Goal: Task Accomplishment & Management: Manage account settings

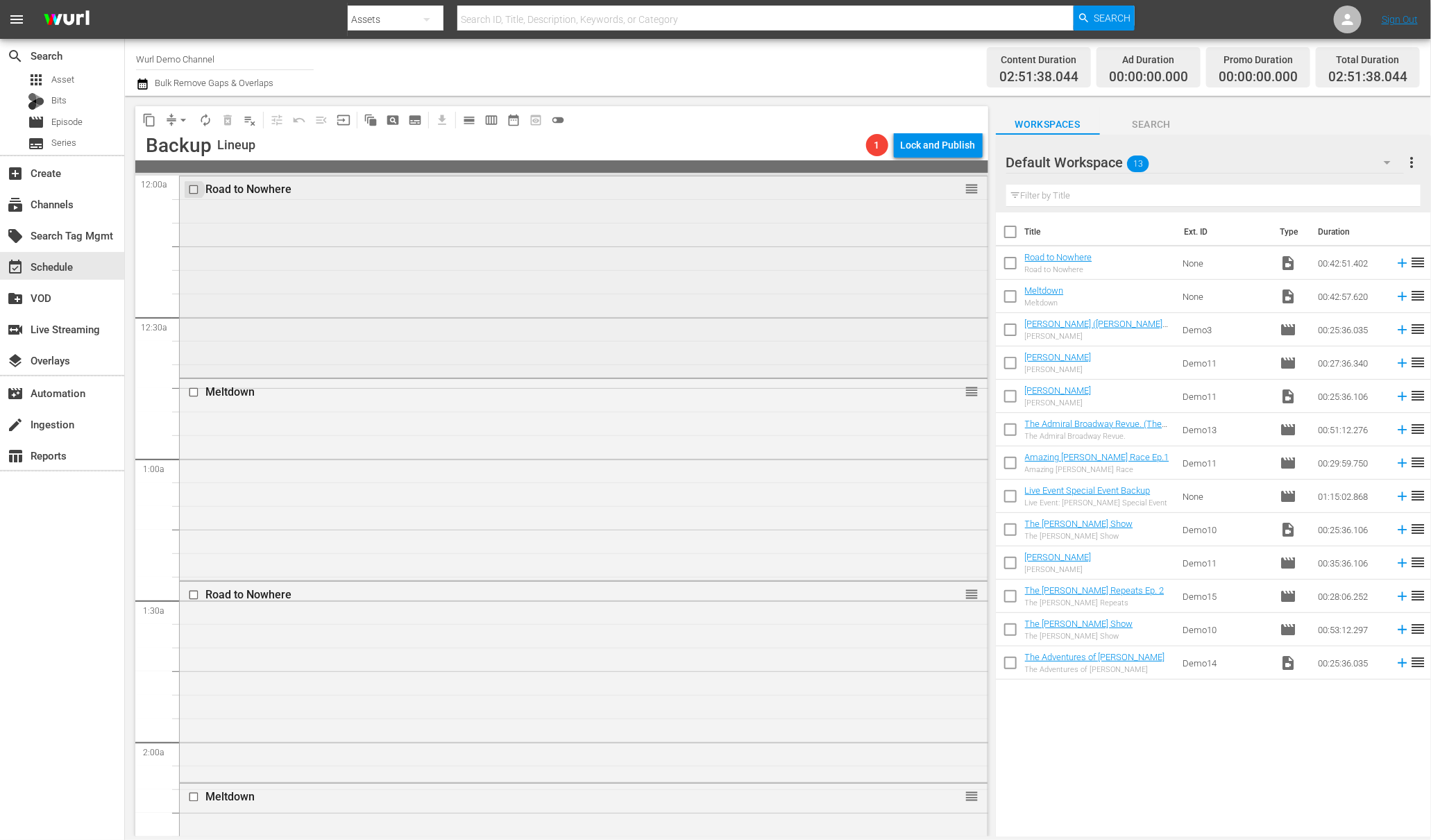
click at [191, 186] on input "checkbox" at bounding box center [195, 190] width 15 height 12
click at [195, 391] on input "checkbox" at bounding box center [195, 392] width 15 height 12
click at [191, 596] on input "checkbox" at bounding box center [195, 594] width 15 height 12
click at [194, 797] on input "checkbox" at bounding box center [195, 797] width 15 height 12
click at [51, 403] on div "movie_filter Automation" at bounding box center [62, 392] width 124 height 27
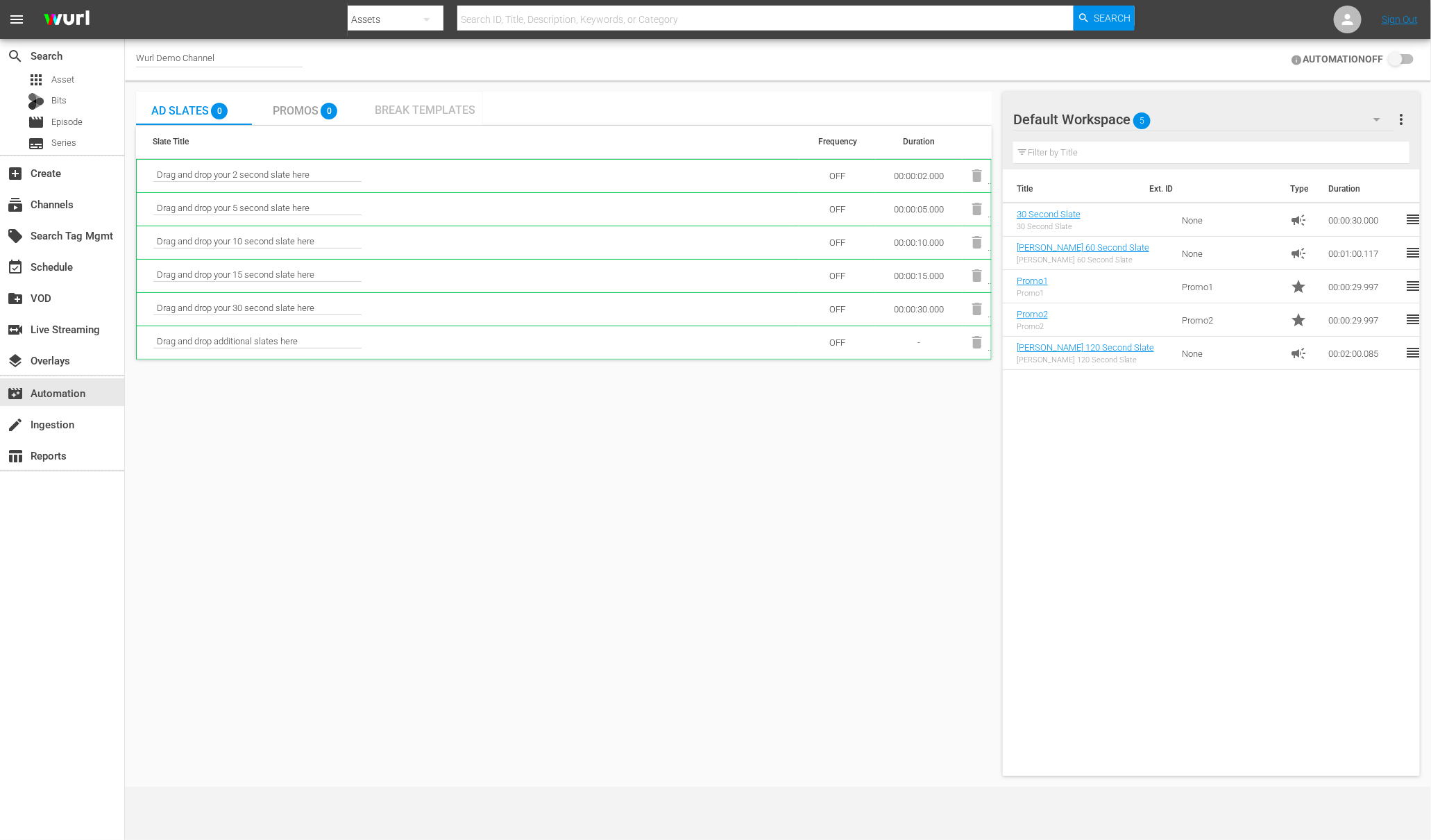
click at [403, 111] on span "Break Templates" at bounding box center [424, 109] width 101 height 13
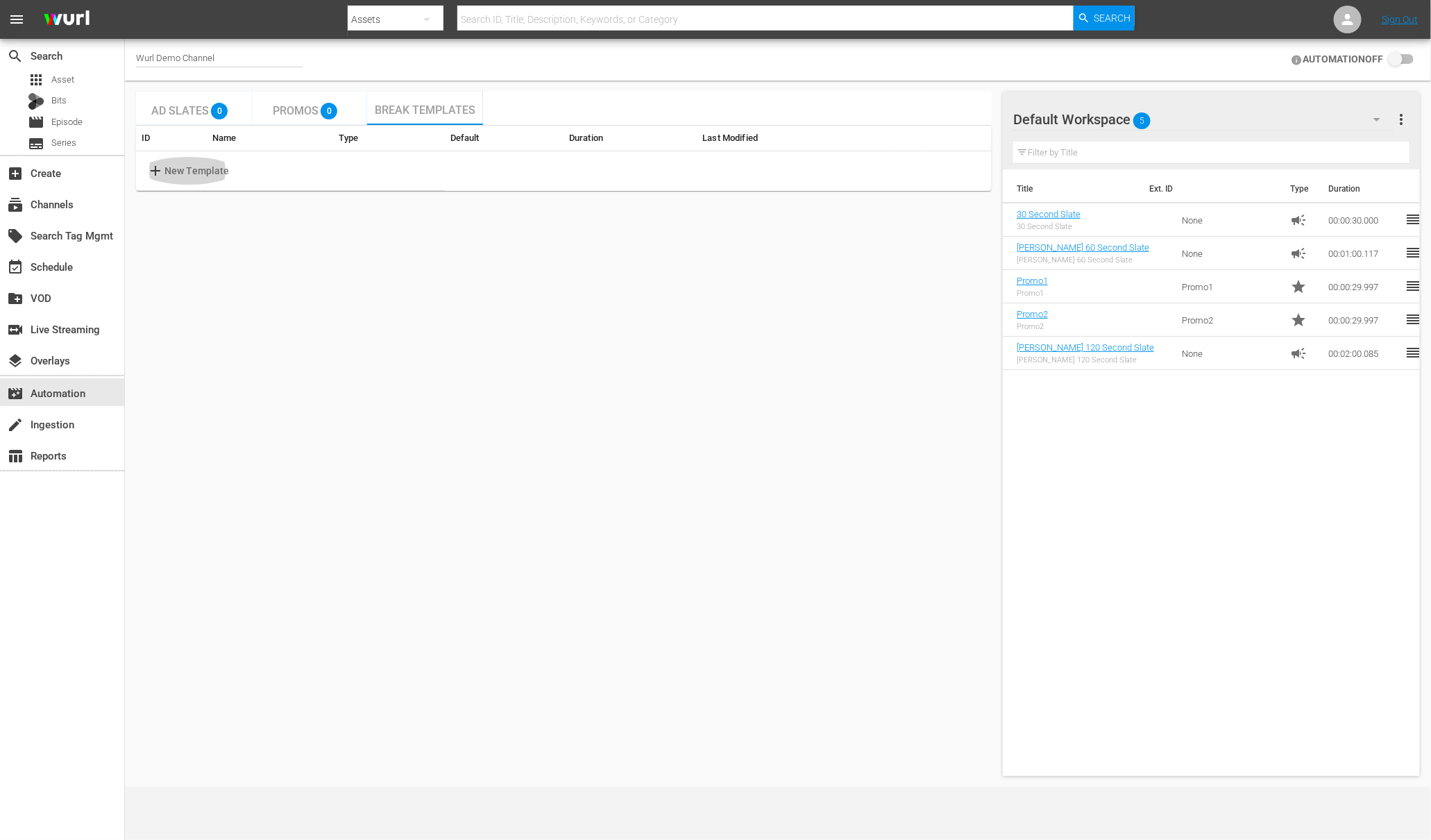
click at [201, 166] on p "New Template" at bounding box center [197, 171] width 66 height 15
click at [224, 171] on input "text" at bounding box center [221, 171] width 110 height 21
click at [600, 172] on body "menu Search By Assets Search ID, Title, Description, Keywords, or Category Sear…" at bounding box center [716, 420] width 1431 height 840
click at [600, 172] on li "Ad Break Duration" at bounding box center [602, 171] width 102 height 23
click at [640, 167] on body "menu Search By Assets Search ID, Title, Description, Keywords, or Category Sear…" at bounding box center [716, 420] width 1431 height 840
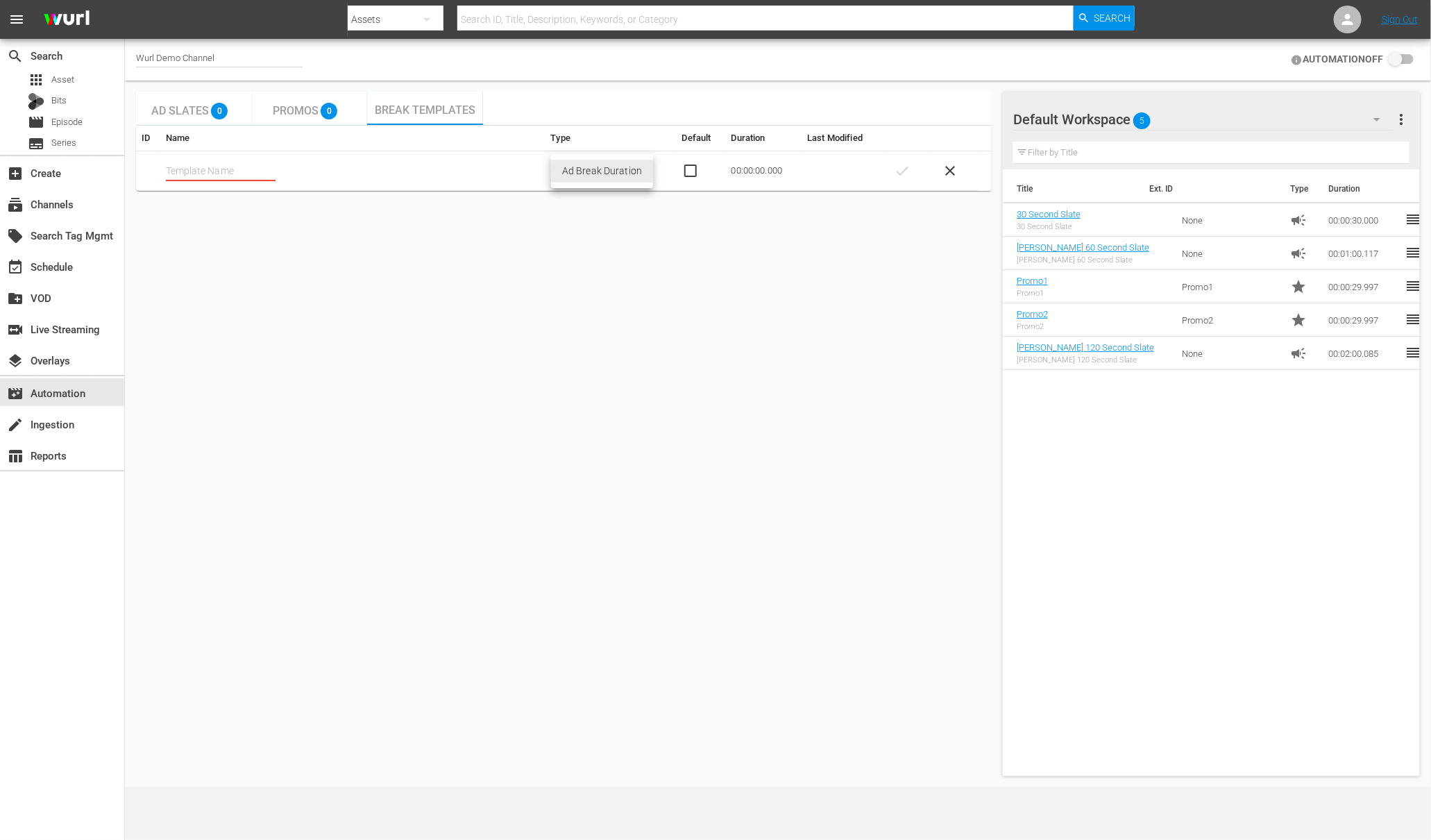
click at [640, 167] on li "Ad Break Duration" at bounding box center [602, 171] width 102 height 23
click at [198, 173] on input "text" at bounding box center [221, 171] width 110 height 21
type input "D"
type input "Wurl Demo Sample"
click at [693, 172] on input "checkbox" at bounding box center [701, 171] width 38 height 17
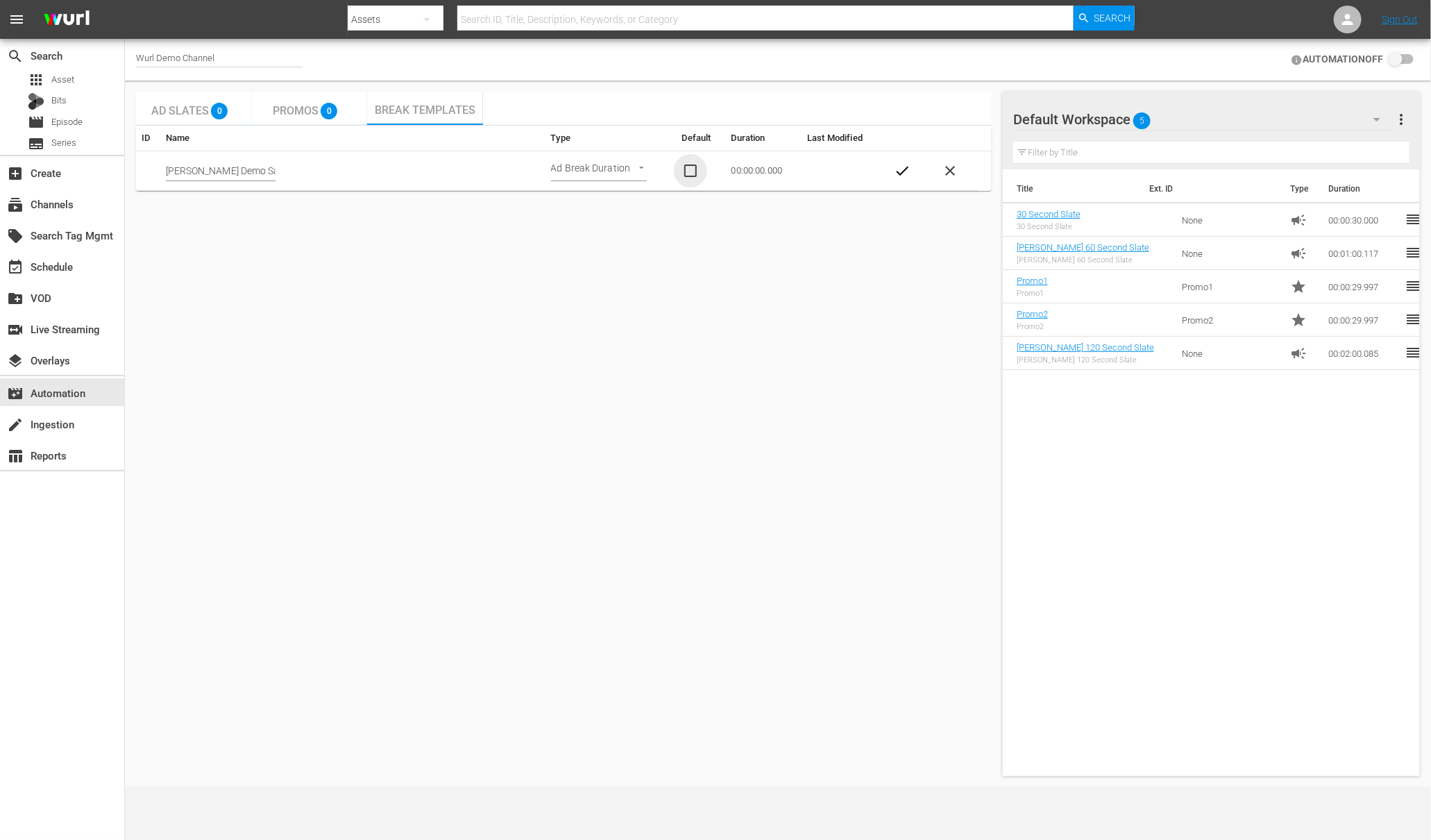
checkbox input "true"
click at [909, 179] on span "check" at bounding box center [903, 171] width 17 height 17
click at [918, 172] on span "edit" at bounding box center [919, 171] width 17 height 17
click at [902, 169] on span "check" at bounding box center [898, 171] width 17 height 17
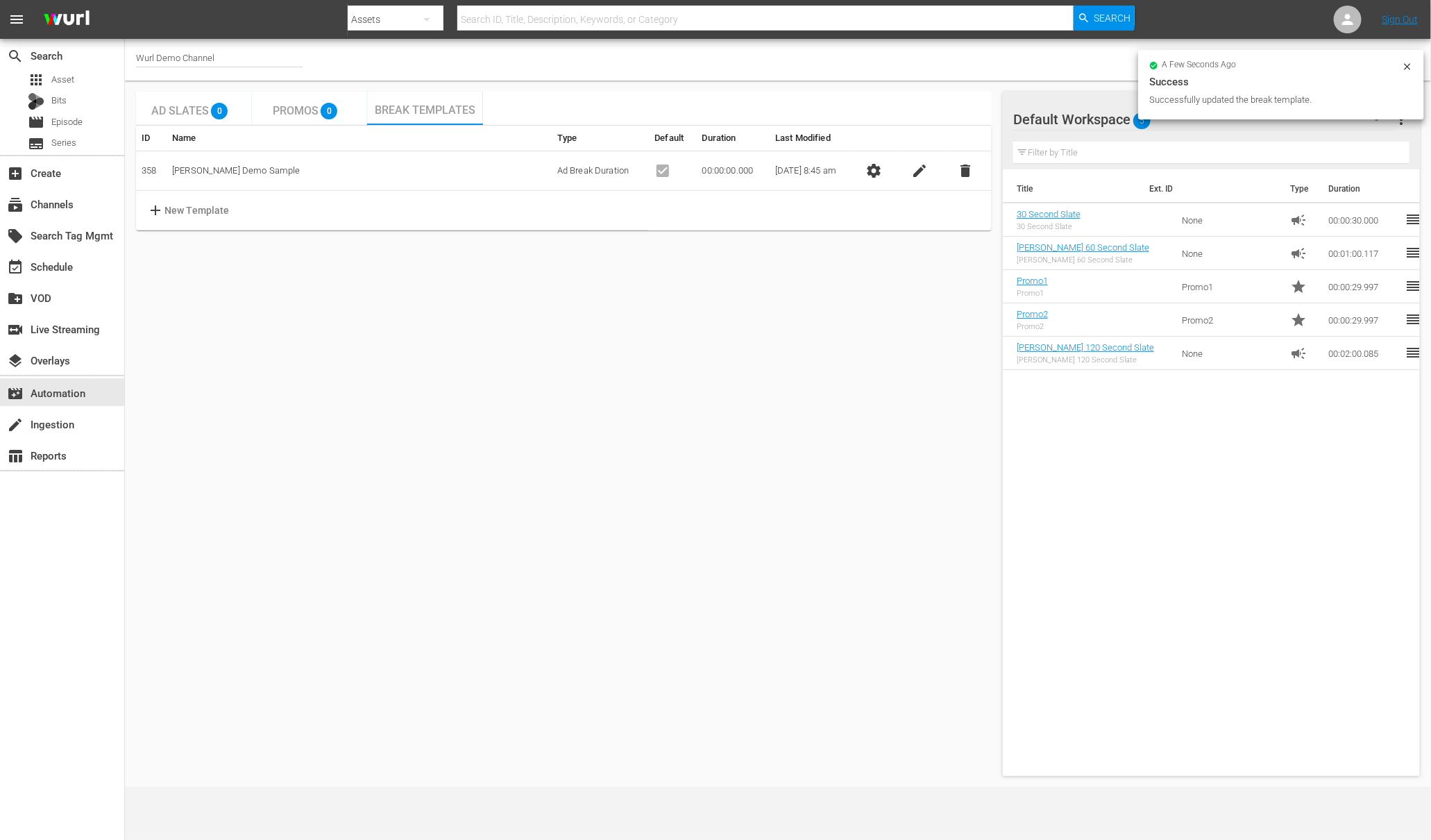
click at [880, 177] on span "settings" at bounding box center [874, 171] width 17 height 17
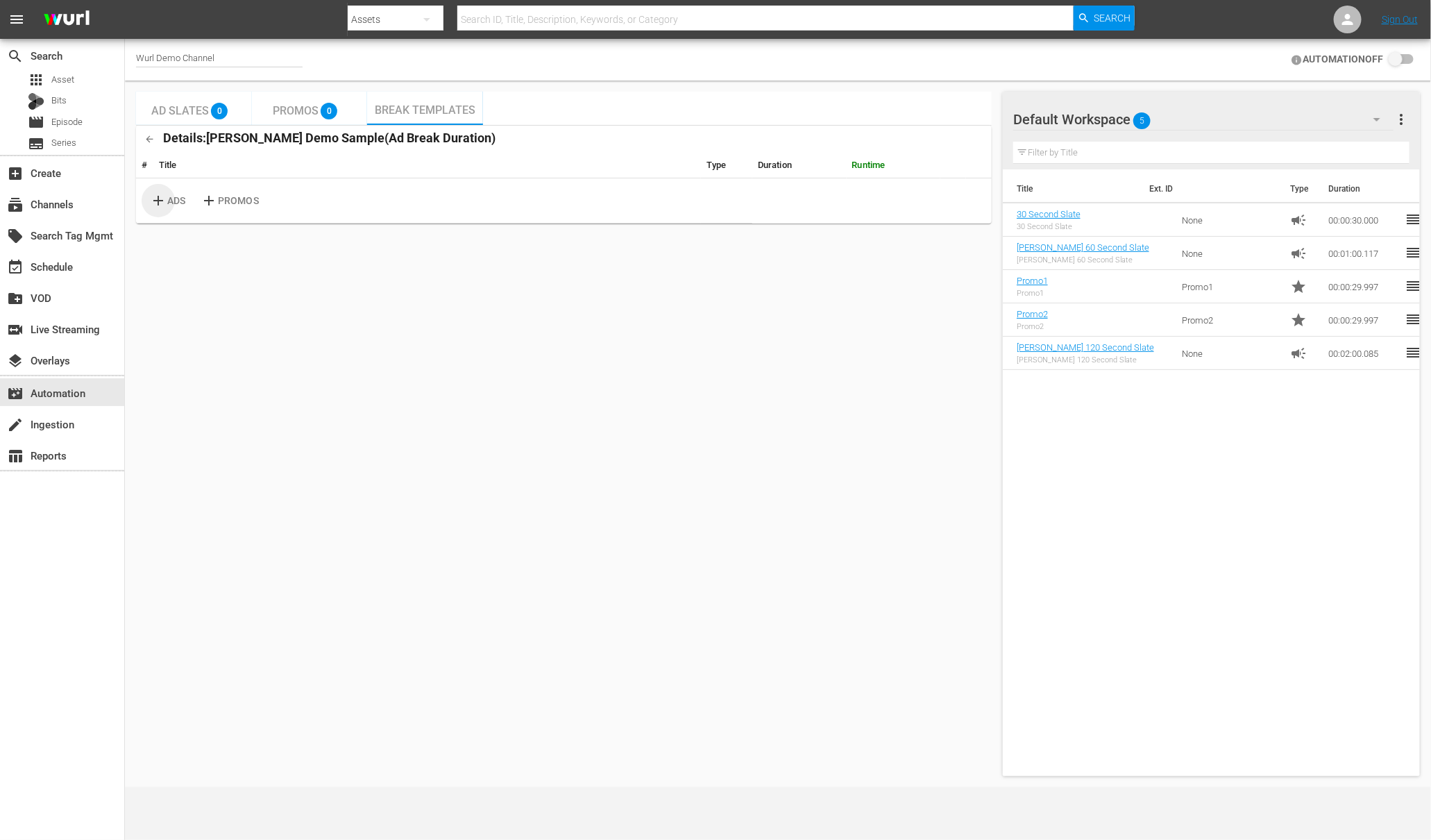
click at [172, 198] on p "ADS" at bounding box center [176, 201] width 18 height 15
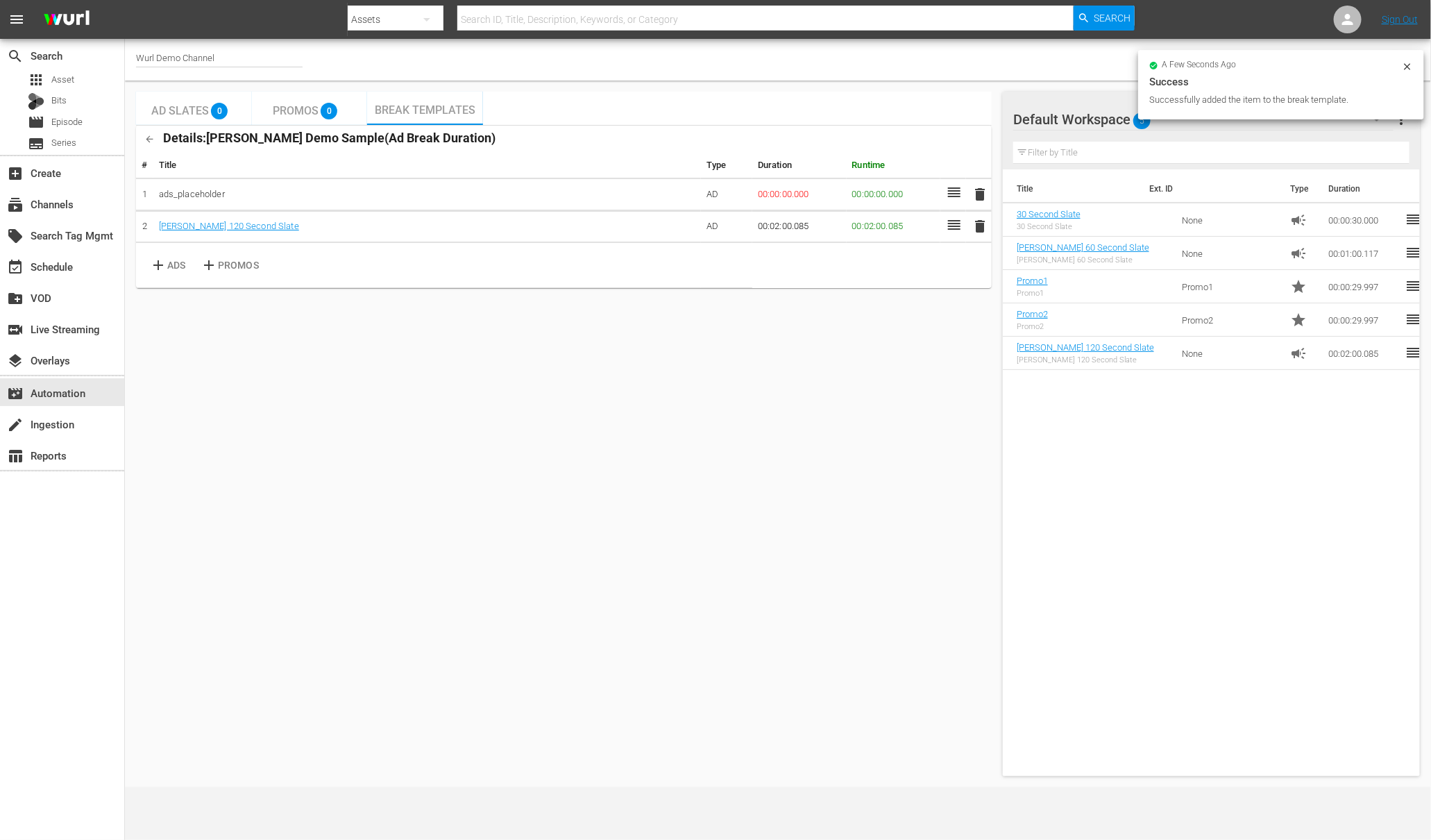
click at [987, 191] on span "delete" at bounding box center [979, 194] width 17 height 17
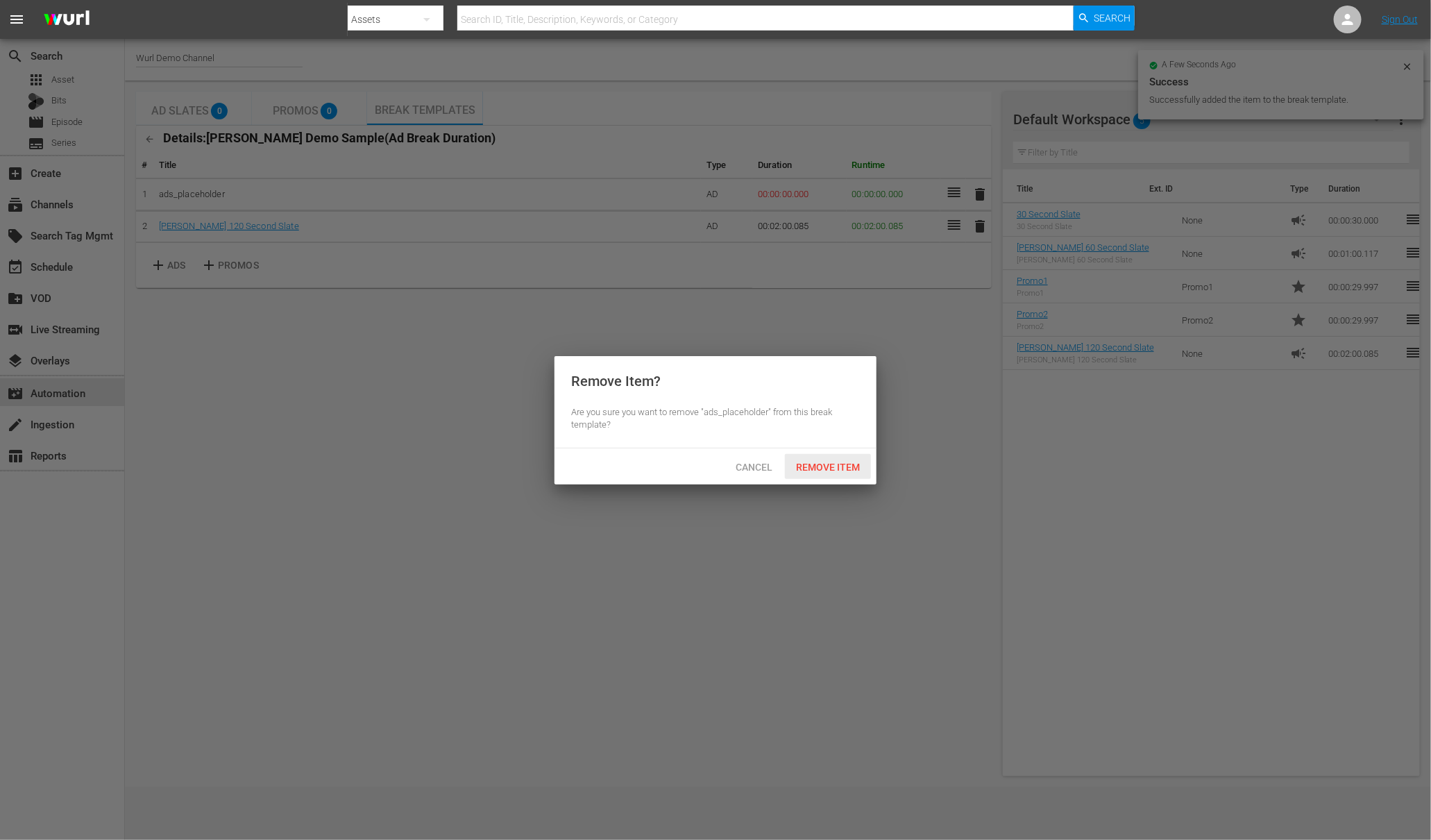
click at [840, 470] on span "Remove Item" at bounding box center [828, 467] width 86 height 11
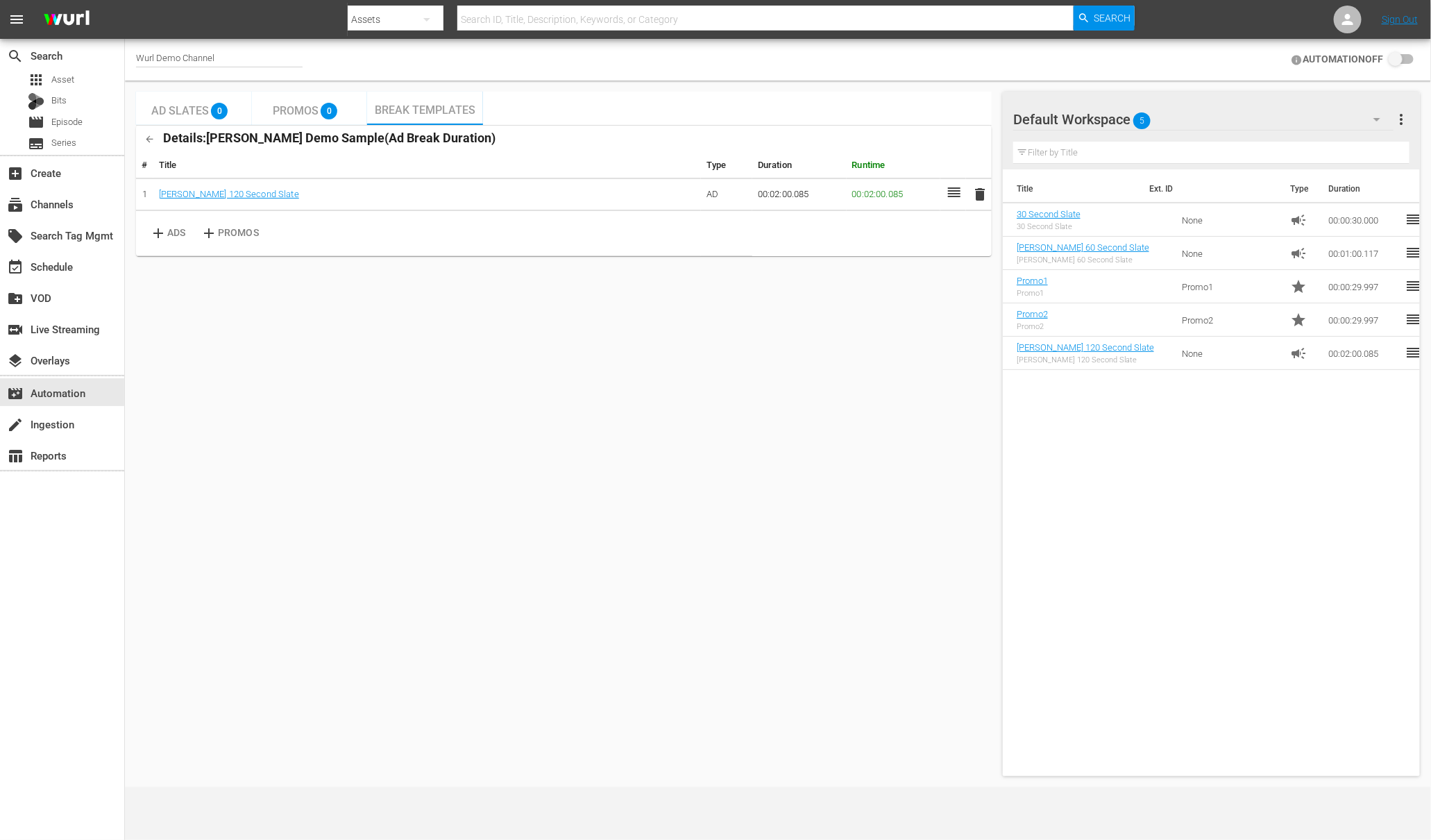
click at [1221, 221] on td "None" at bounding box center [1231, 220] width 108 height 33
click at [1389, 61] on input "checkbox" at bounding box center [1398, 59] width 30 height 17
checkbox input "false"
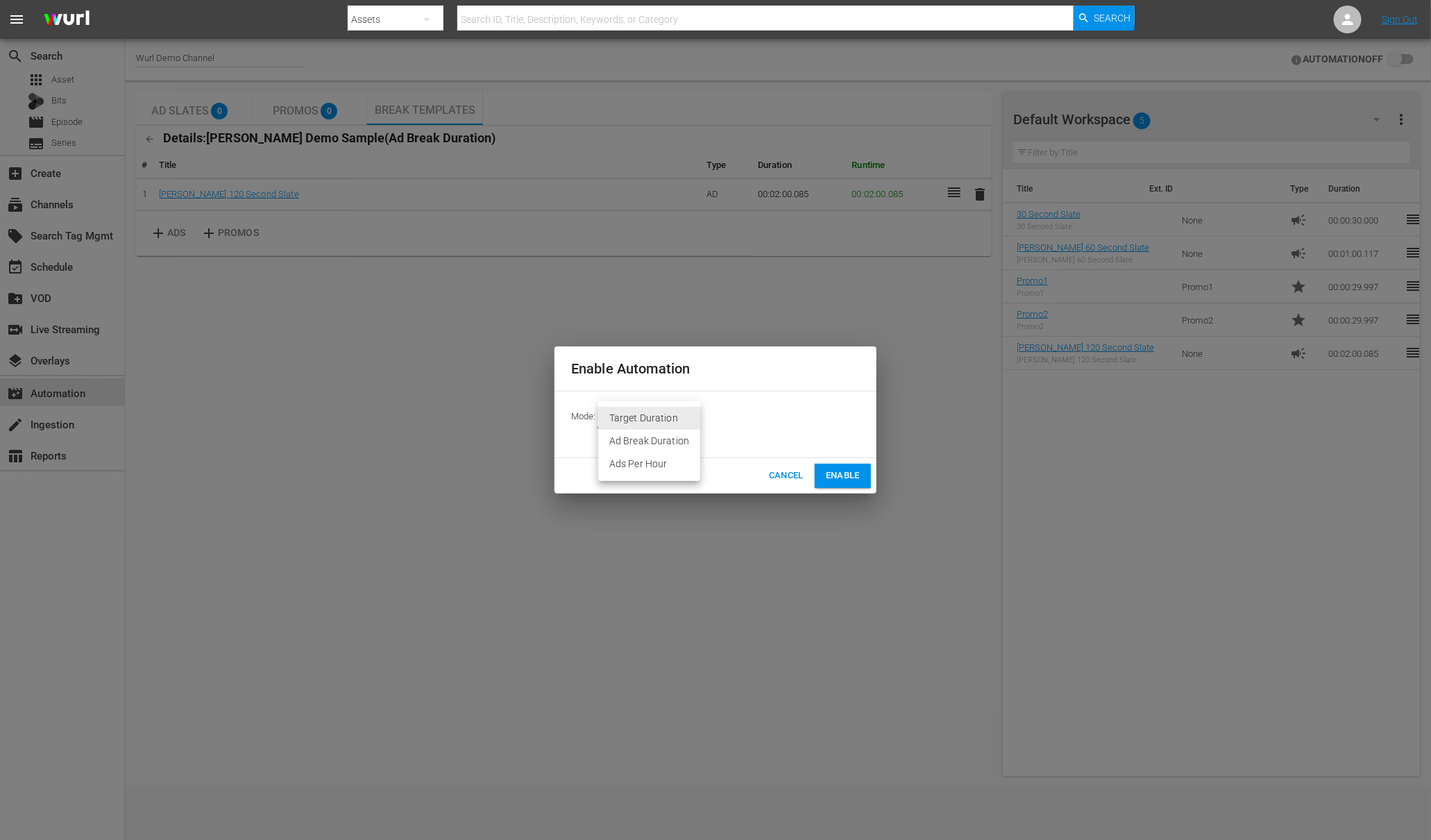
click at [626, 415] on body "menu Search By Assets Search ID, Title, Description, Keywords, or Category Sear…" at bounding box center [716, 420] width 1431 height 840
click at [647, 442] on li "Ad Break Duration" at bounding box center [649, 440] width 102 height 23
type input "AD_BREAK_DURATION"
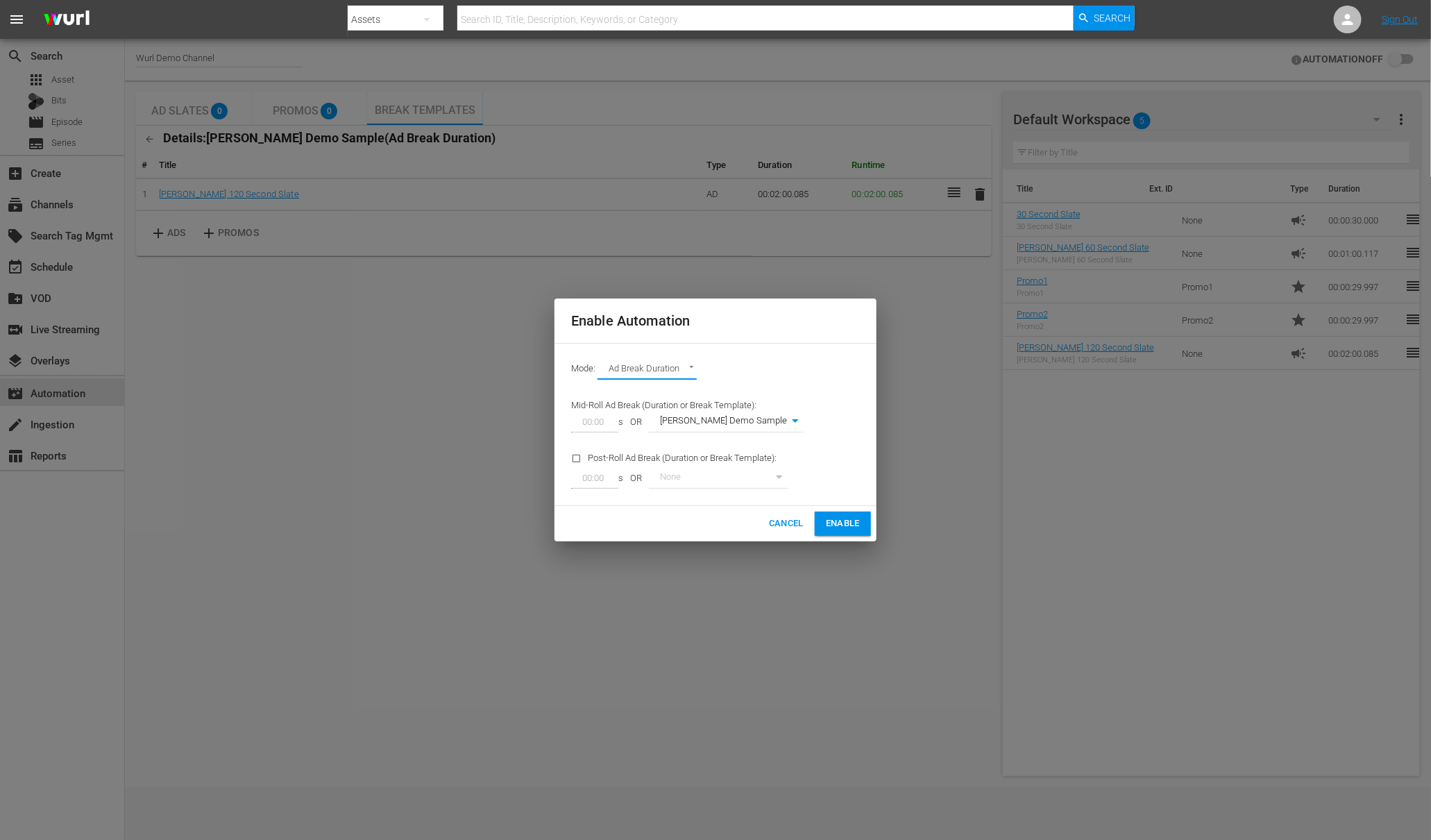
click at [839, 521] on span "Enable" at bounding box center [842, 523] width 34 height 16
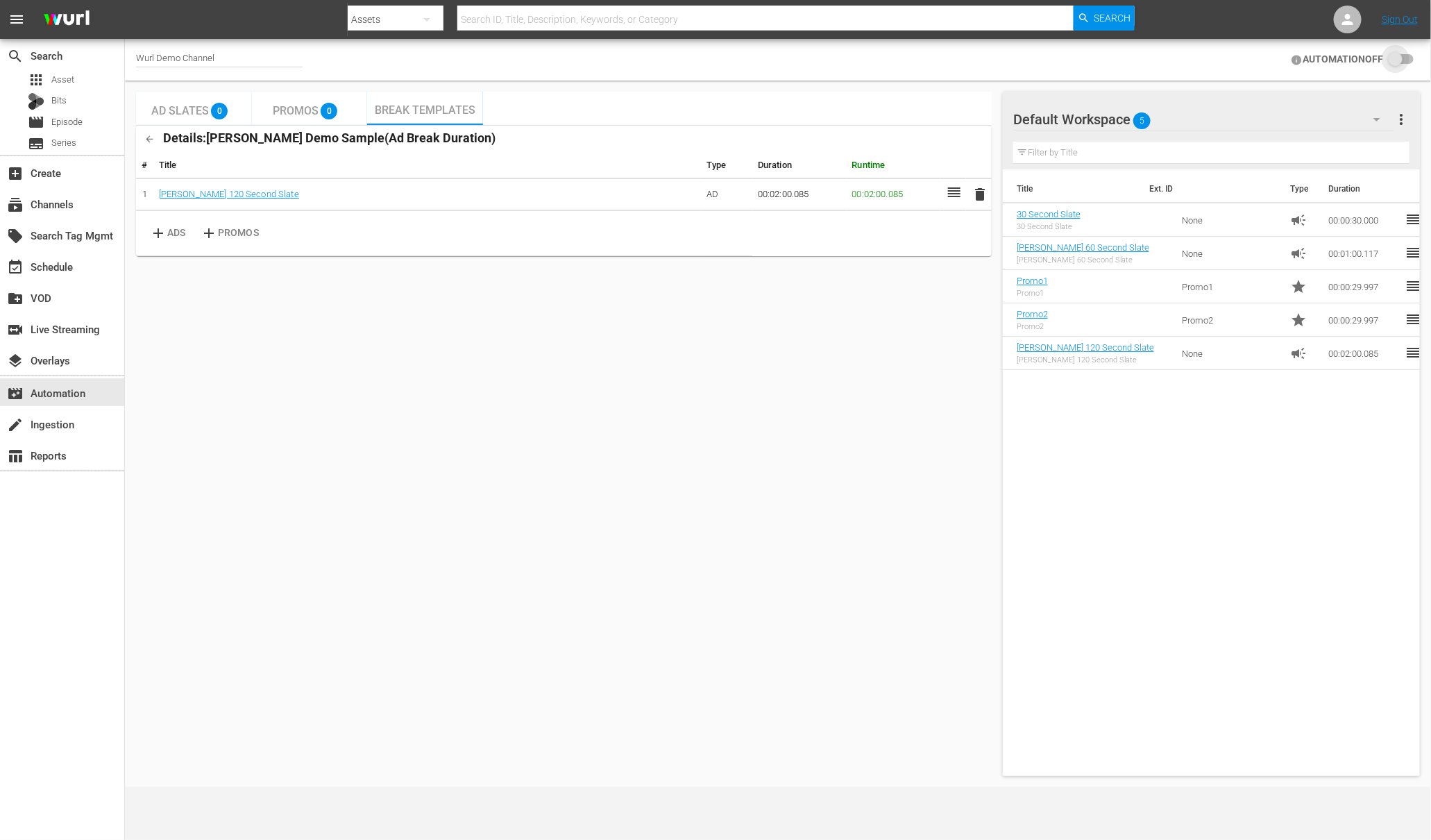
click at [1395, 61] on input "checkbox" at bounding box center [1398, 59] width 30 height 17
checkbox input "false"
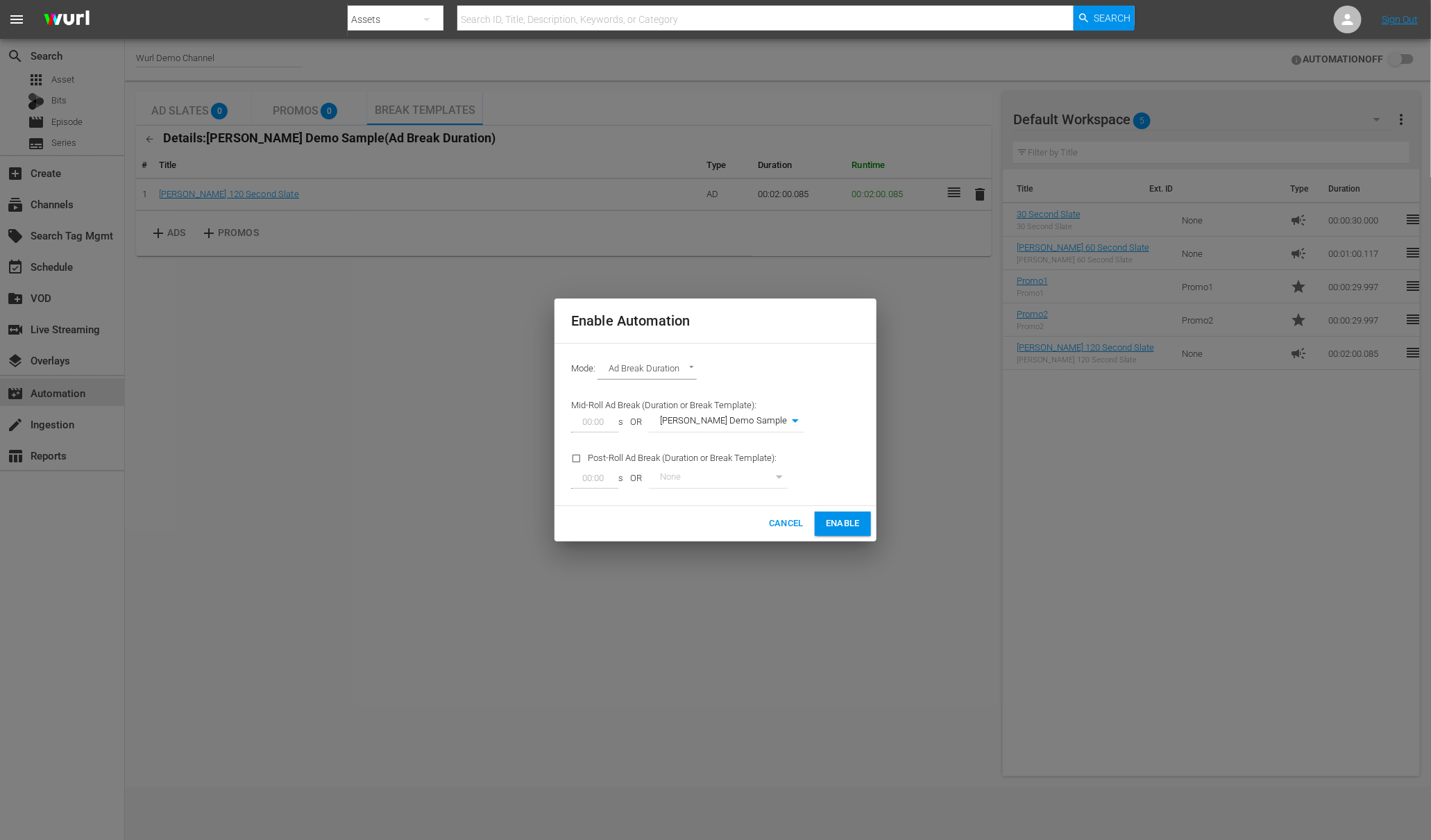
click at [655, 373] on body "menu Search By Assets Search ID, Title, Description, Keywords, or Category Sear…" at bounding box center [716, 420] width 1431 height 840
click at [659, 349] on li "Target Duration" at bounding box center [649, 347] width 102 height 23
type input "TARGET_DURATION"
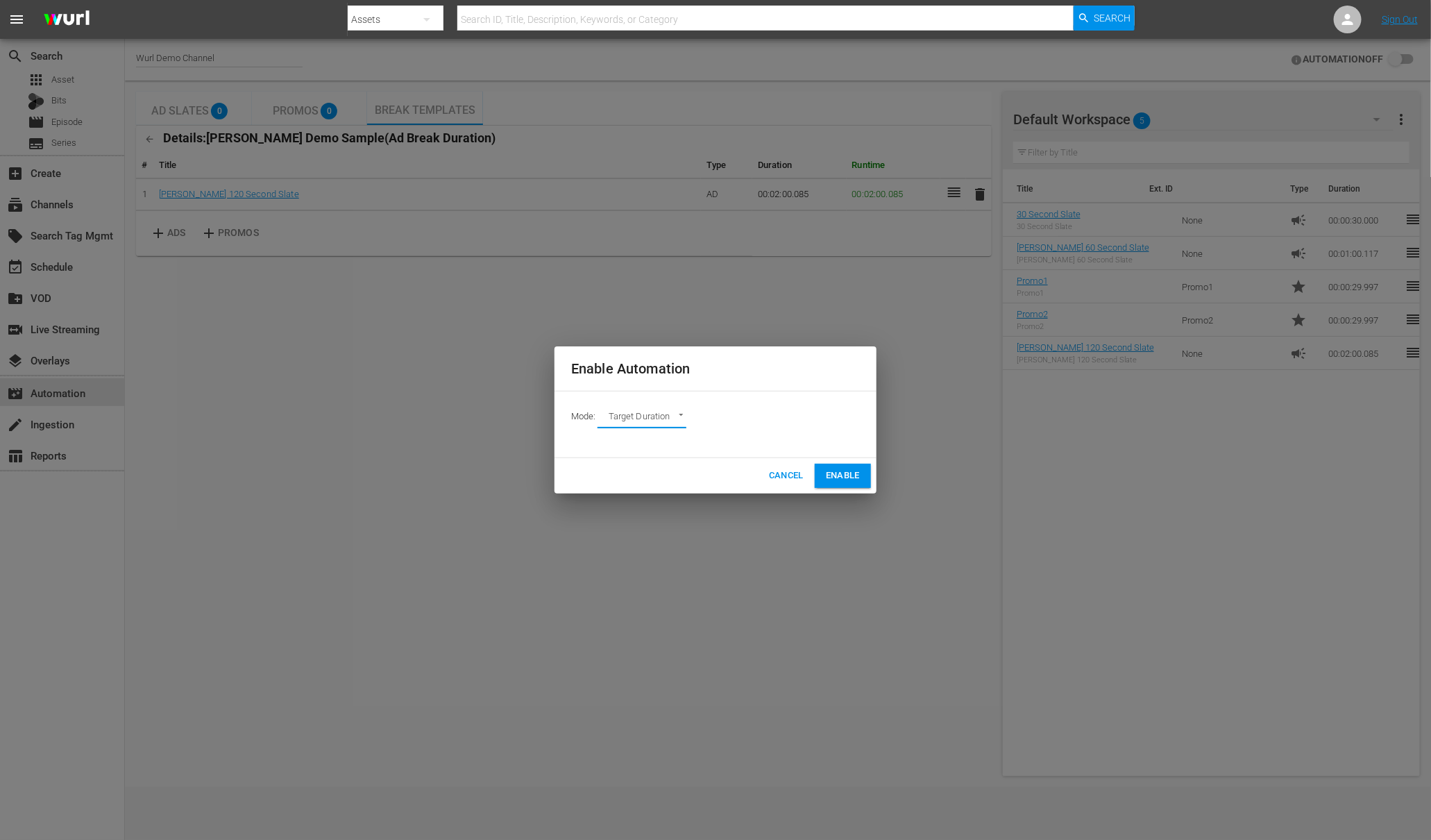
click at [852, 474] on span "Enable" at bounding box center [842, 475] width 34 height 16
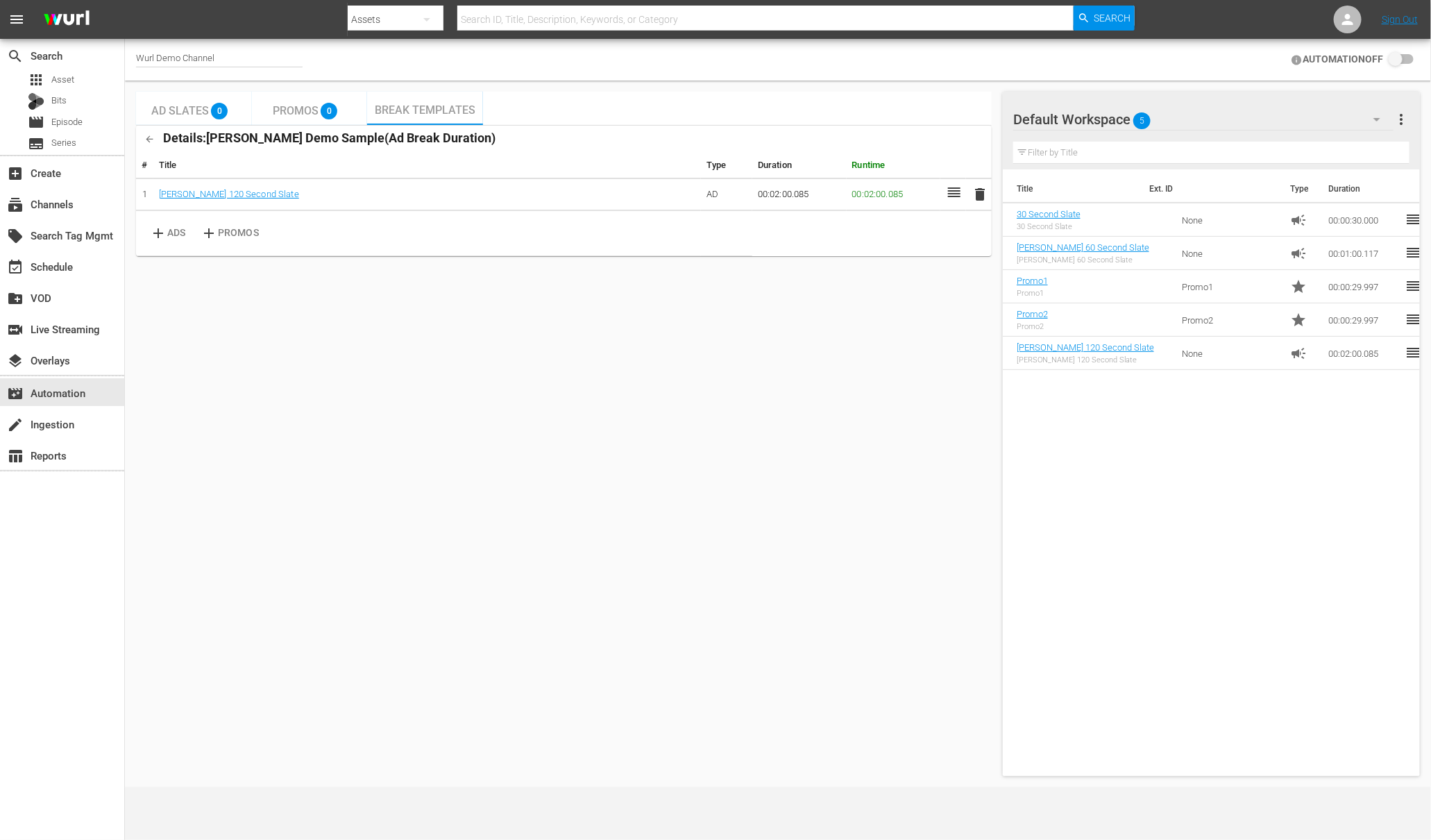
click at [1396, 56] on input "checkbox" at bounding box center [1398, 59] width 30 height 17
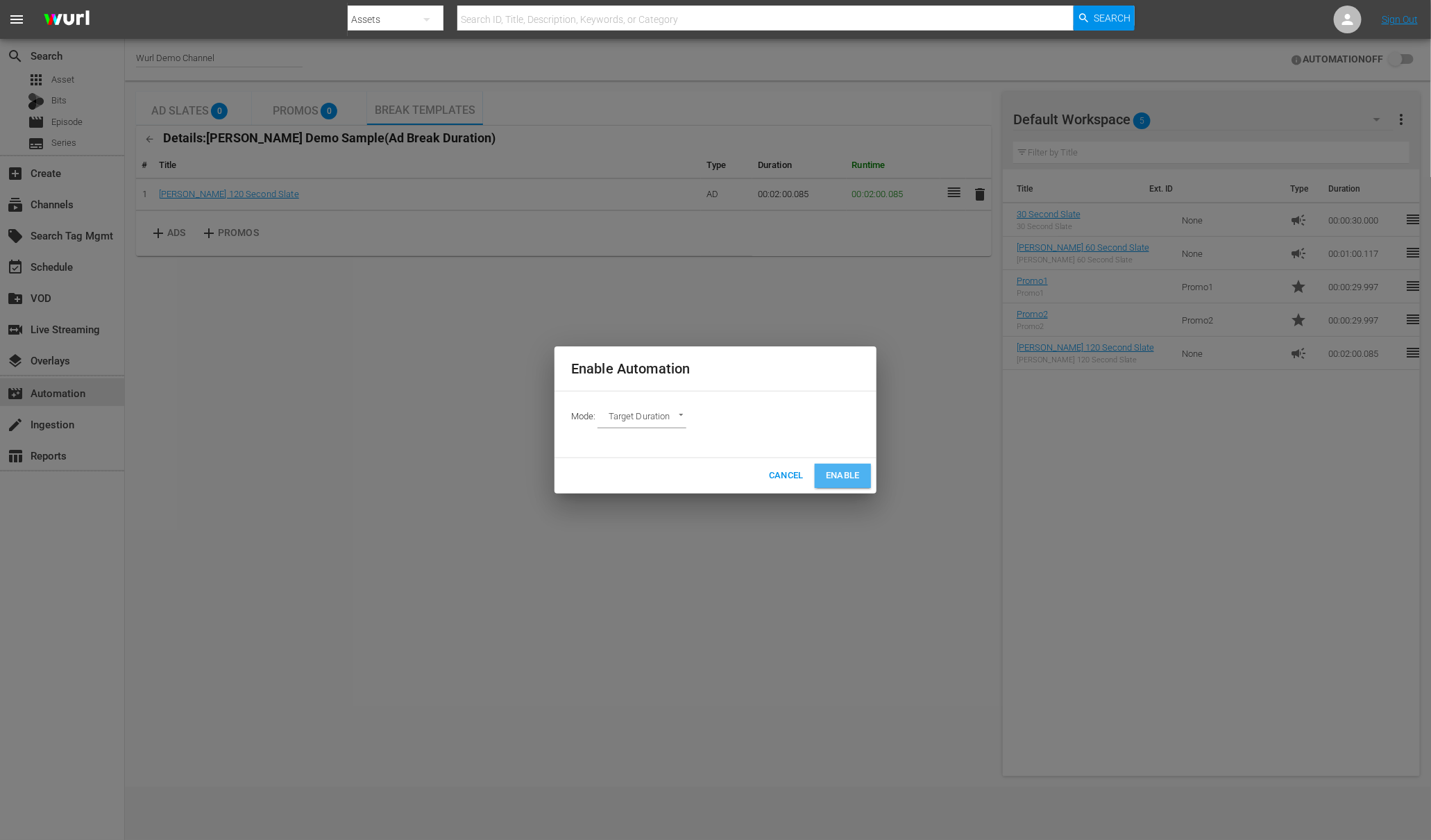
click at [864, 480] on button "Enable" at bounding box center [842, 475] width 56 height 25
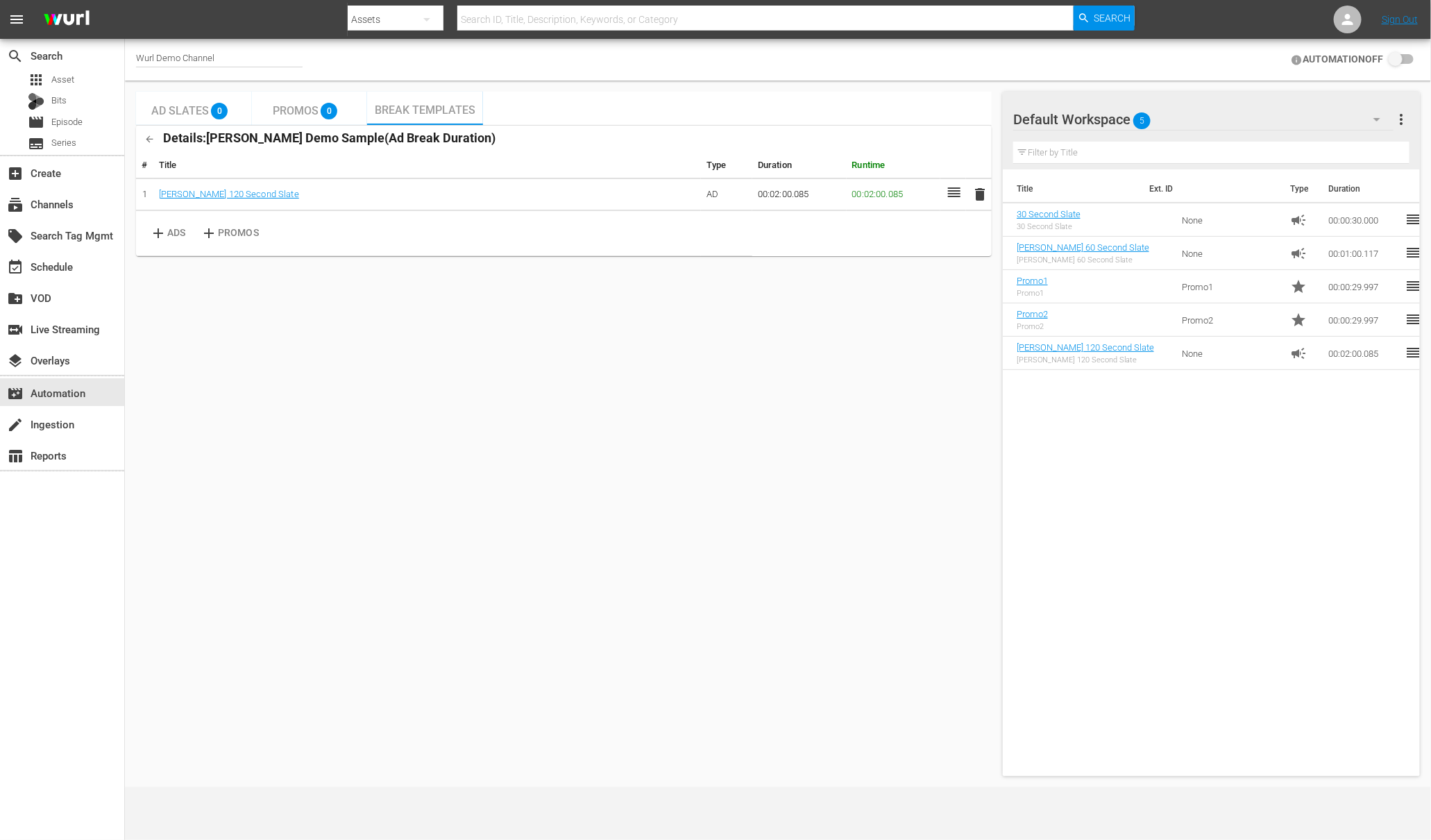
click at [1391, 59] on input "checkbox" at bounding box center [1398, 59] width 30 height 17
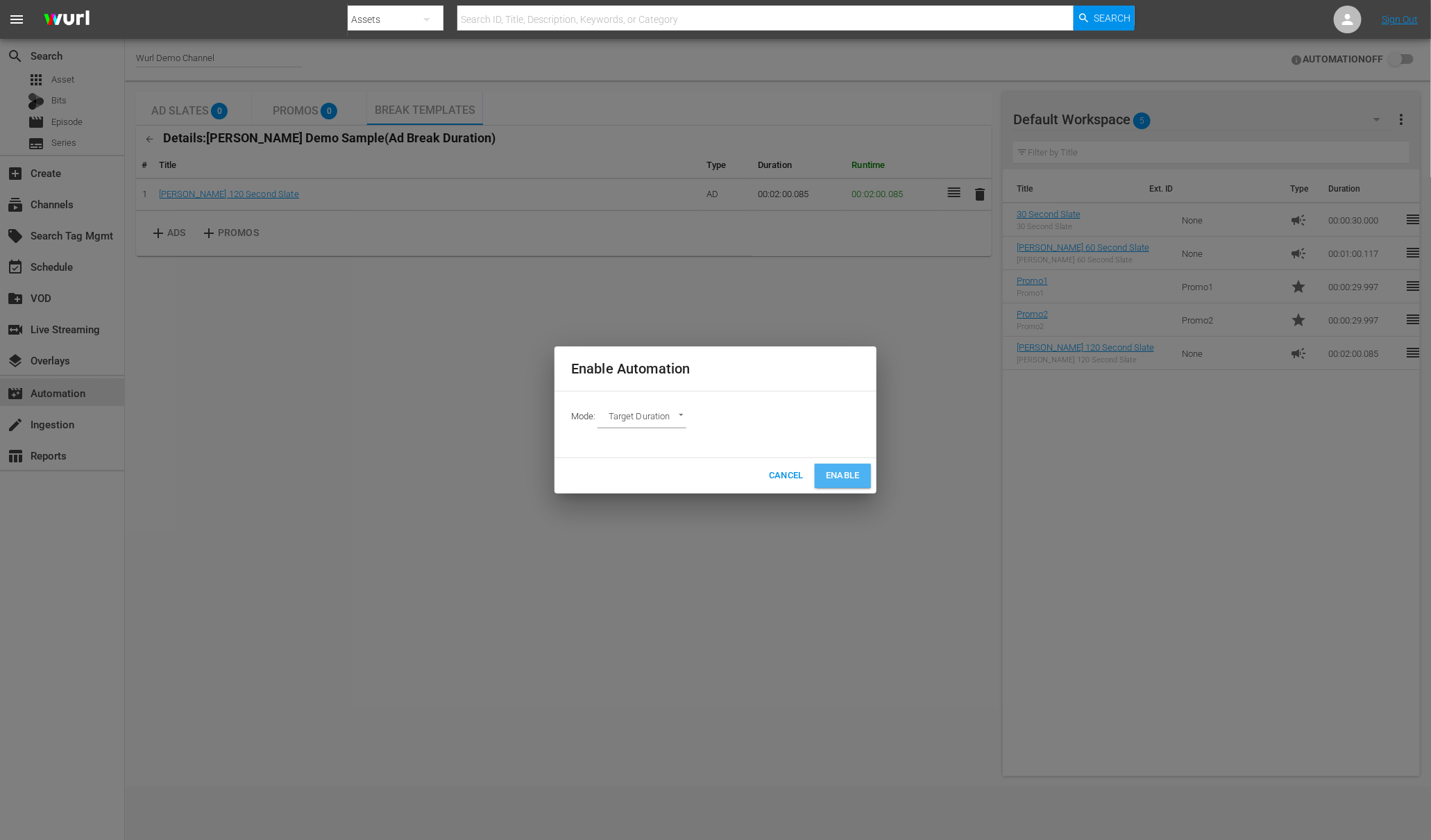
click at [849, 472] on span "Enable" at bounding box center [842, 475] width 34 height 16
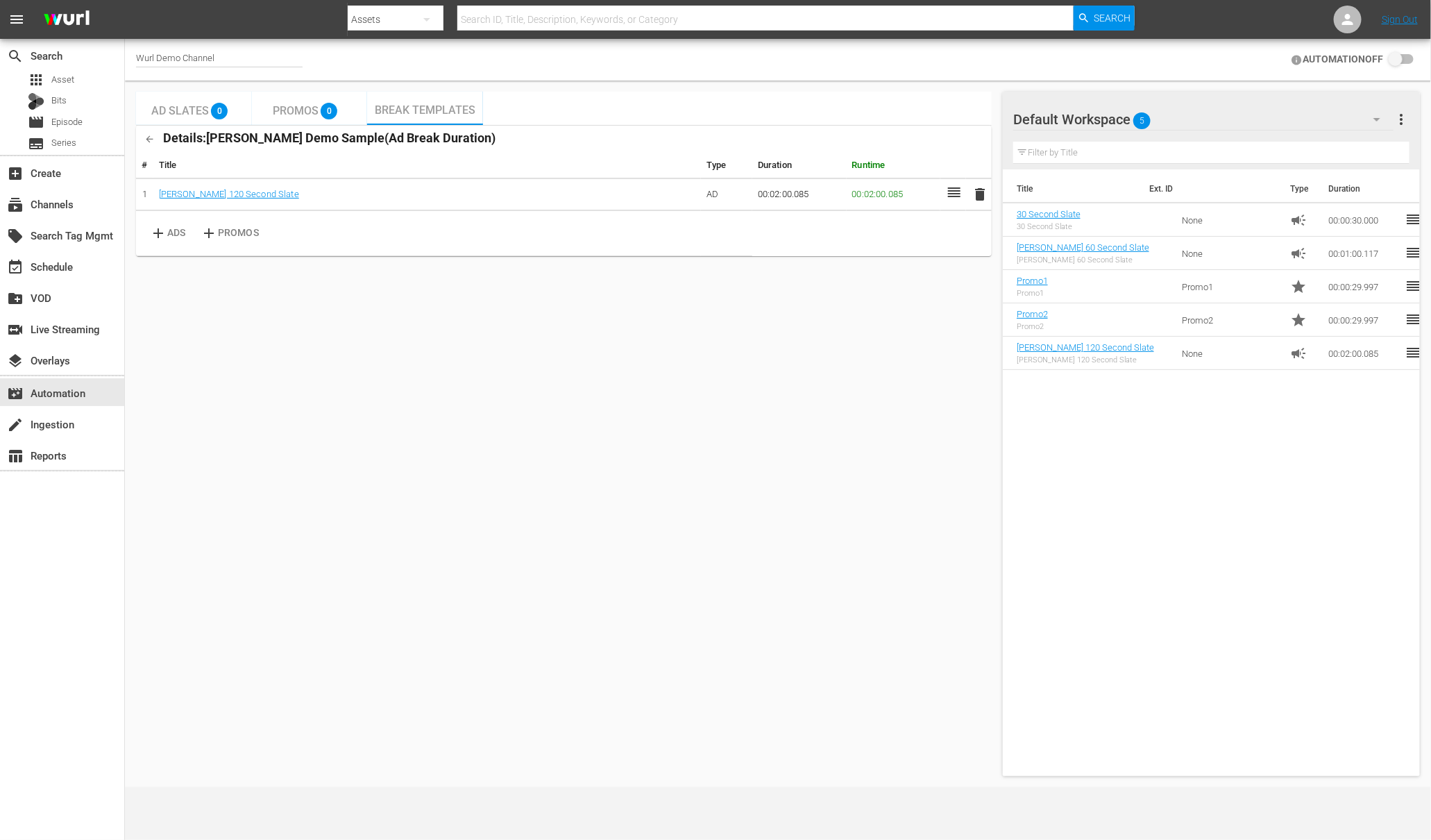
click at [183, 111] on span "Ad Slates" at bounding box center [179, 110] width 58 height 13
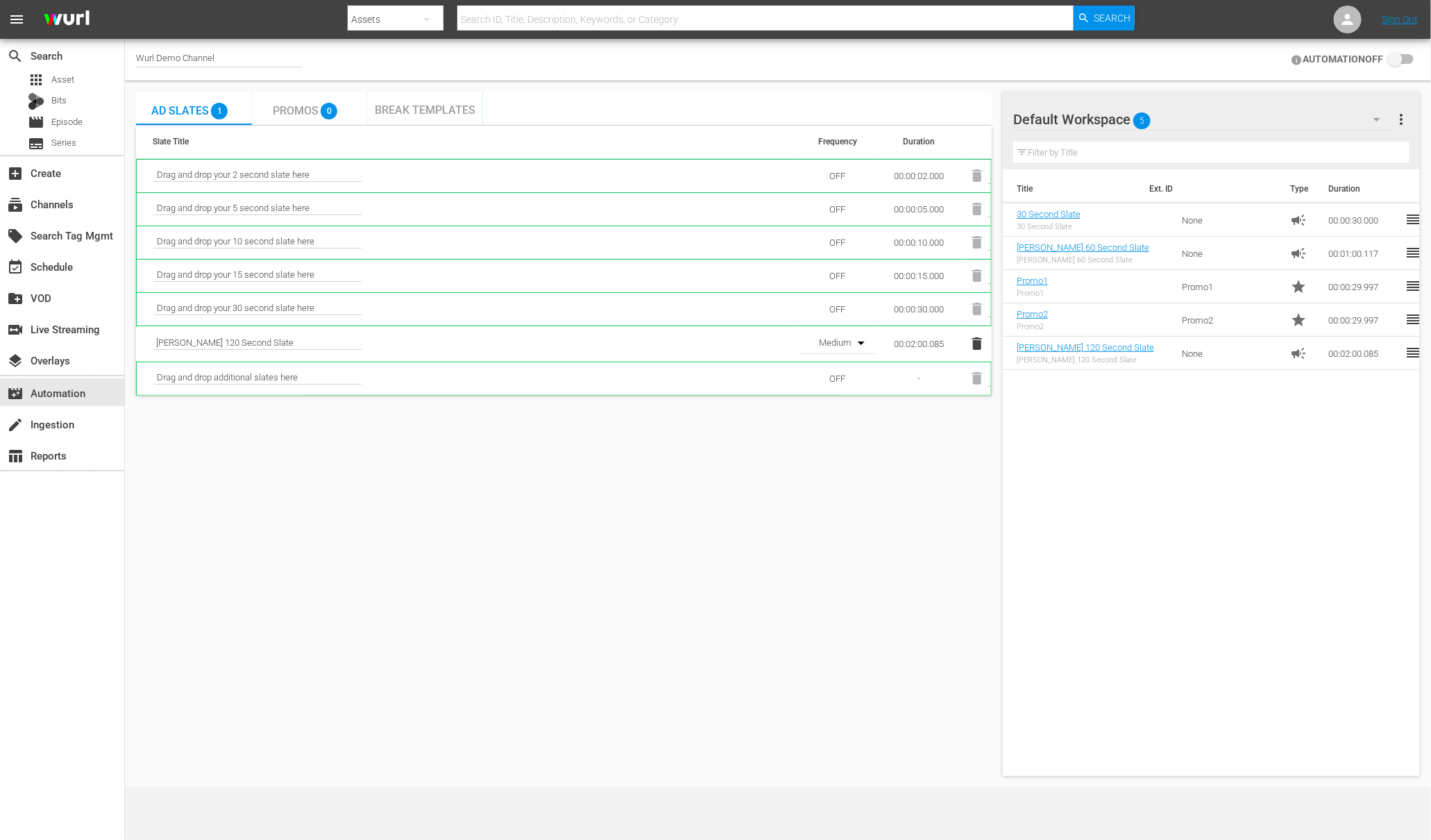
click at [443, 111] on span "Break Templates" at bounding box center [424, 109] width 101 height 13
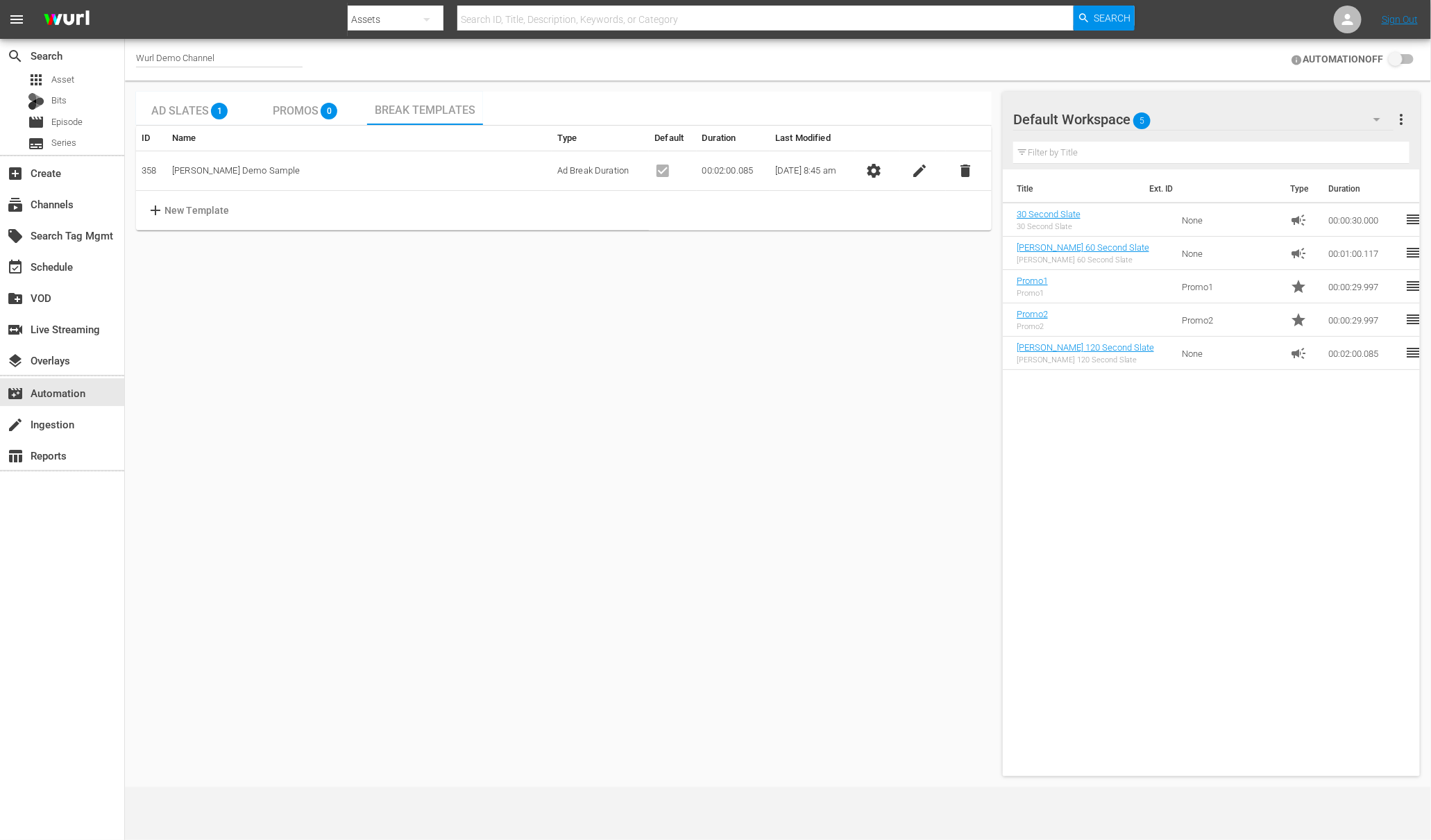
click at [1391, 61] on input "checkbox" at bounding box center [1398, 59] width 30 height 17
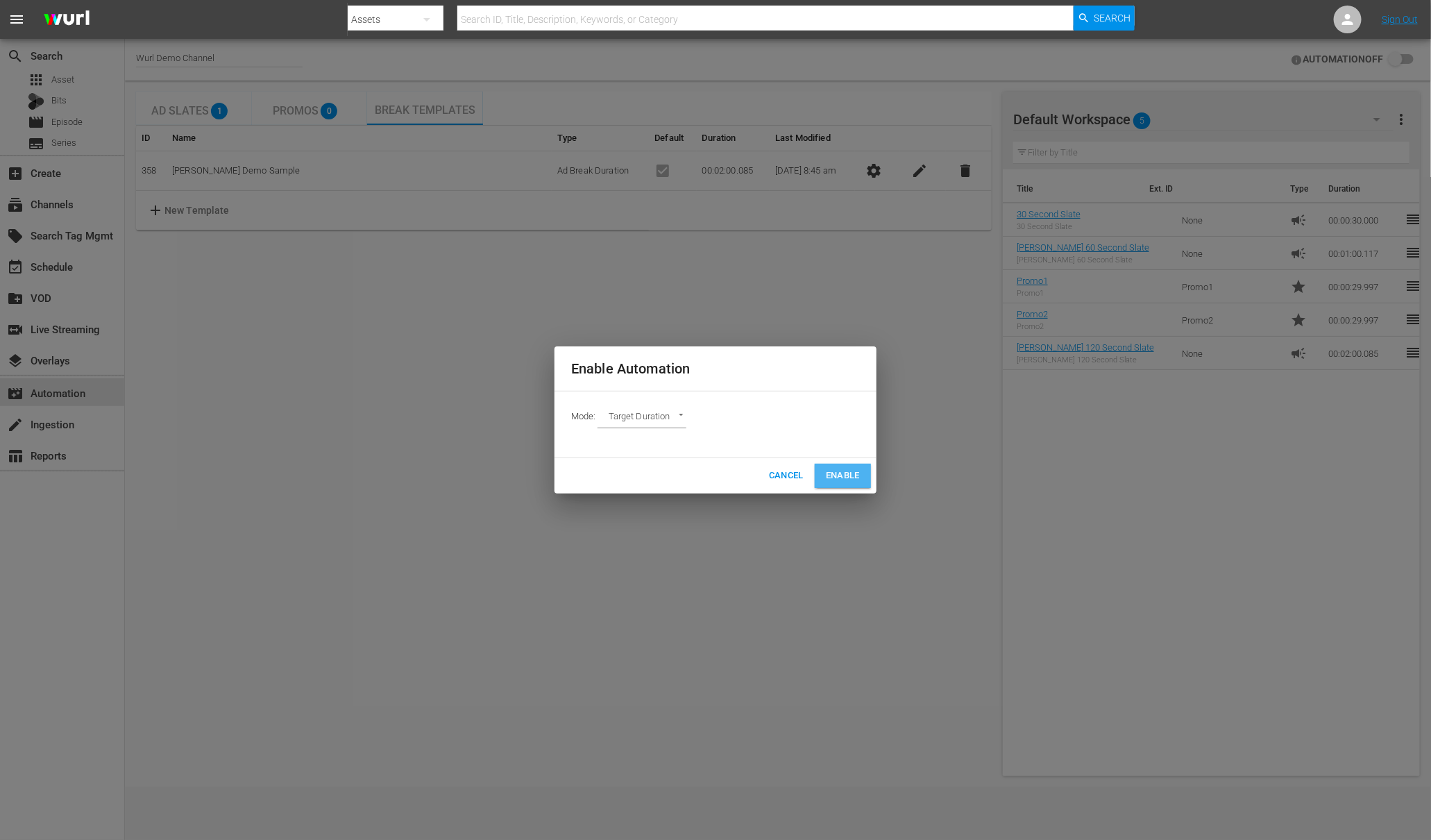
click at [835, 470] on span "Enable" at bounding box center [842, 475] width 34 height 16
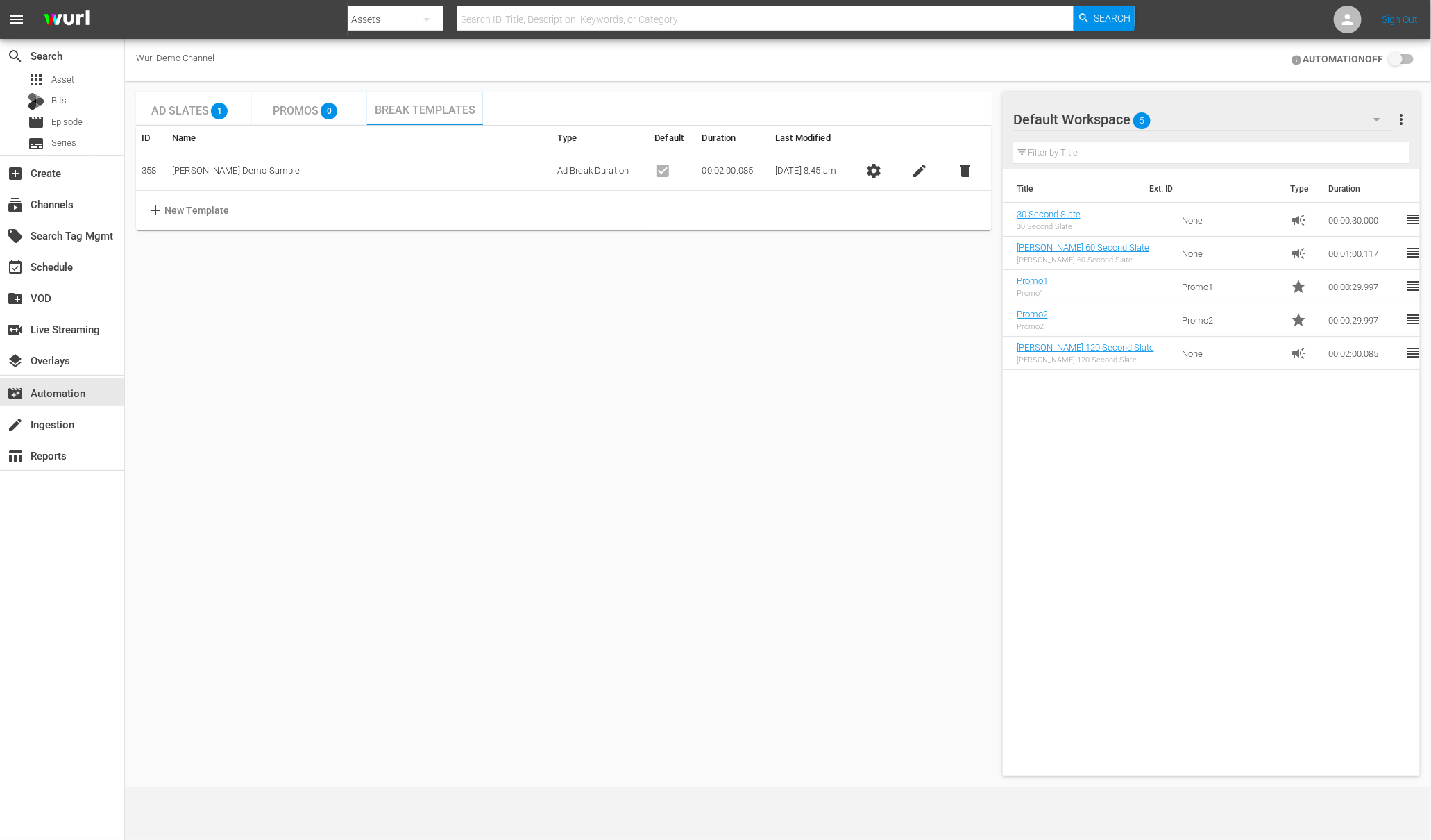
checkbox input "true"
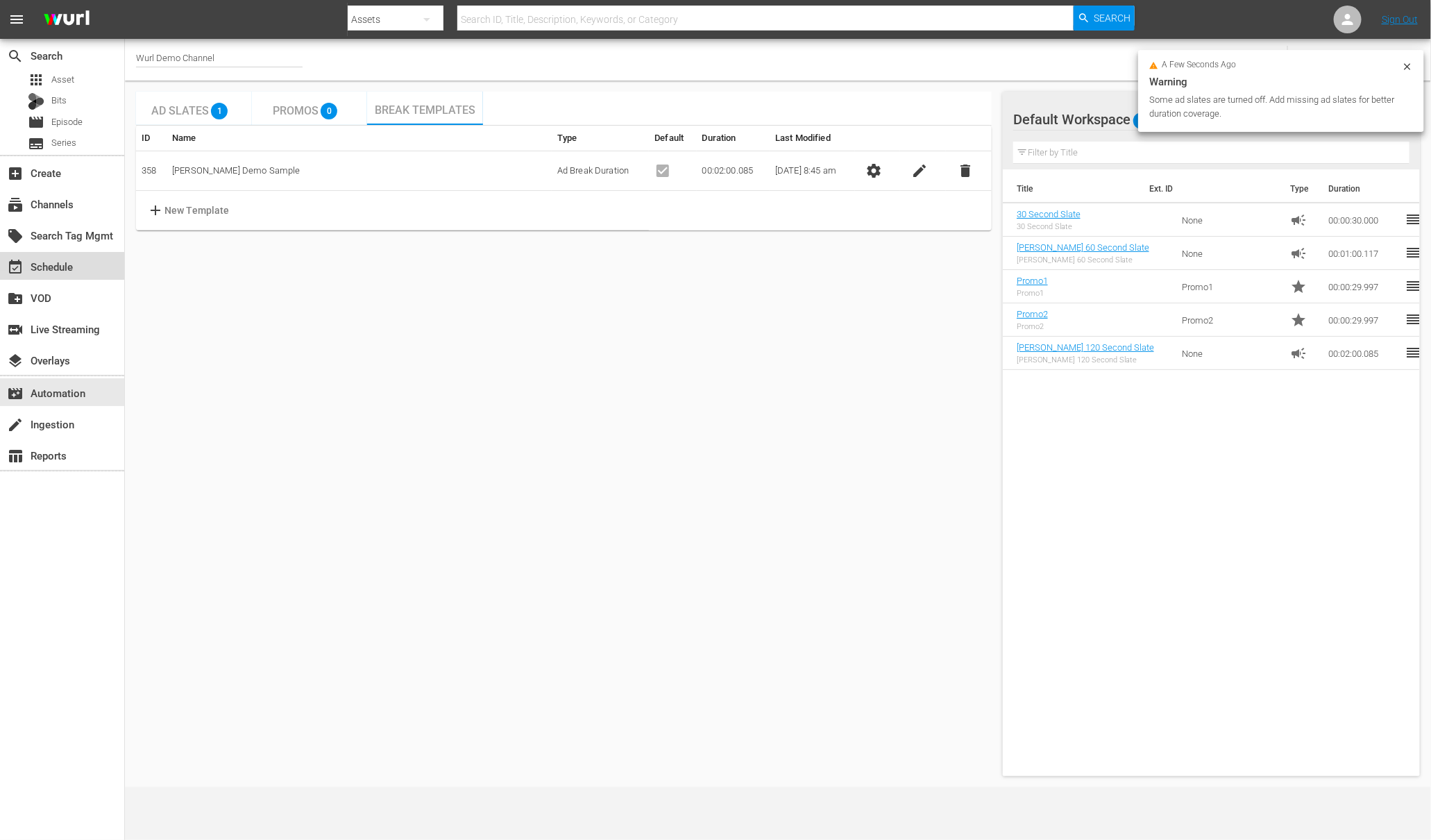
click at [48, 259] on div "event_available Schedule" at bounding box center [38, 264] width 77 height 13
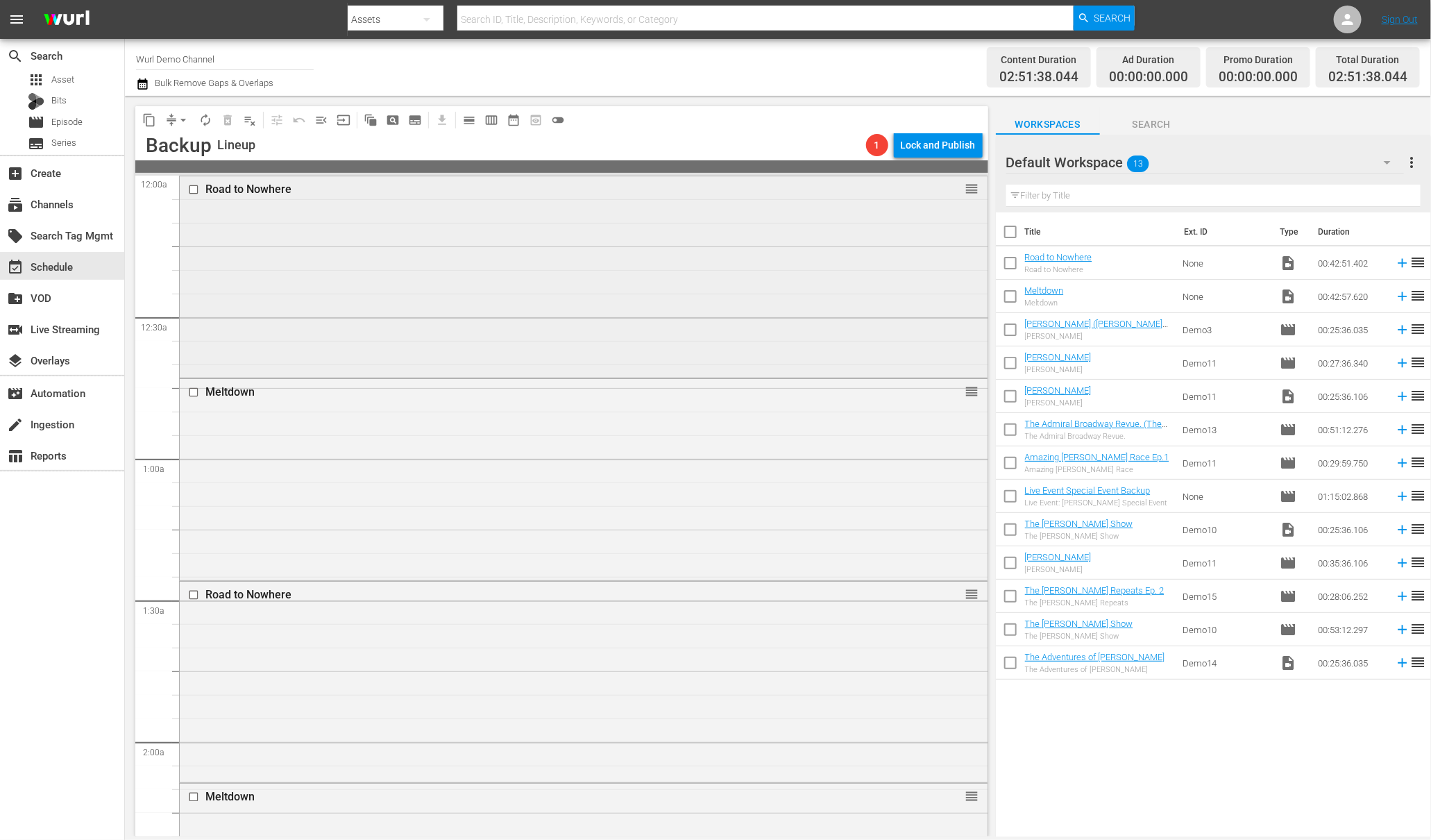
click at [192, 188] on input "checkbox" at bounding box center [195, 190] width 15 height 12
click at [198, 387] on input "checkbox" at bounding box center [195, 392] width 15 height 12
click at [194, 591] on input "checkbox" at bounding box center [195, 594] width 15 height 12
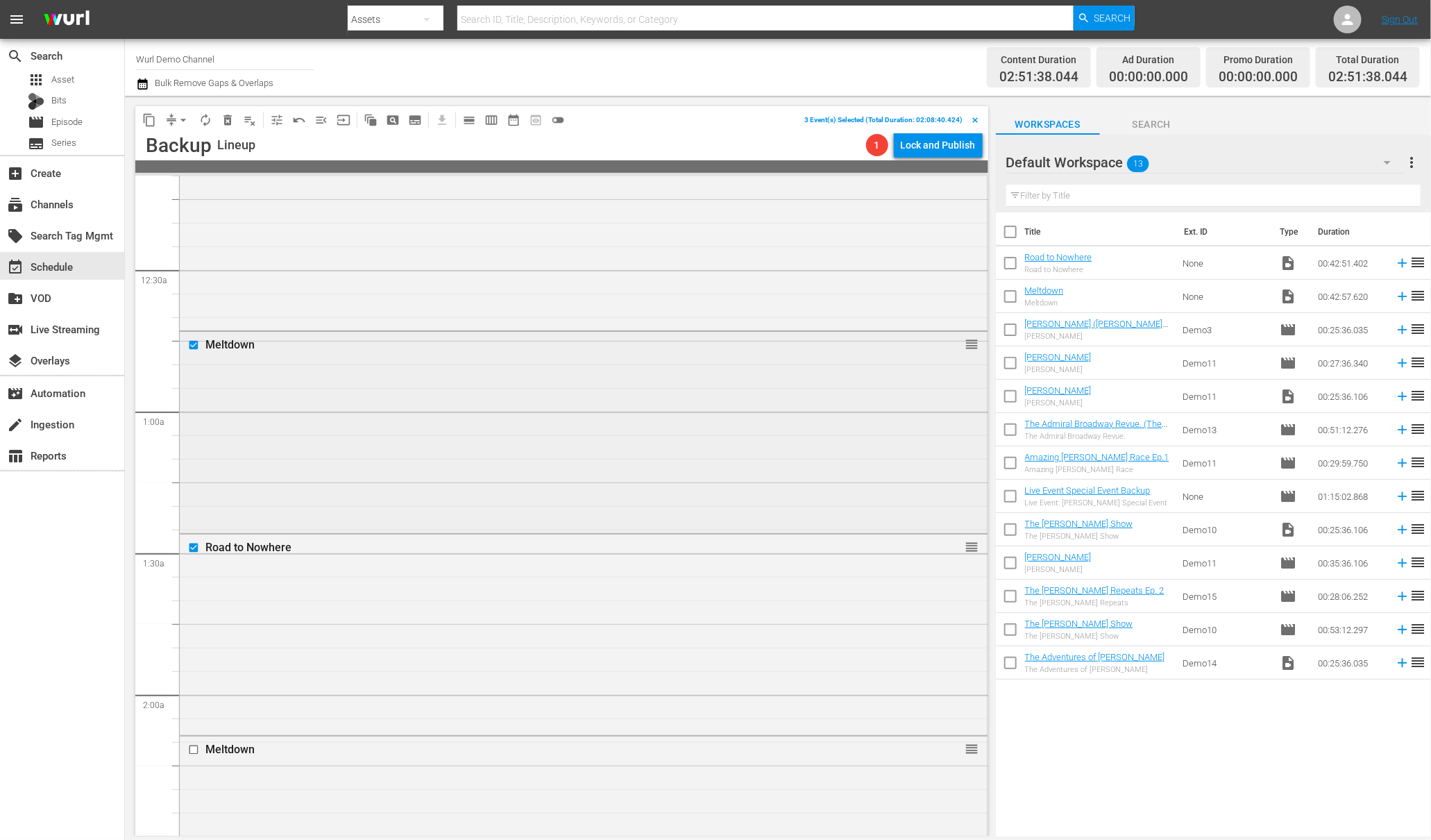
scroll to position [164, 0]
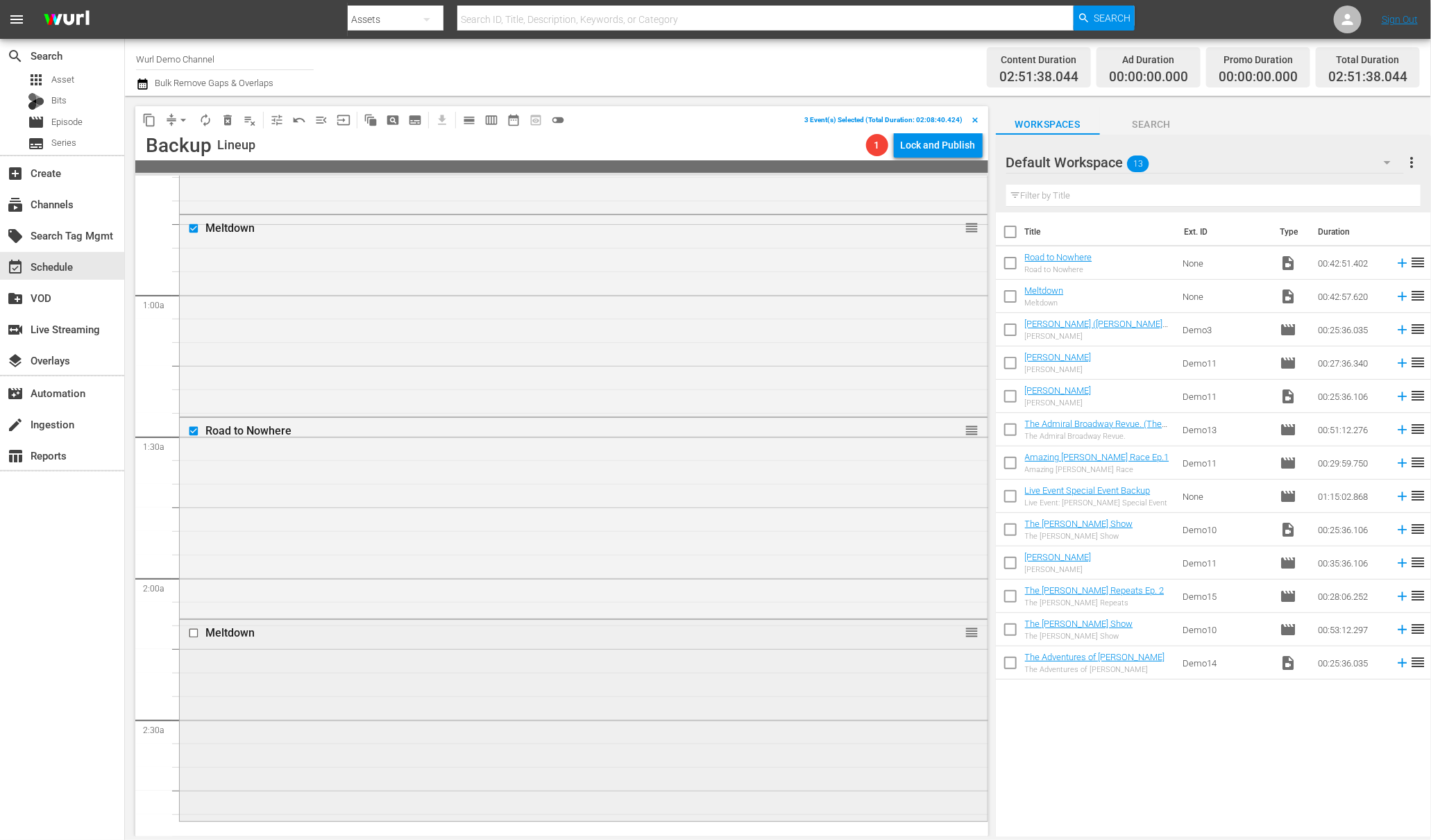
click at [199, 635] on input "checkbox" at bounding box center [195, 633] width 15 height 12
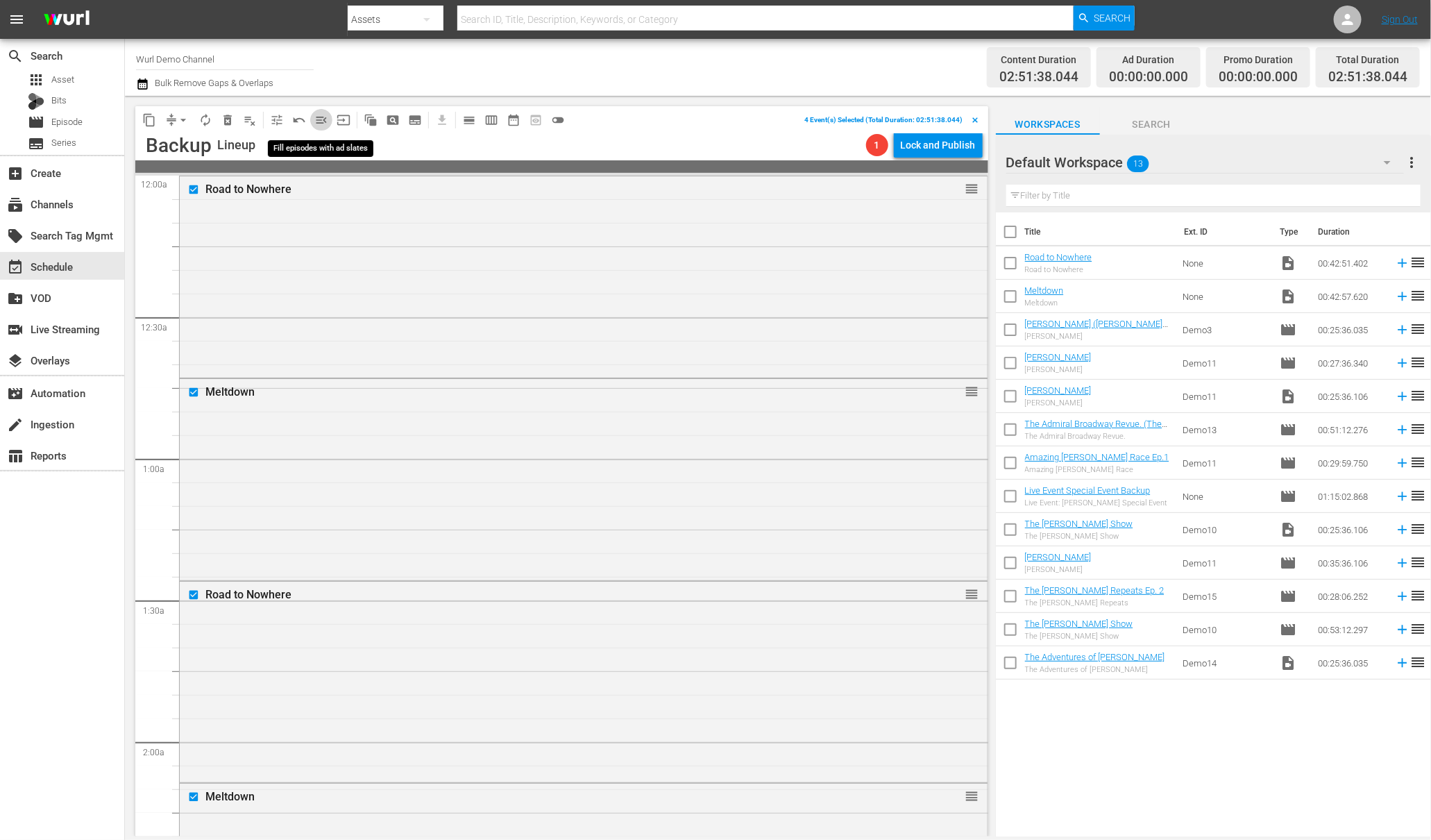
click at [318, 122] on span "menu_open" at bounding box center [321, 120] width 14 height 14
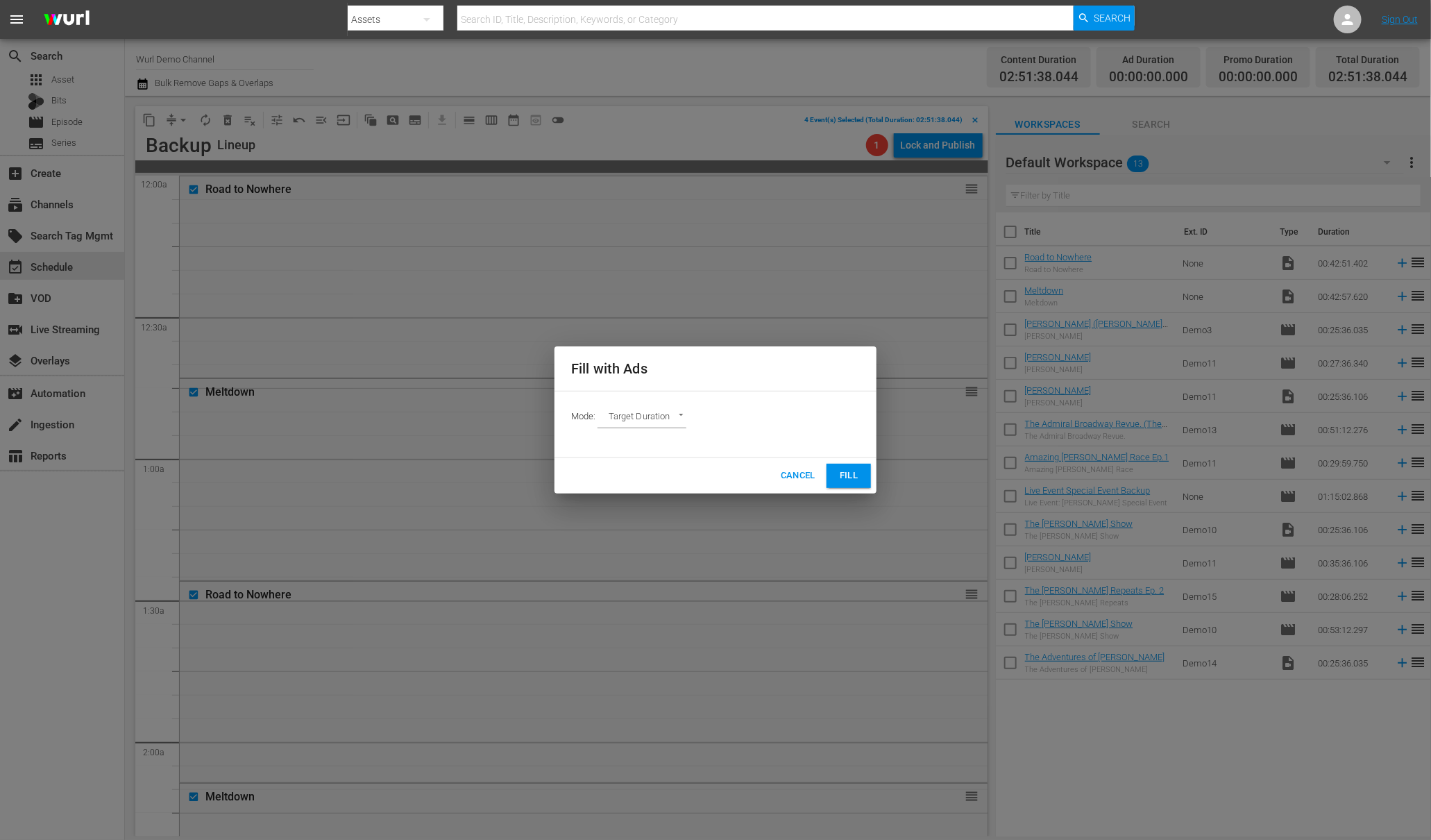
click at [845, 477] on span "Fill" at bounding box center [849, 475] width 23 height 16
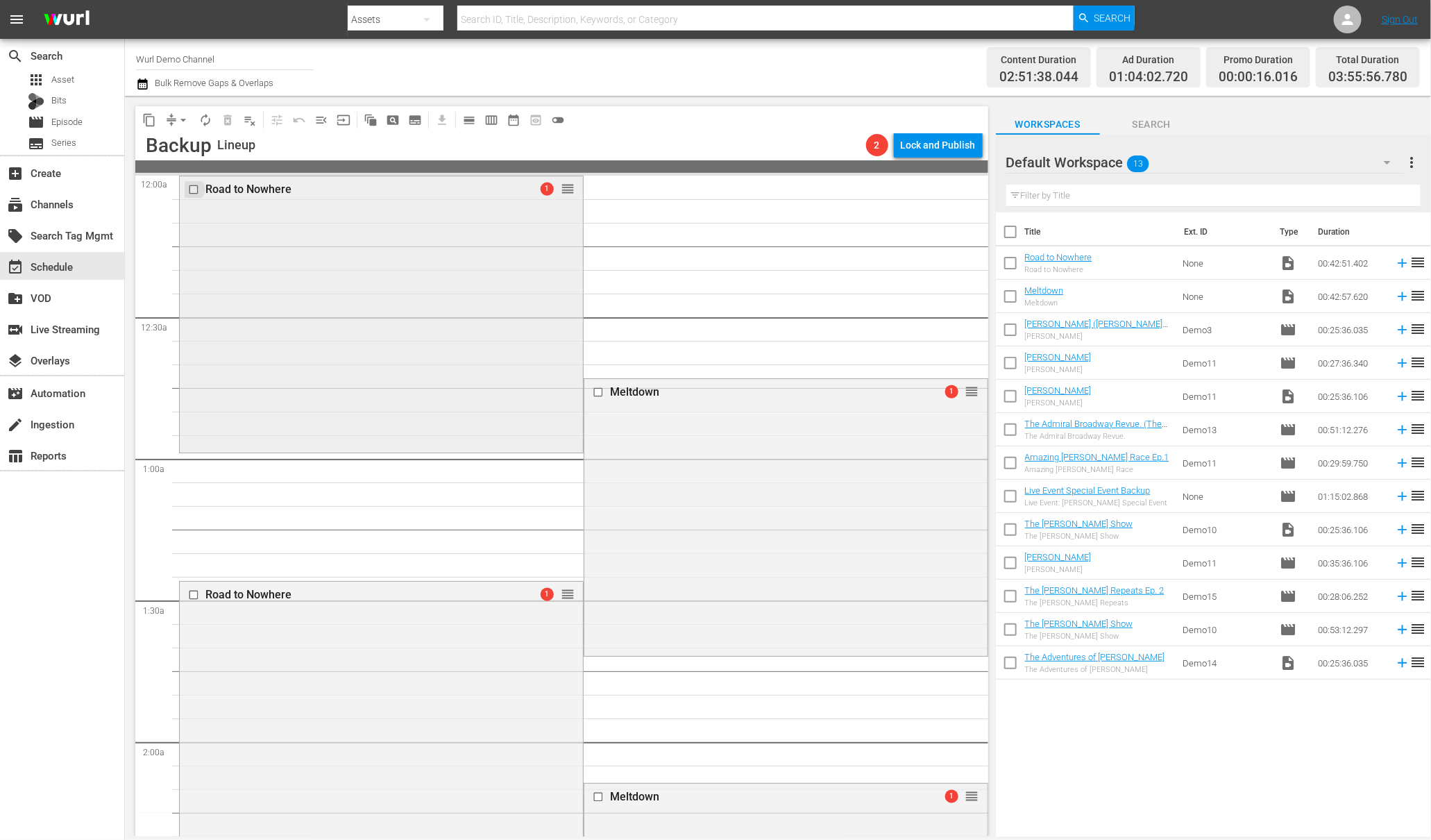
click at [188, 187] on input "checkbox" at bounding box center [195, 190] width 15 height 12
click at [592, 390] on input "checkbox" at bounding box center [599, 392] width 15 height 12
click at [184, 583] on div "Road to Nowhere 1 reorder" at bounding box center [380, 594] width 403 height 26
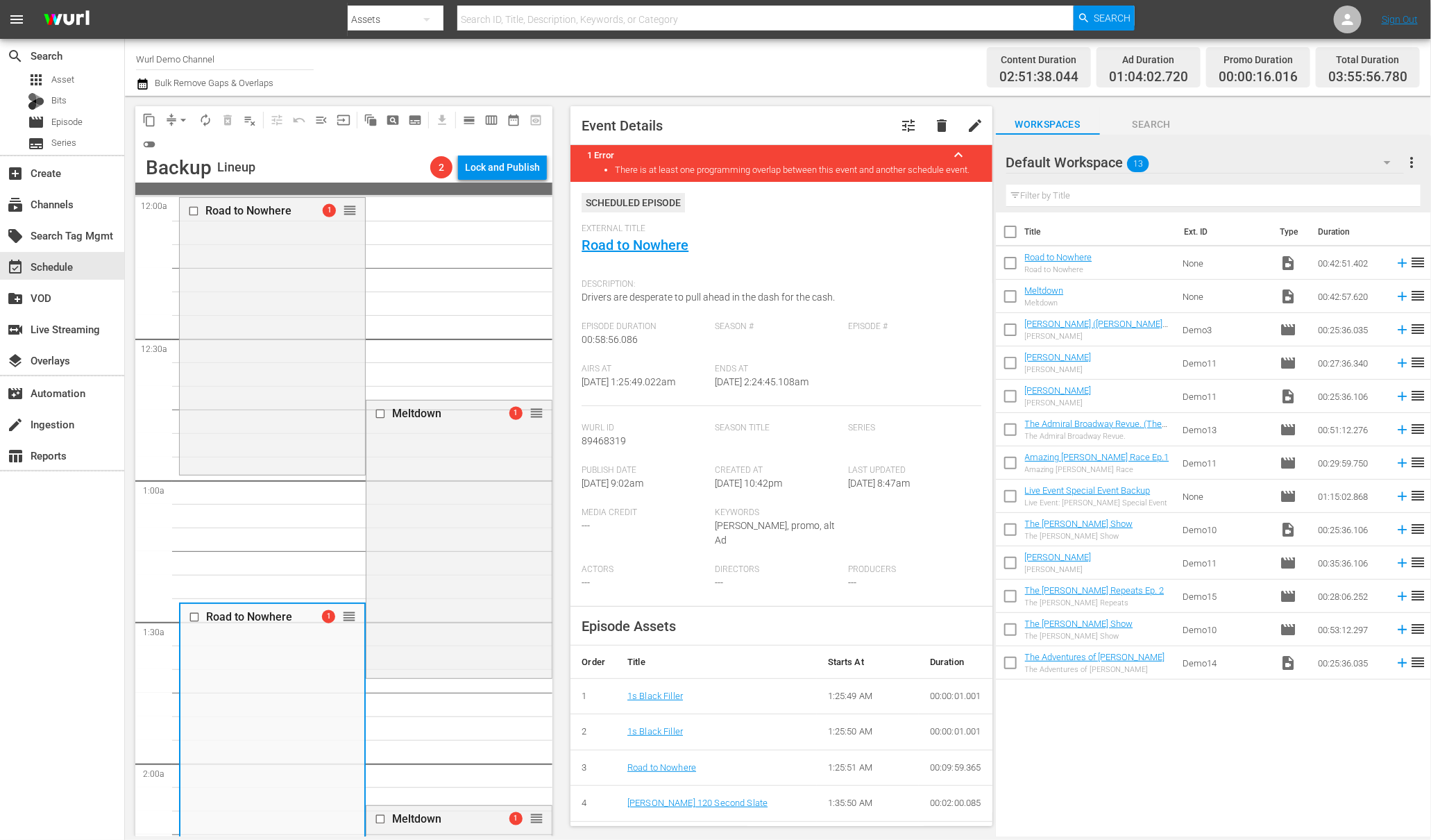
click at [195, 215] on input "checkbox" at bounding box center [195, 212] width 15 height 12
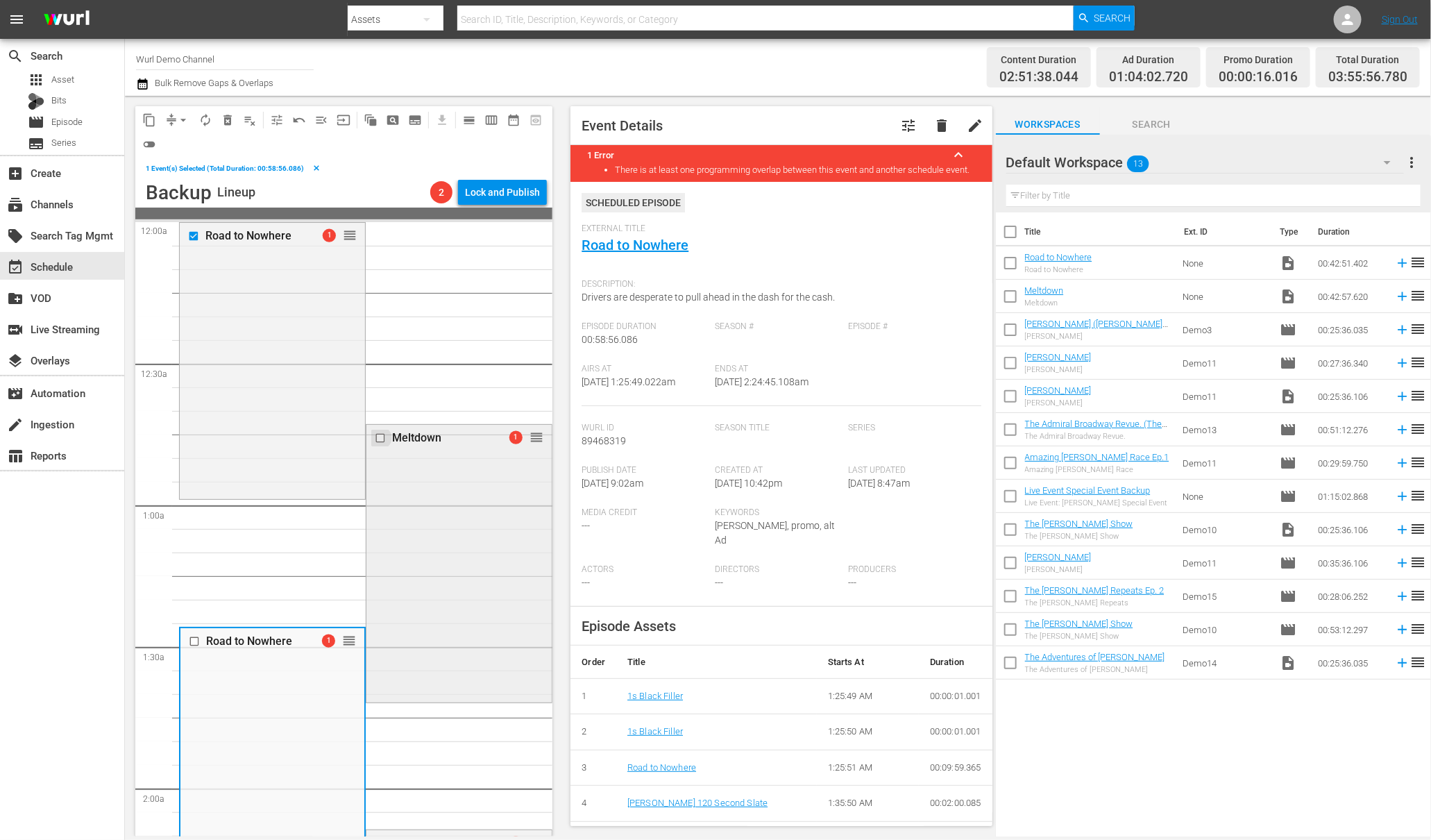
click at [374, 437] on input "checkbox" at bounding box center [381, 438] width 15 height 12
click at [191, 636] on input "checkbox" at bounding box center [196, 642] width 15 height 12
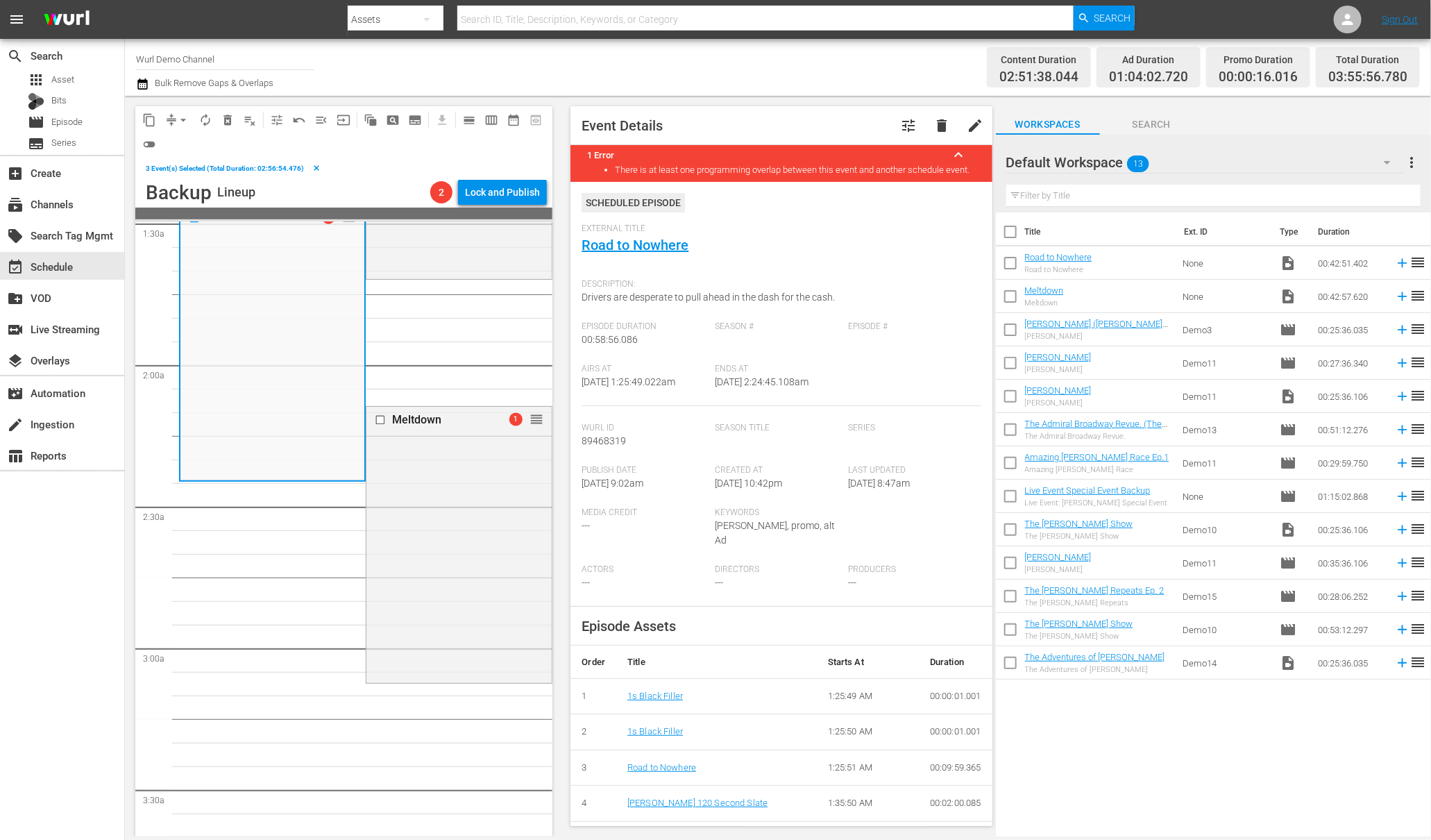
scroll to position [517, 0]
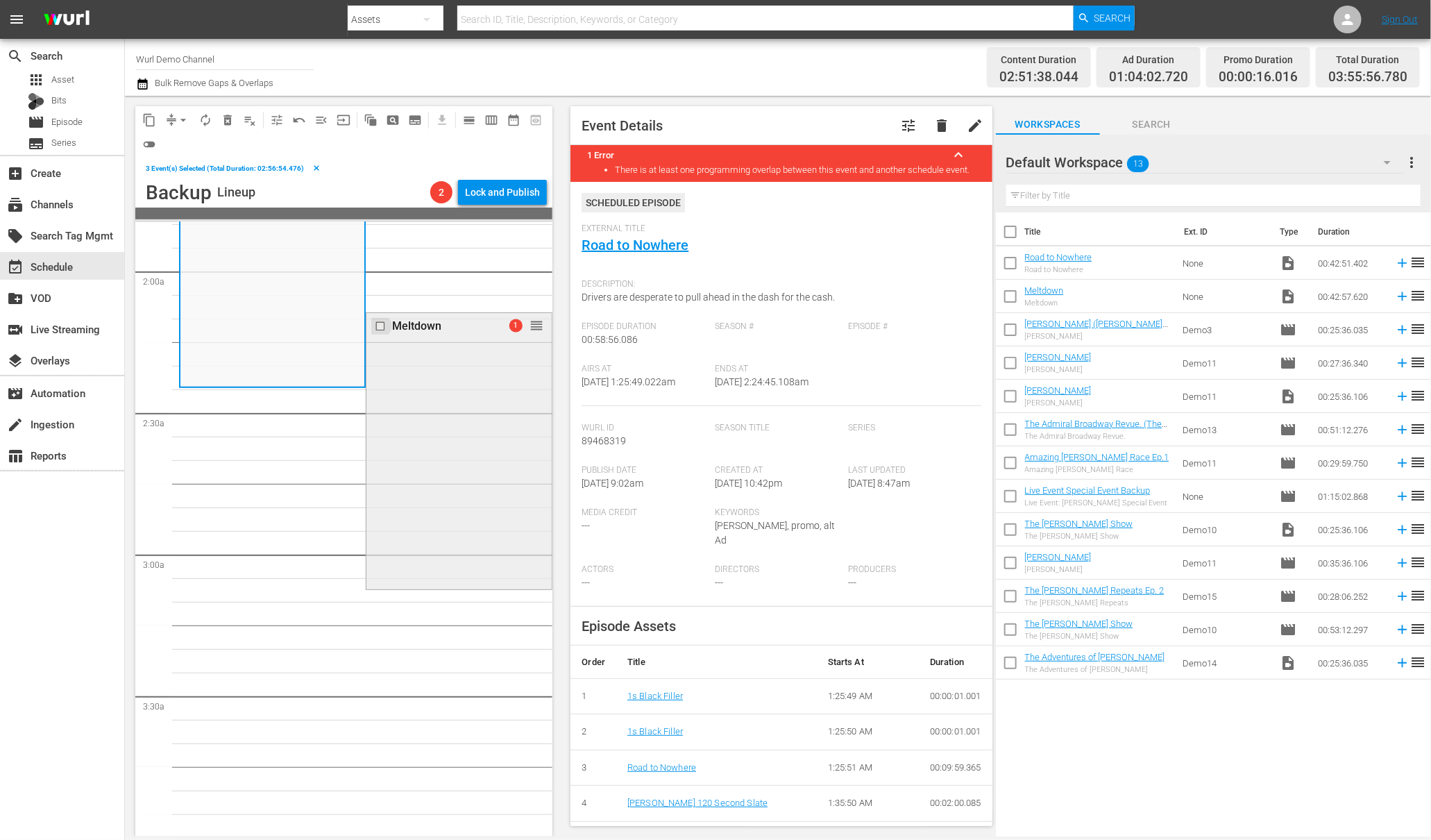
click at [376, 324] on input "checkbox" at bounding box center [381, 326] width 15 height 12
click at [171, 121] on span "compress" at bounding box center [172, 120] width 14 height 14
click at [184, 120] on span "arrow_drop_down" at bounding box center [183, 120] width 14 height 14
click at [201, 153] on li "Align to Midnight" at bounding box center [183, 147] width 115 height 23
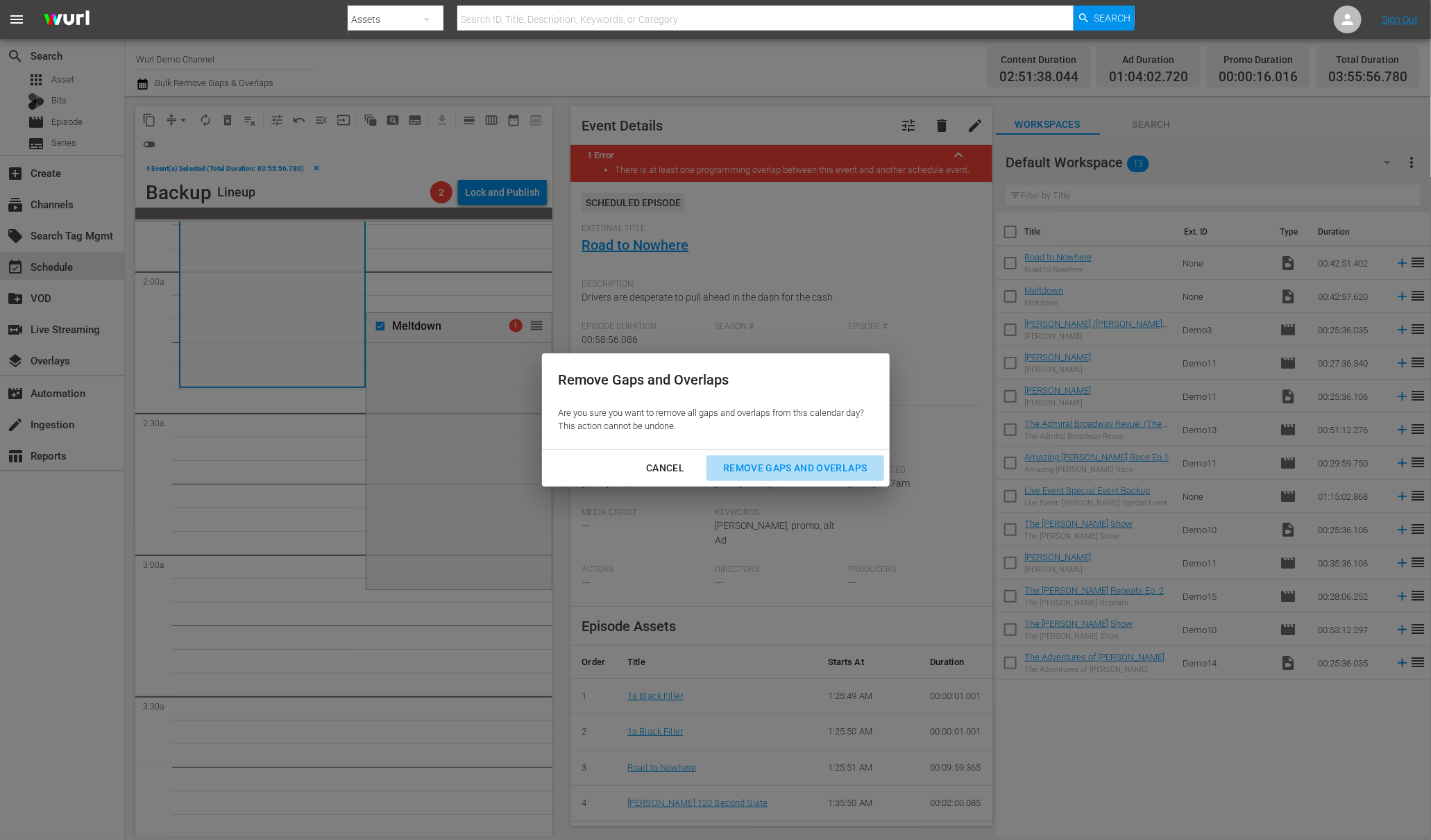
click at [794, 464] on div "Remove Gaps and Overlaps" at bounding box center [794, 469] width 166 height 18
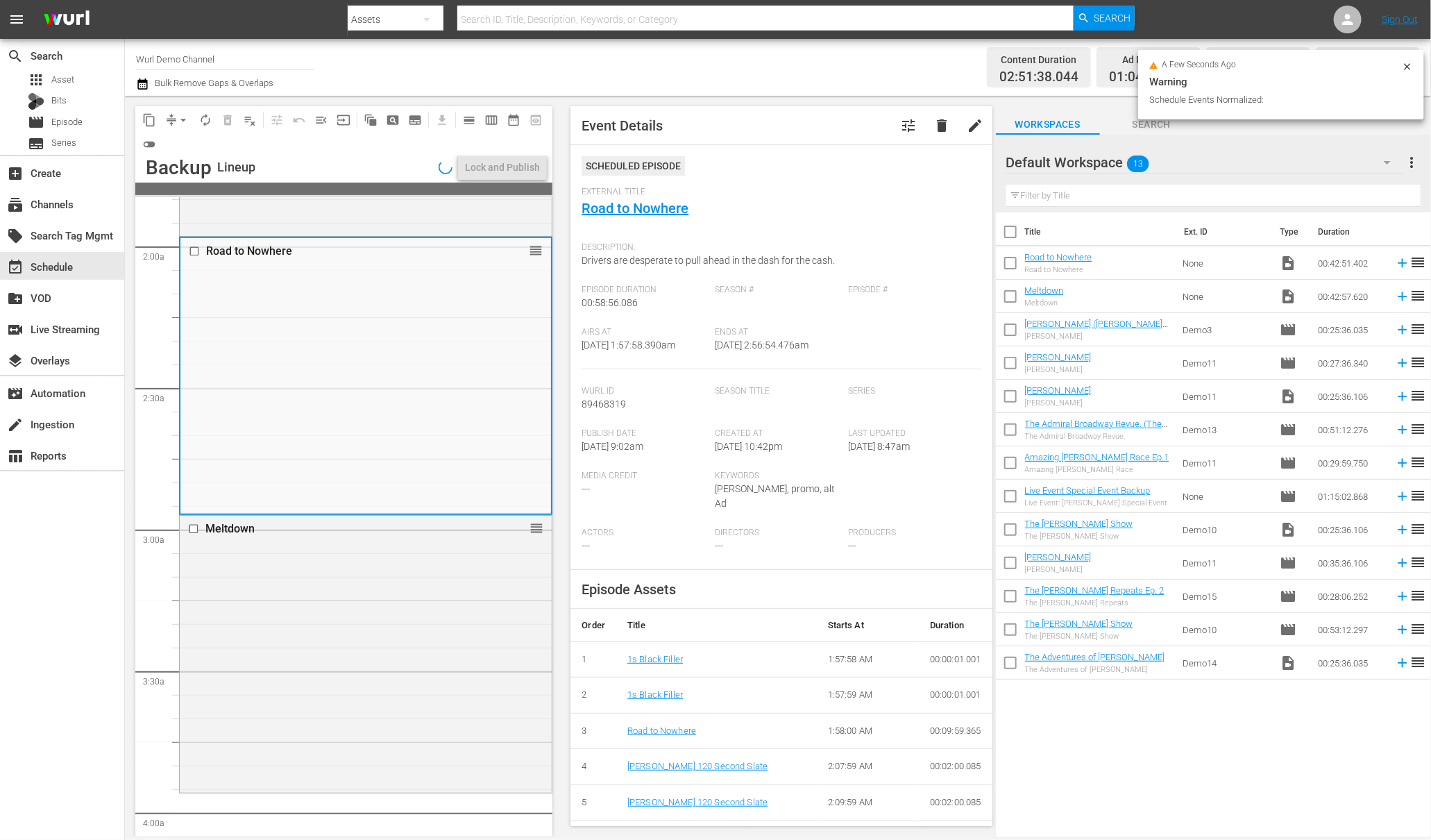
scroll to position [540, 0]
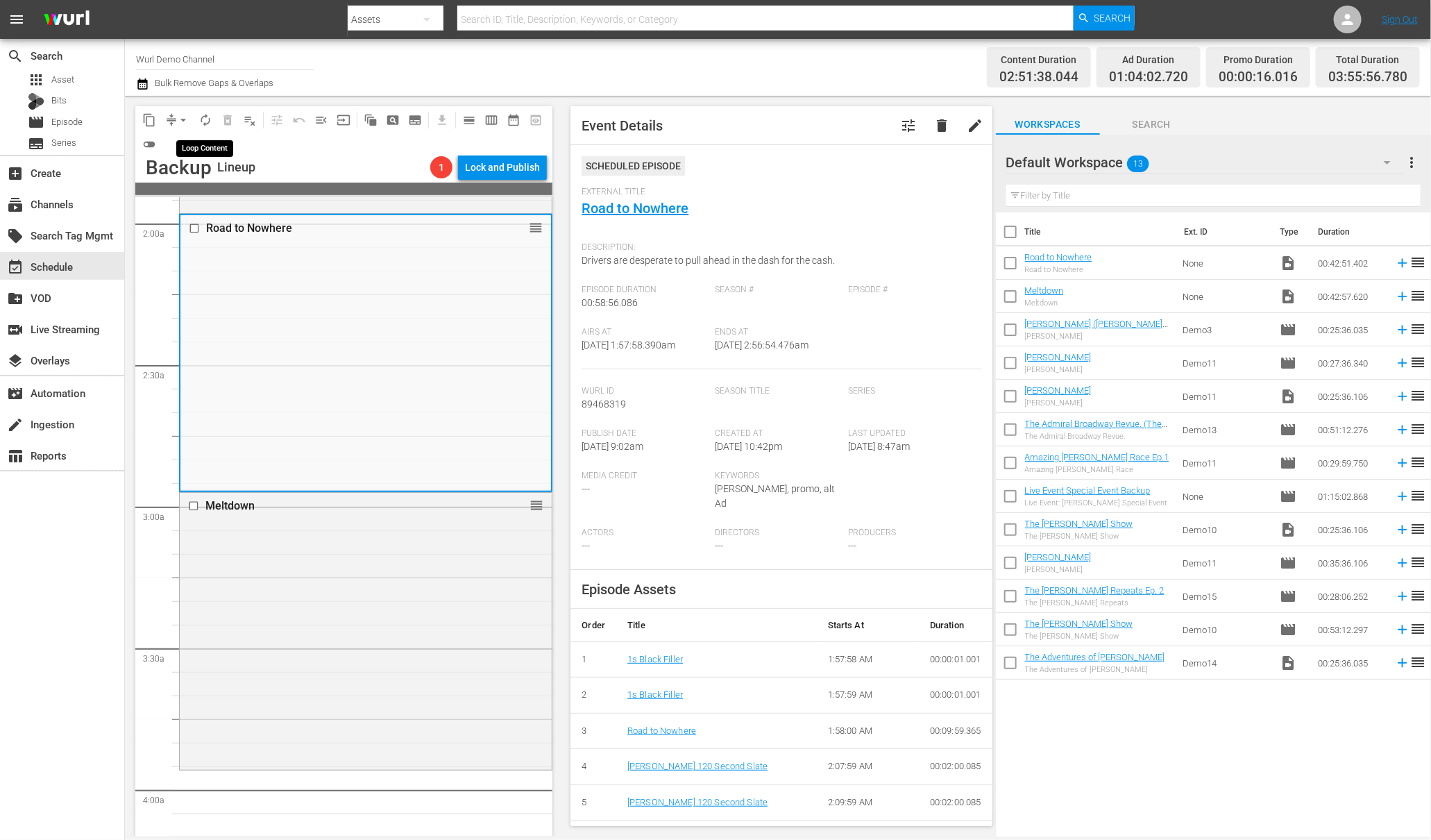
click at [199, 120] on span "autorenew_outlined" at bounding box center [205, 120] width 14 height 14
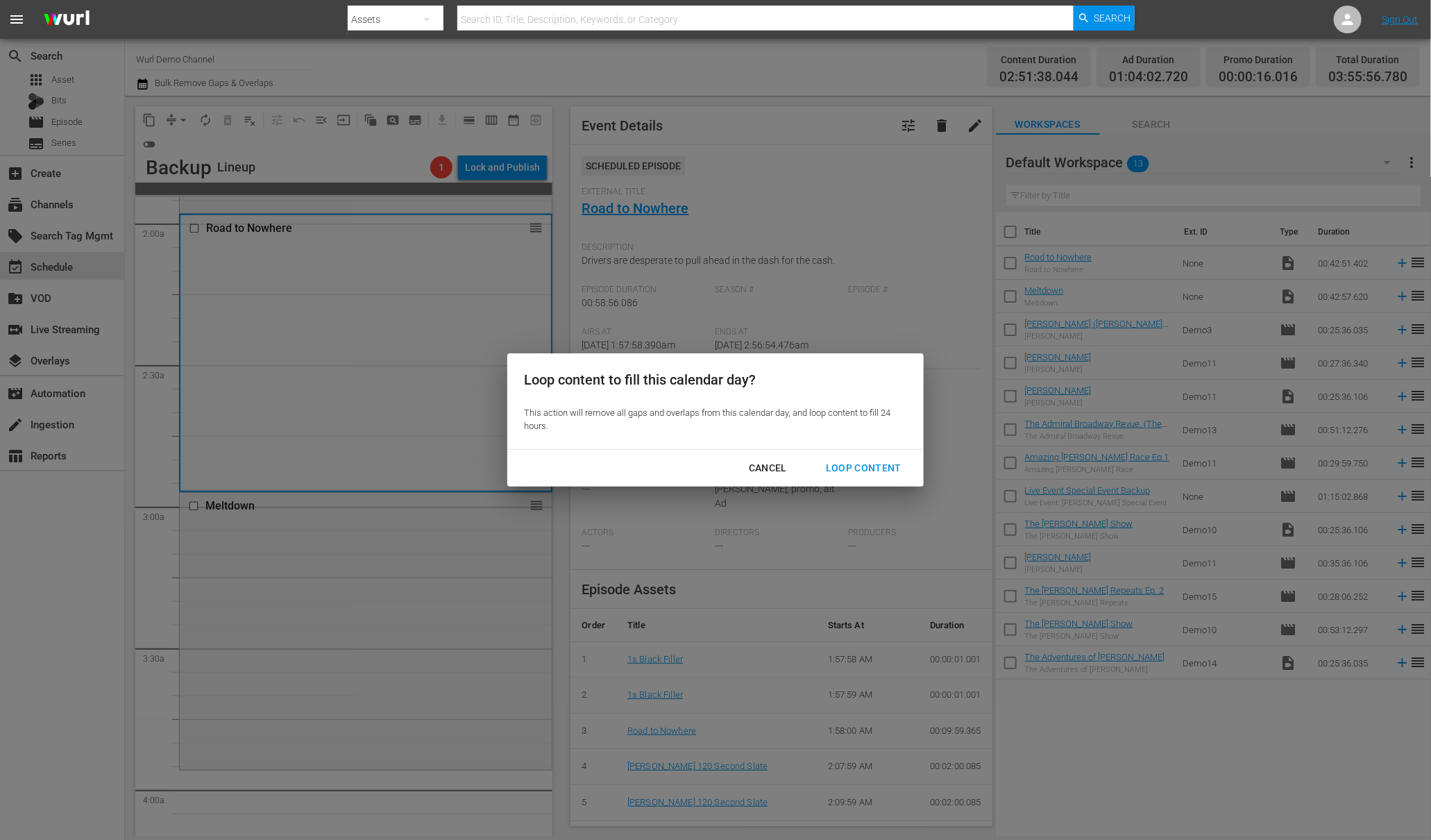
click at [866, 467] on div "Loop Content" at bounding box center [864, 469] width 98 height 18
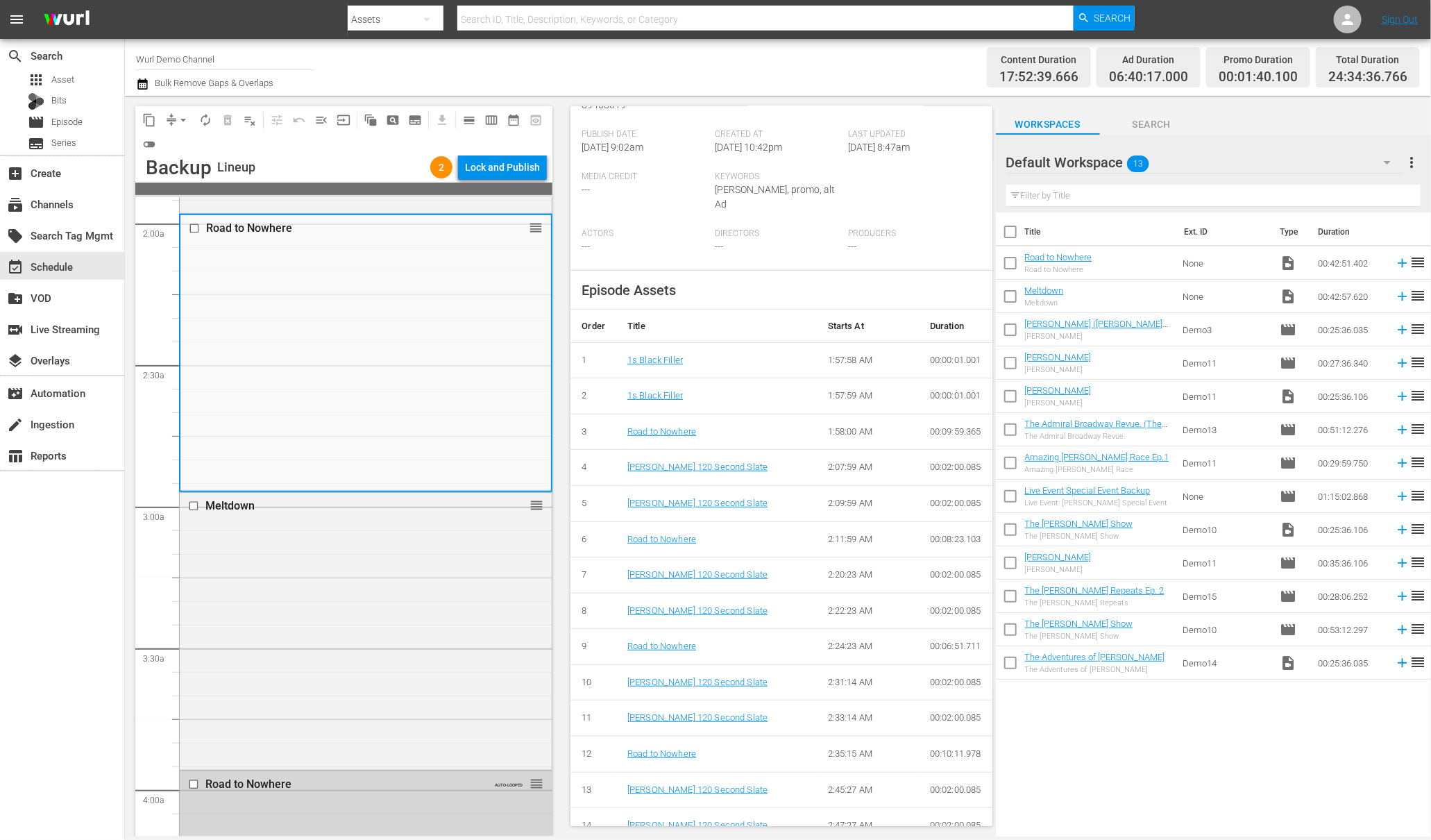
scroll to position [302, 0]
click at [650, 352] on link "1s Black Filler" at bounding box center [655, 357] width 56 height 11
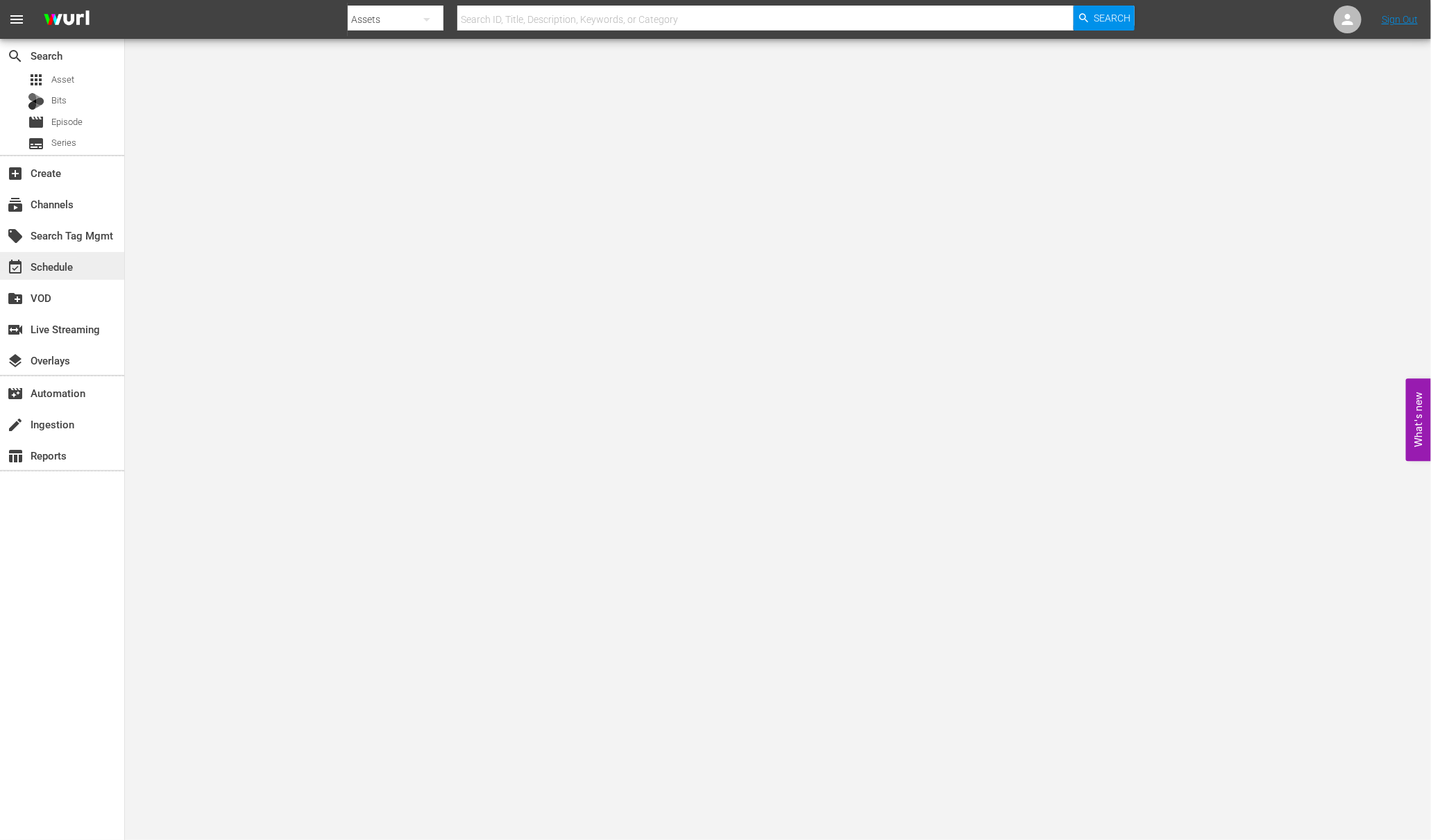
click at [71, 260] on div "event_available Schedule" at bounding box center [38, 264] width 77 height 13
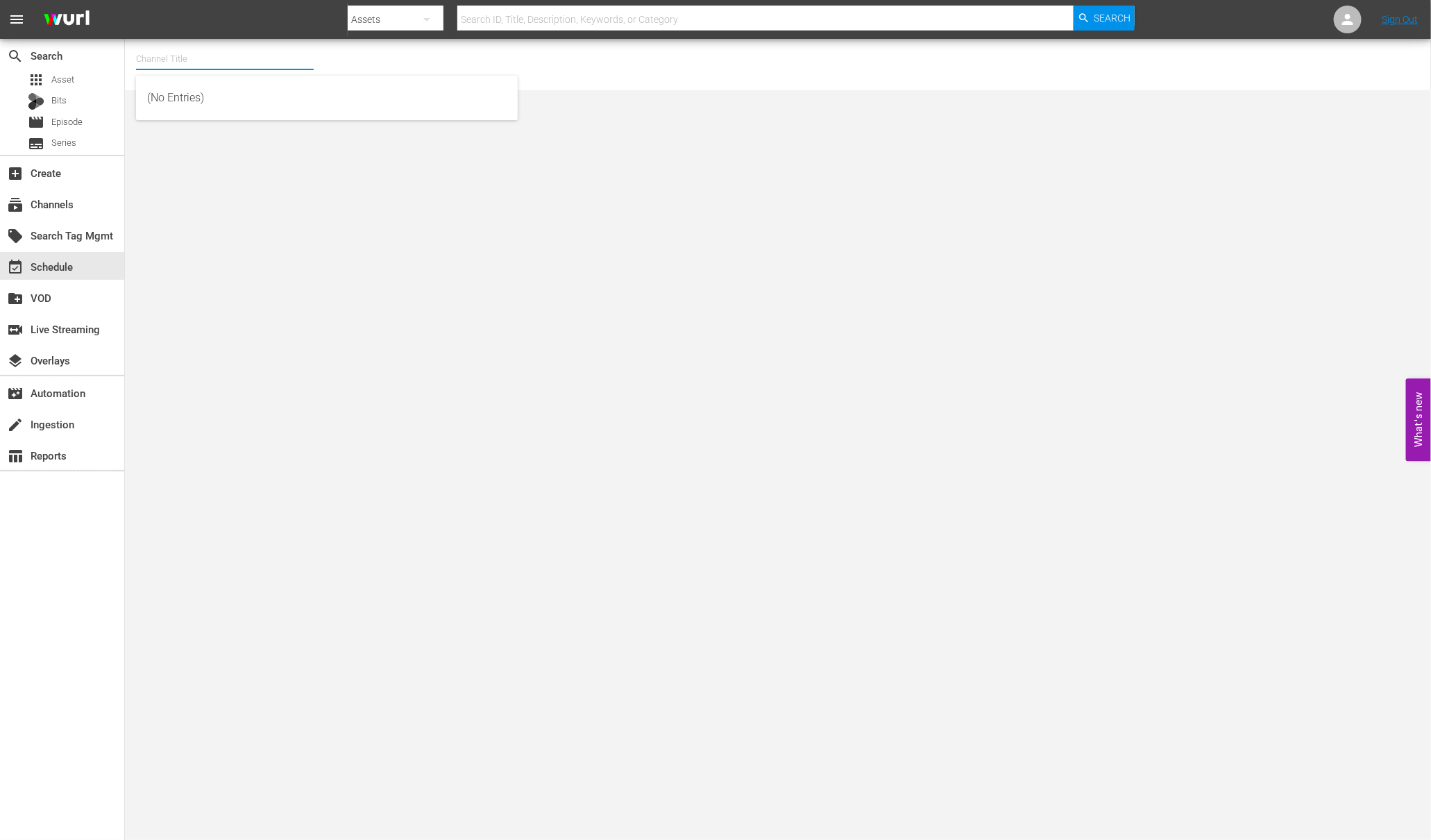
click at [224, 56] on input "text" at bounding box center [224, 59] width 177 height 33
click at [201, 106] on div "[PERSON_NAME] Demo Channel (2122 - wurl_sales_wurldemochannel_1)" at bounding box center [326, 98] width 360 height 33
type input "[PERSON_NAME] Demo Channel (2122 - wurl_sales_wurldemochannel_1)"
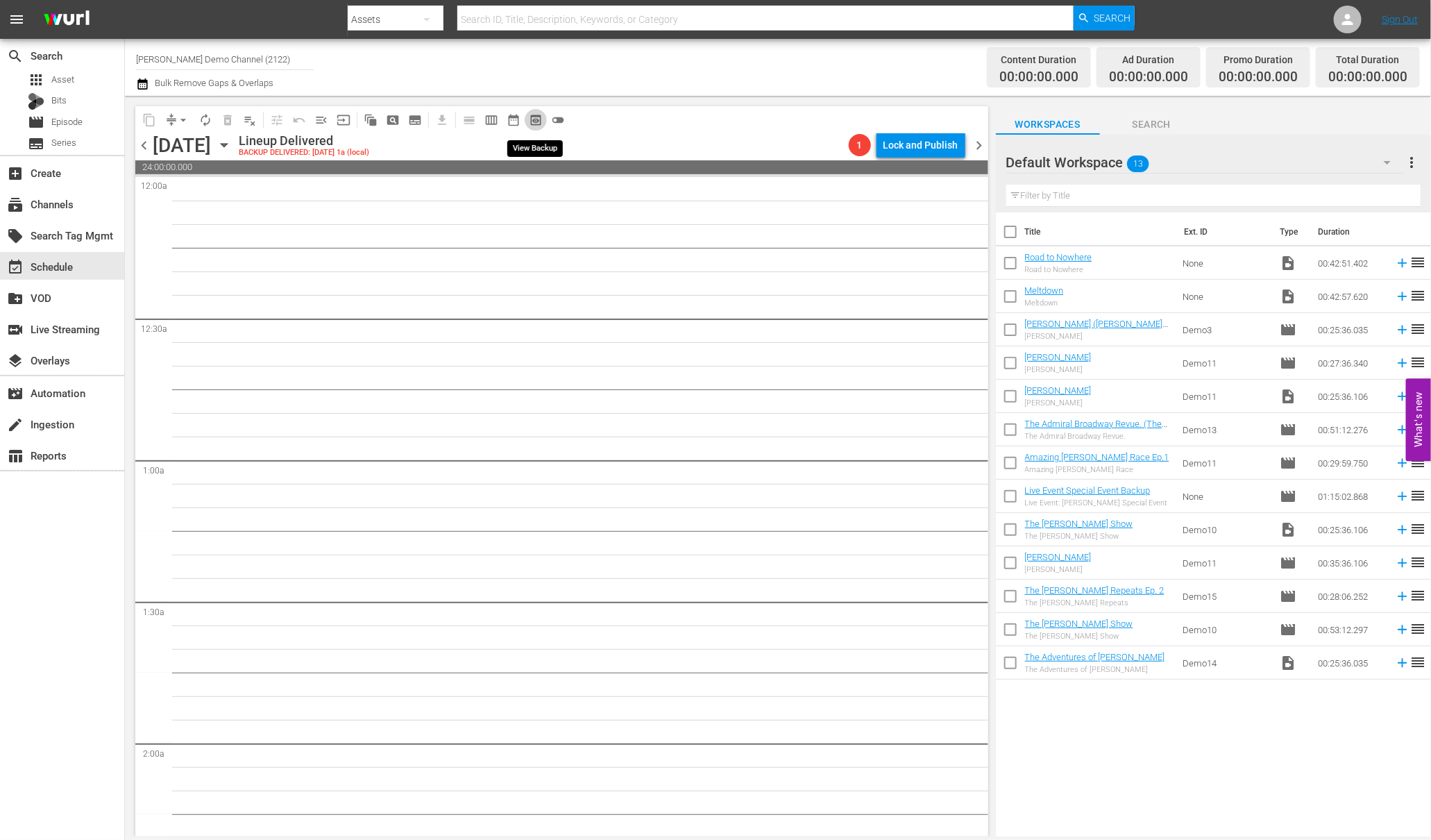
click at [533, 119] on span "preview_outlined" at bounding box center [535, 120] width 14 height 14
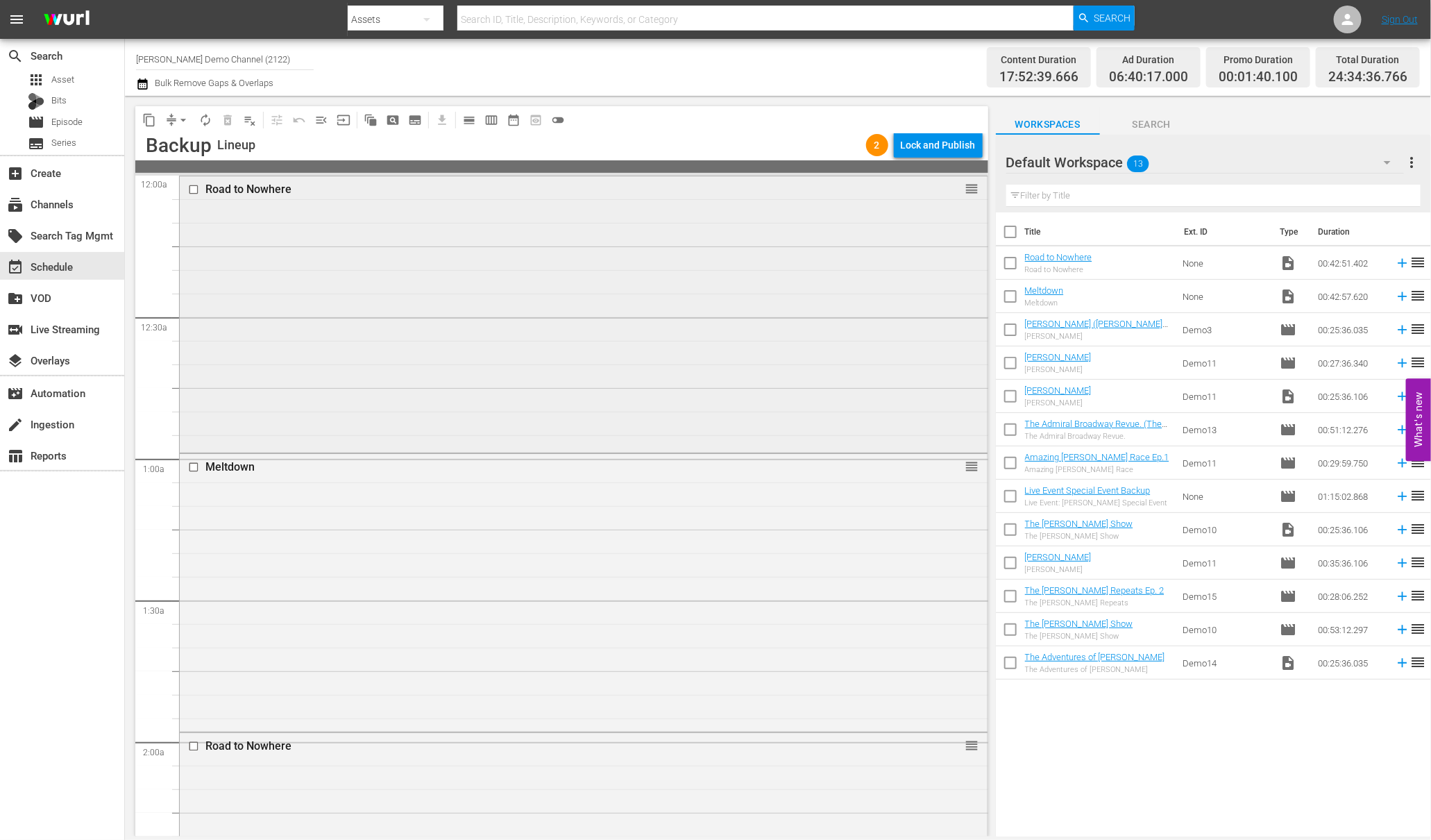
click at [269, 202] on div "Road to Nowhere reorder" at bounding box center [583, 189] width 808 height 26
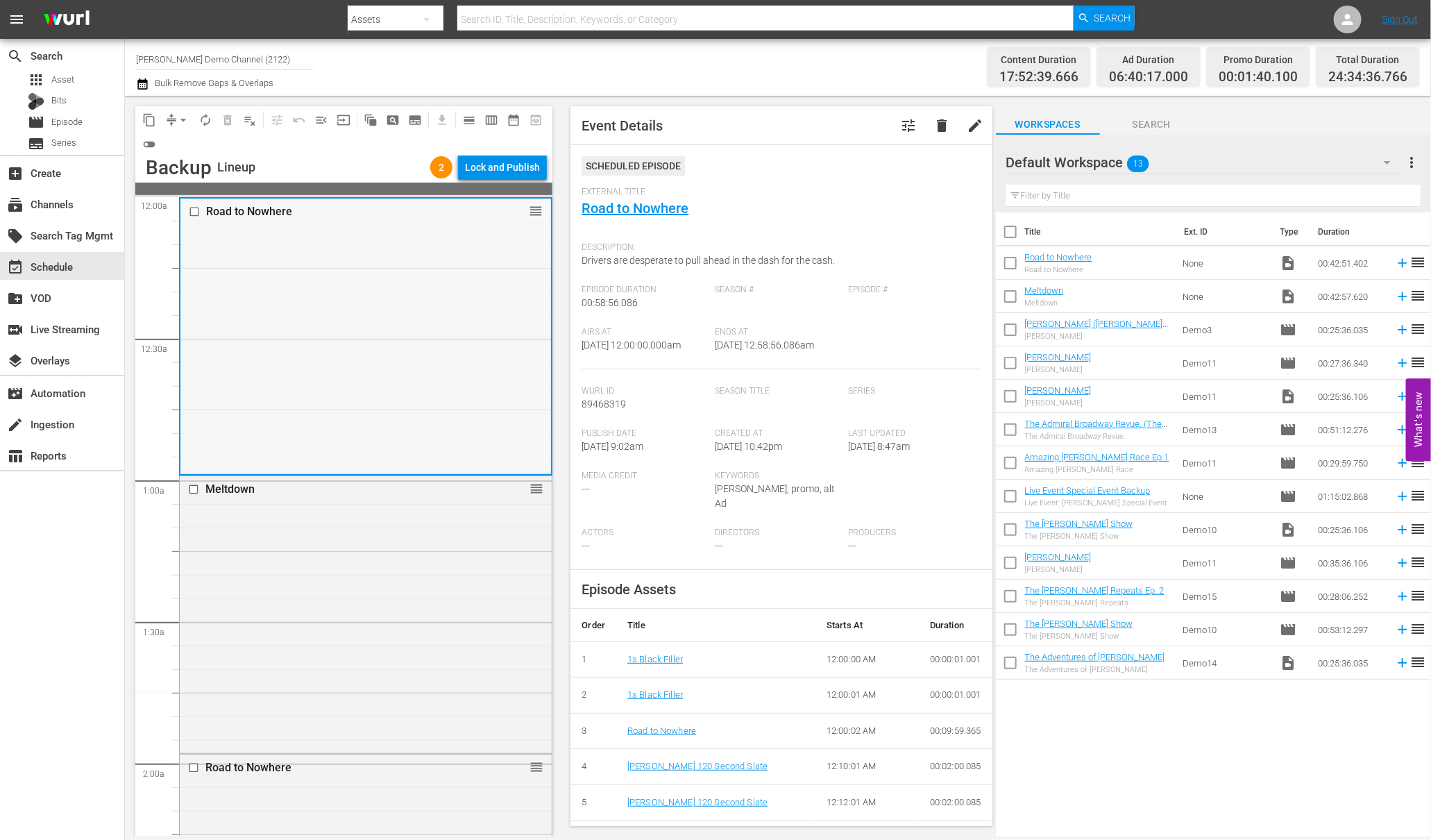
click at [323, 463] on div "Road to Nowhere reorder" at bounding box center [366, 335] width 370 height 274
click at [253, 122] on span "playlist_remove_outlined" at bounding box center [250, 120] width 14 height 14
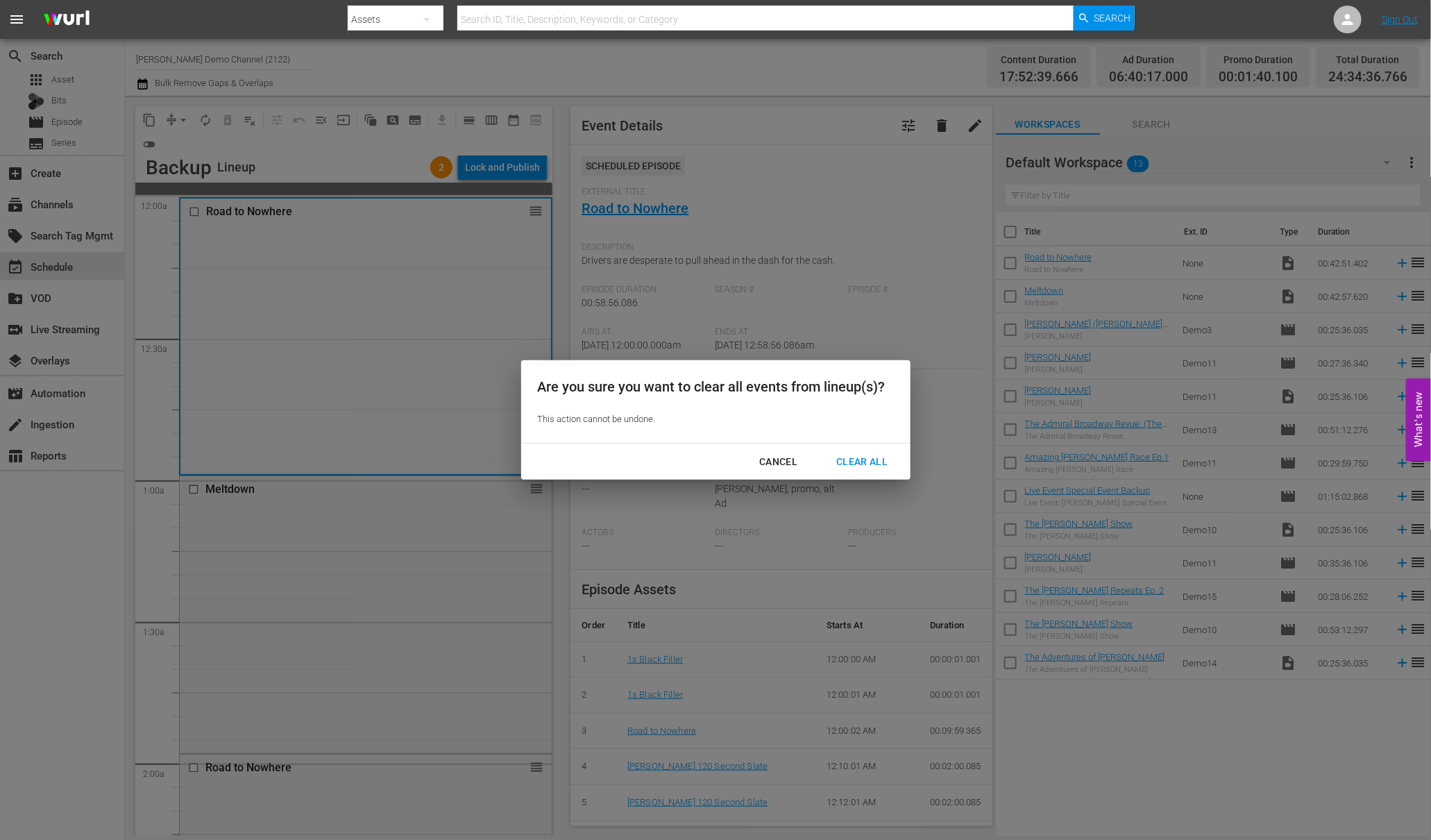
click at [884, 463] on div "Clear All" at bounding box center [862, 462] width 74 height 18
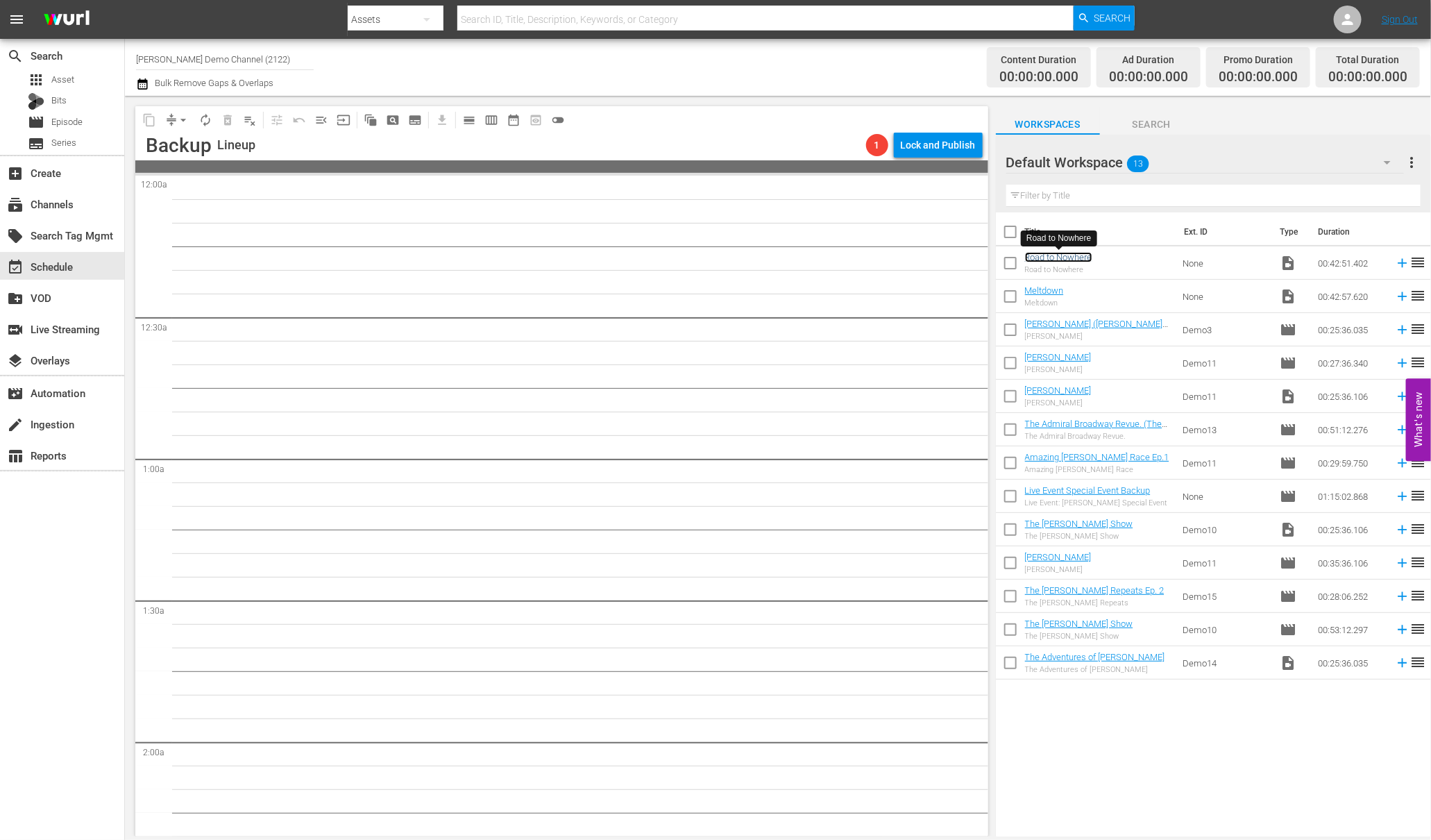
click at [1082, 262] on link "Road to Nowhere" at bounding box center [1059, 257] width 68 height 11
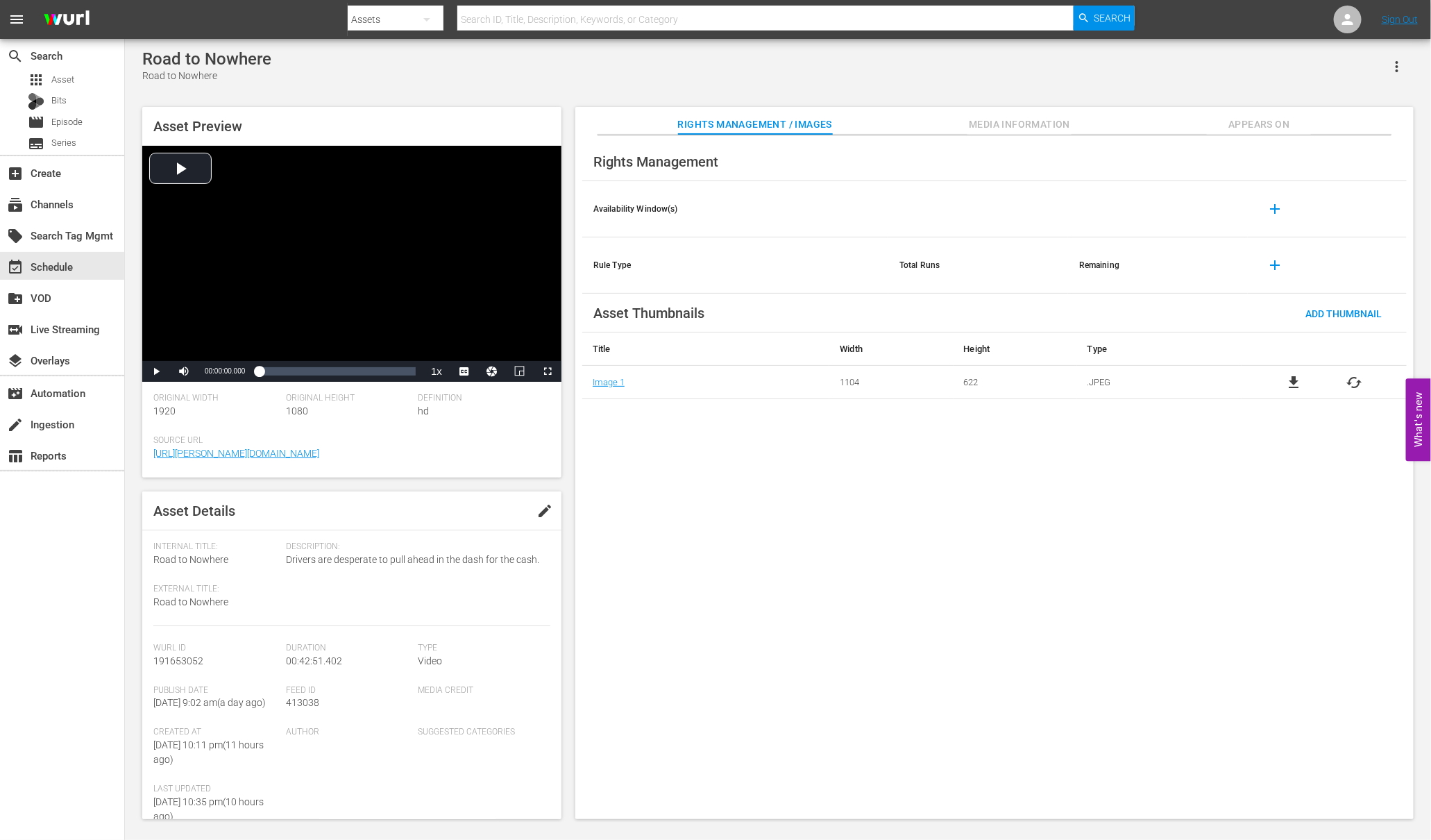
click at [1254, 120] on span "Appears On" at bounding box center [1258, 124] width 104 height 18
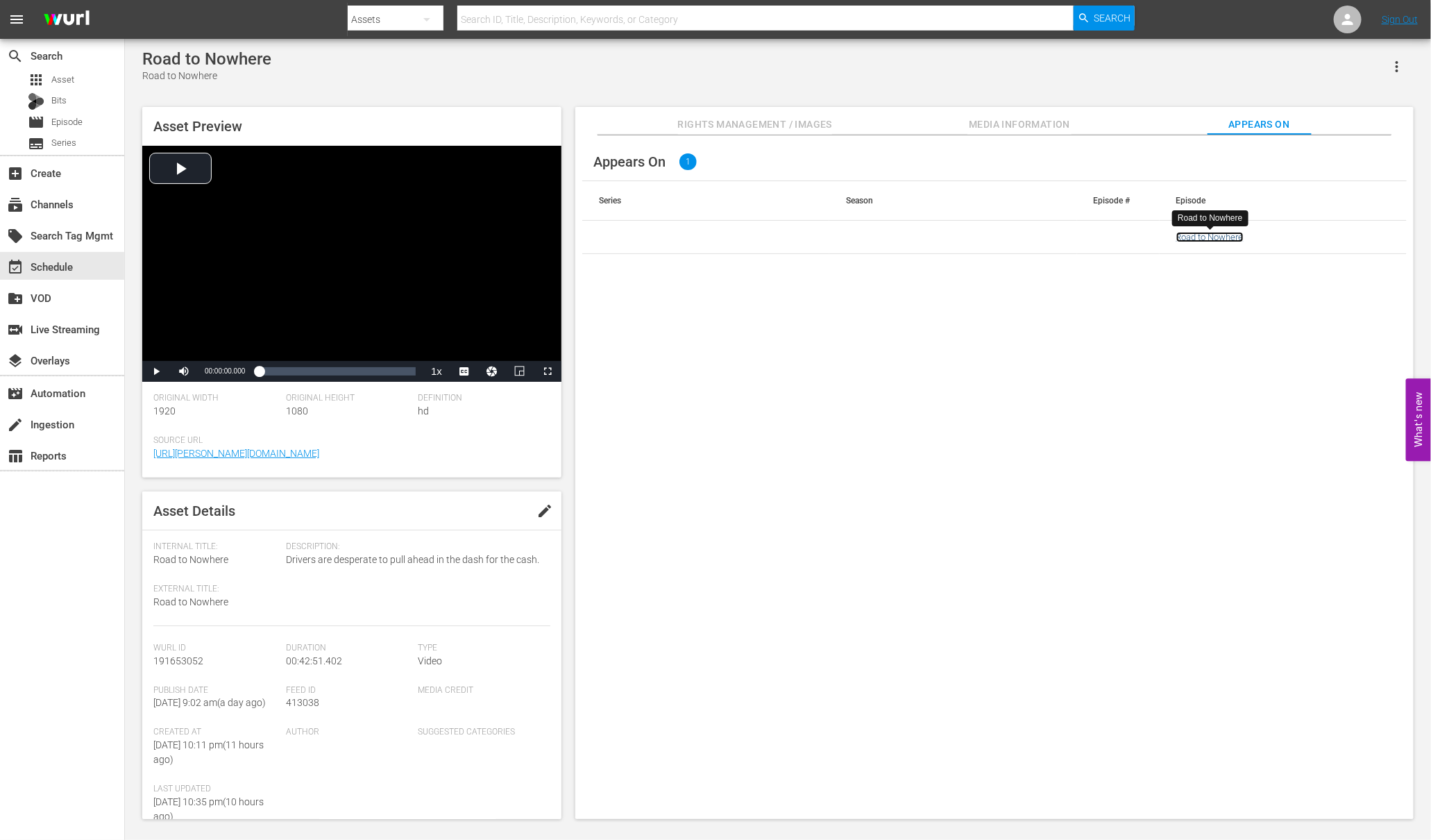
click at [1196, 236] on link "Road to Nowhere" at bounding box center [1209, 236] width 68 height 11
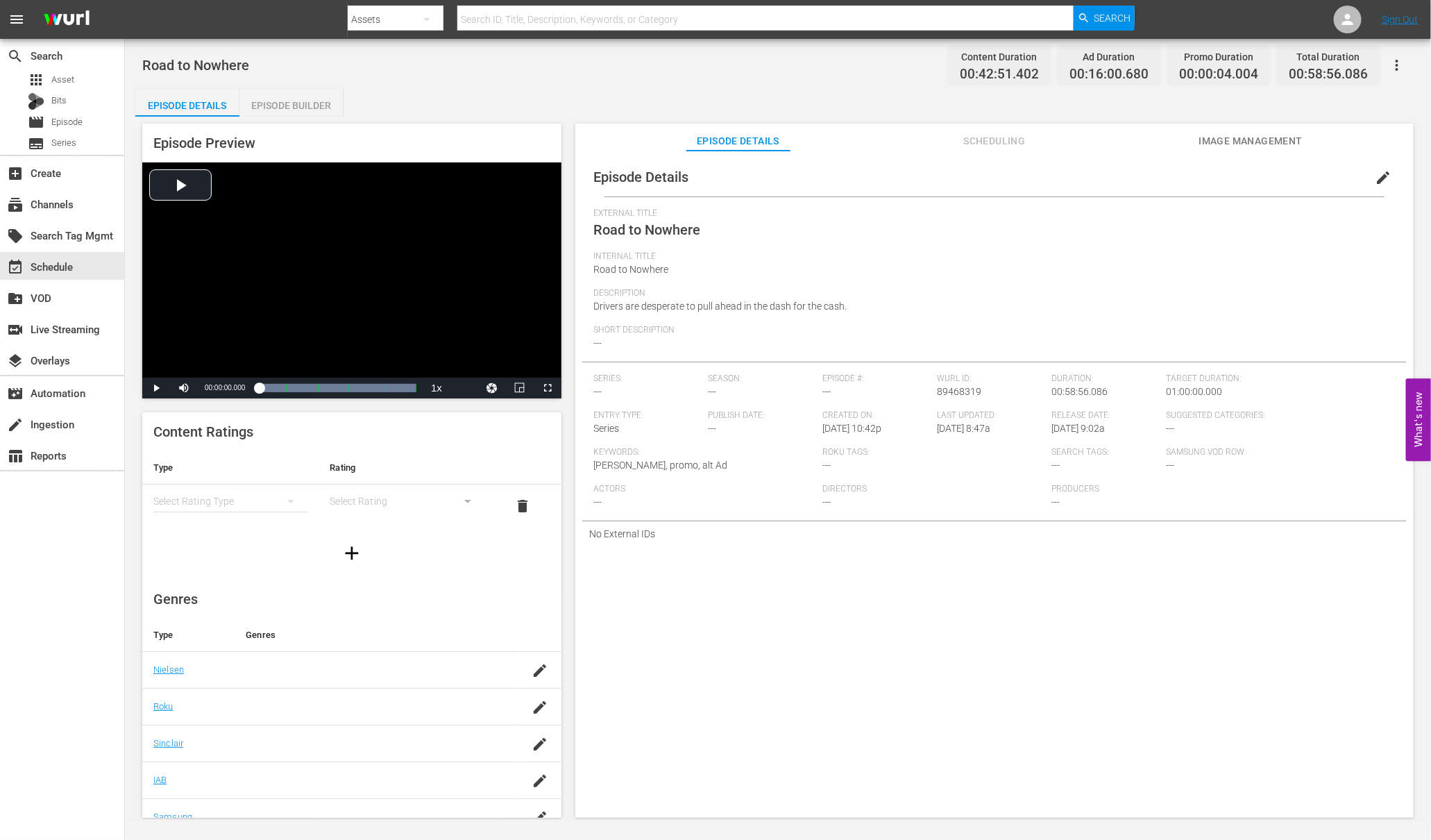
click at [297, 101] on div "Episode Builder" at bounding box center [291, 106] width 104 height 33
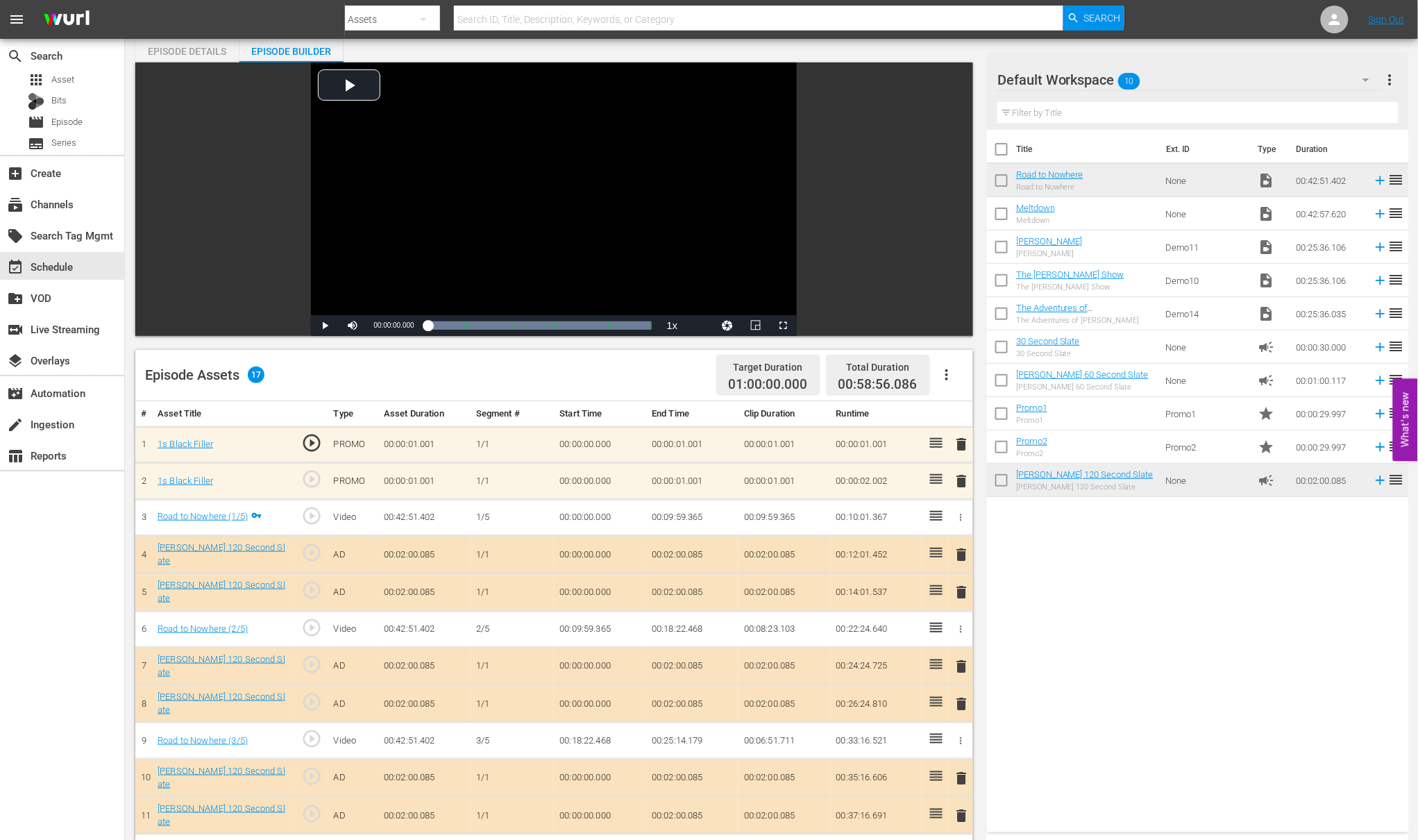
scroll to position [194, 0]
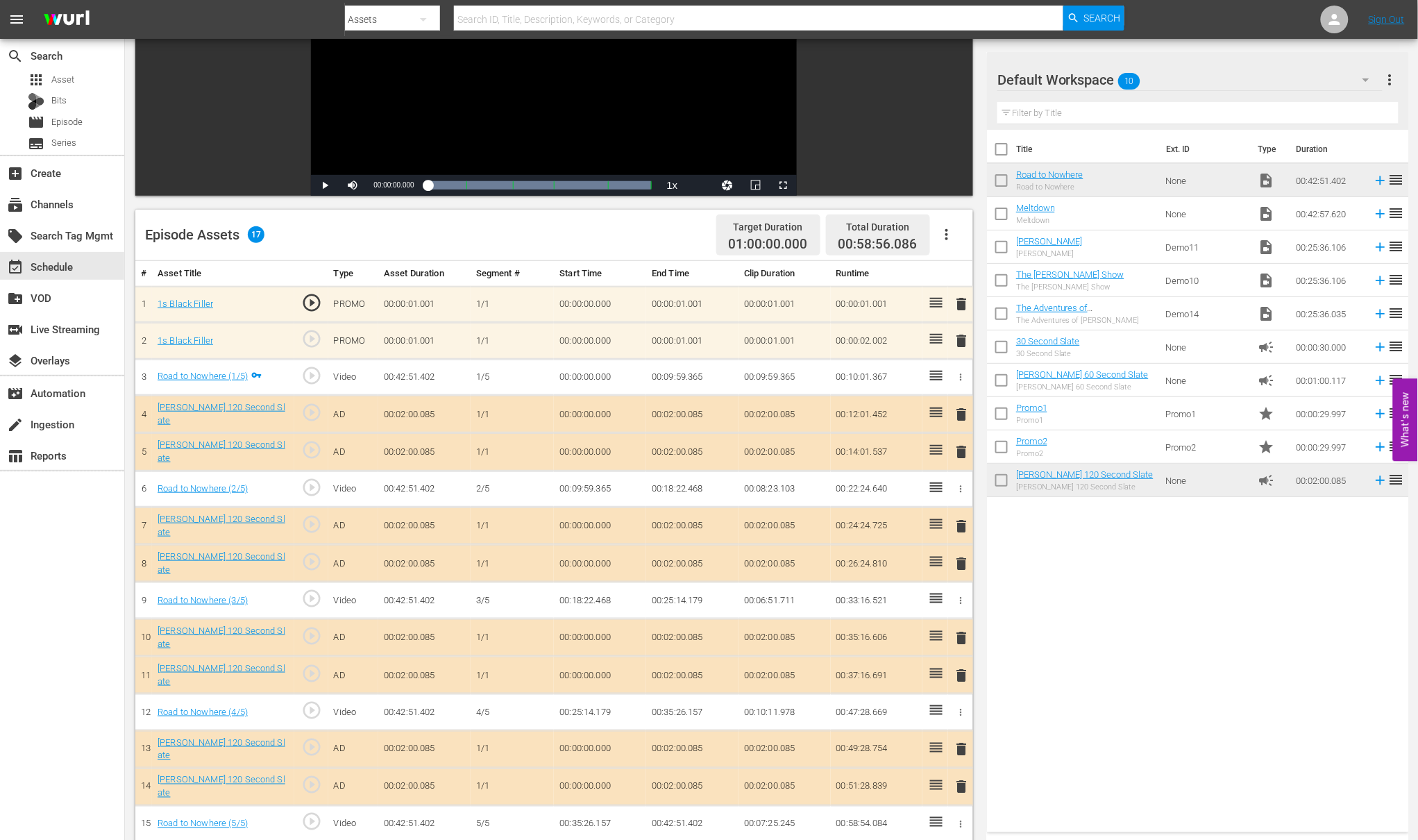
click at [952, 233] on icon "button" at bounding box center [946, 234] width 17 height 17
click at [973, 303] on div "Clear Ads" at bounding box center [988, 307] width 94 height 33
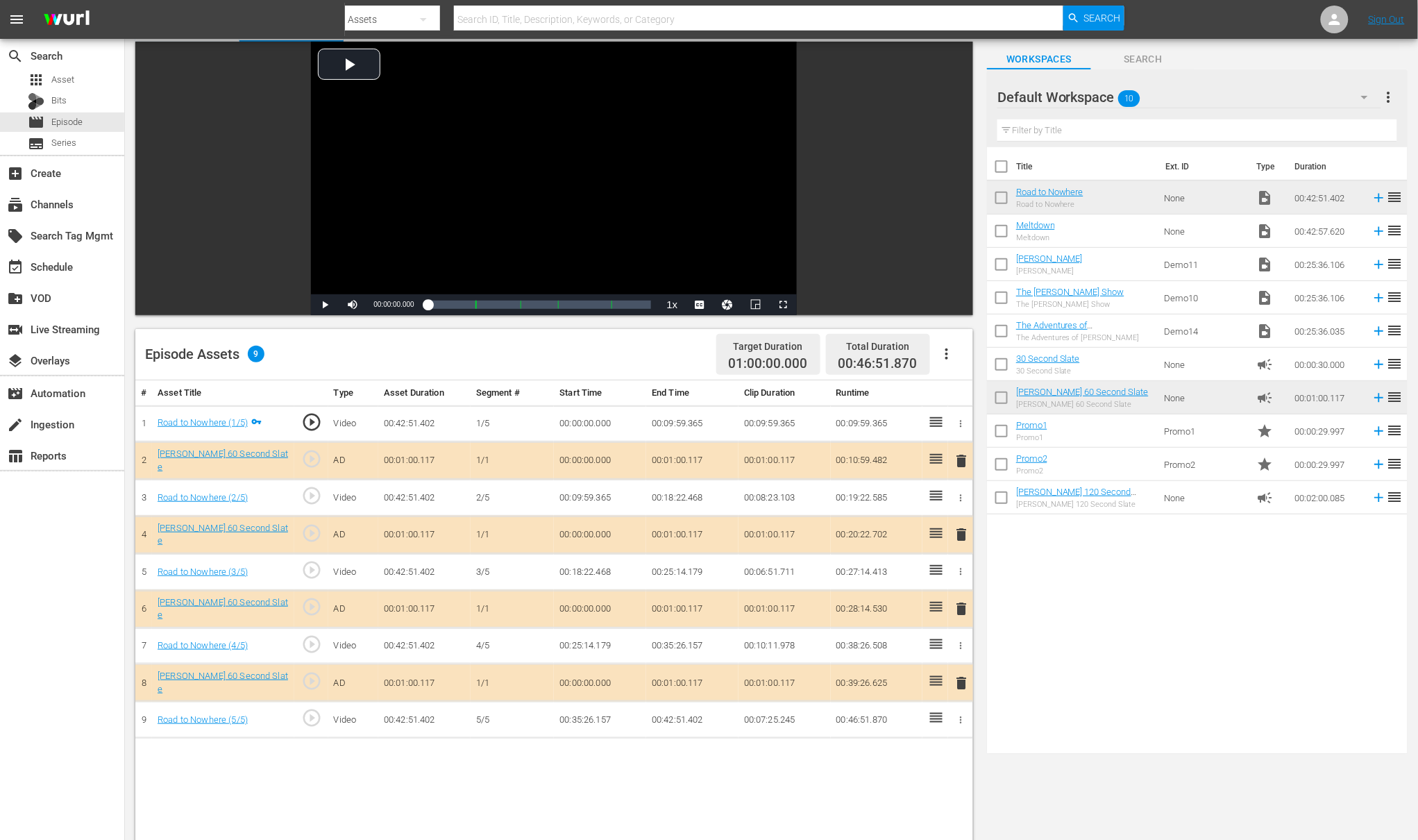
scroll to position [98, 0]
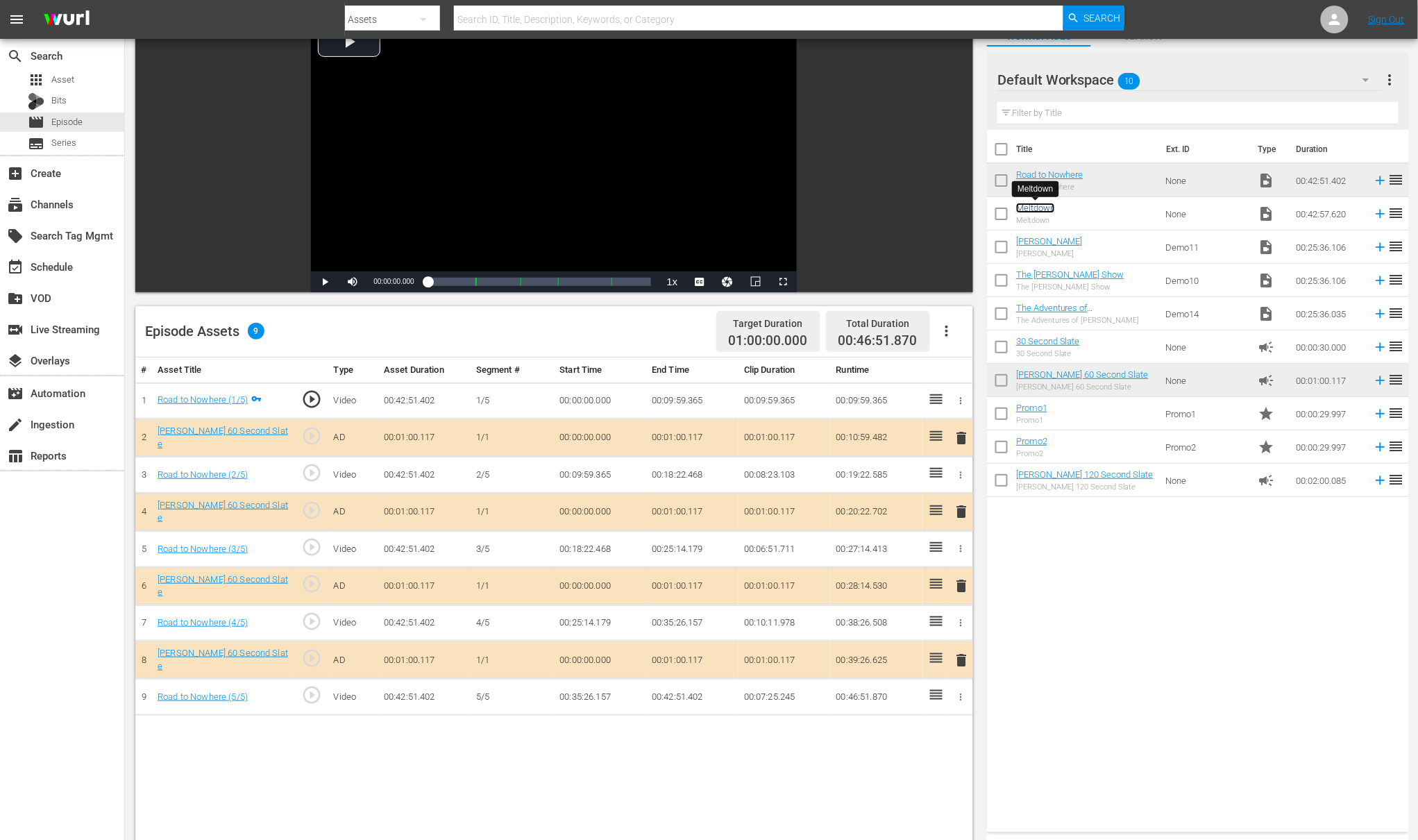
click at [1039, 205] on link "Meltdown" at bounding box center [1036, 208] width 39 height 11
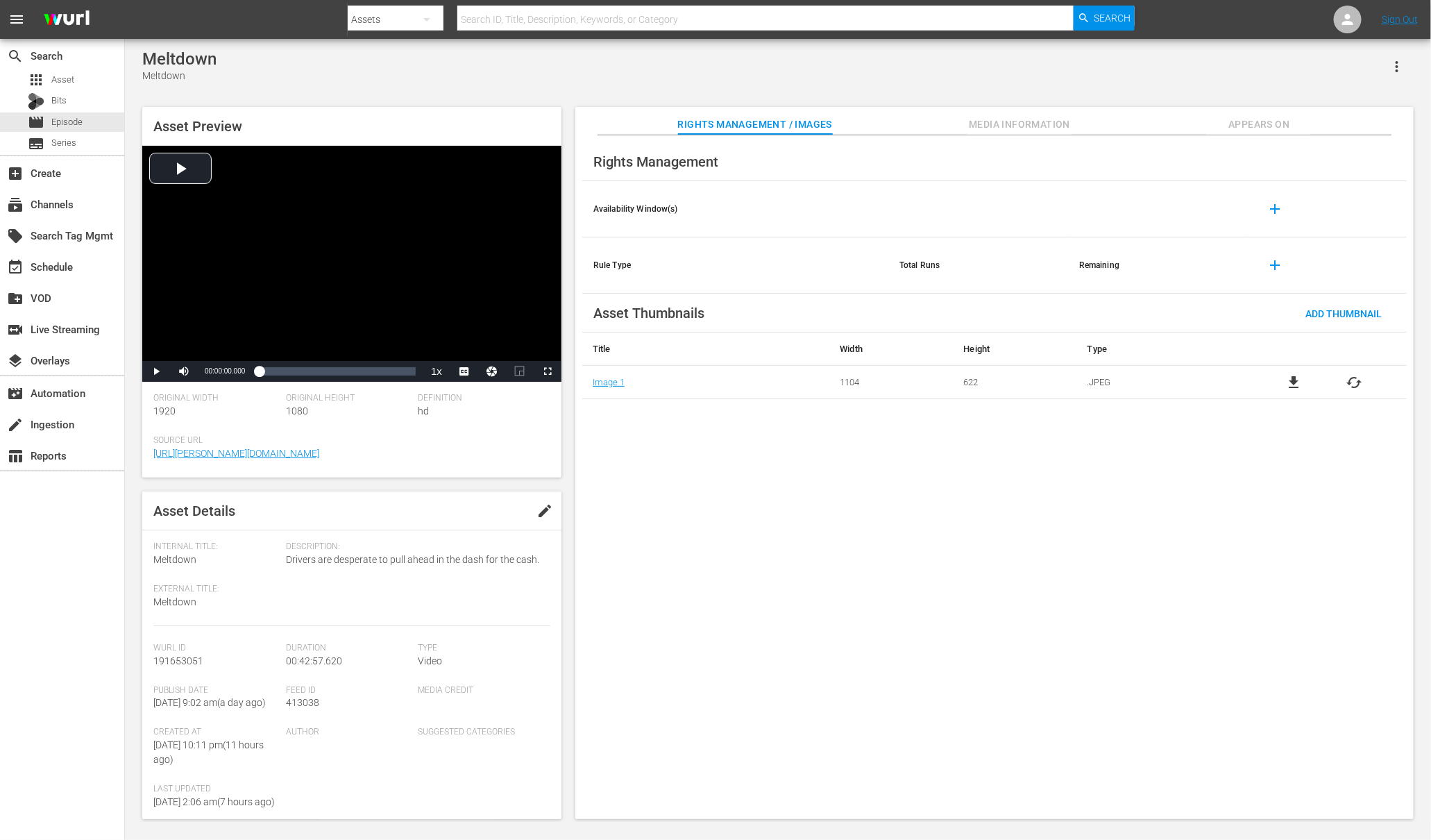
click at [1234, 120] on span "Appears On" at bounding box center [1258, 124] width 104 height 18
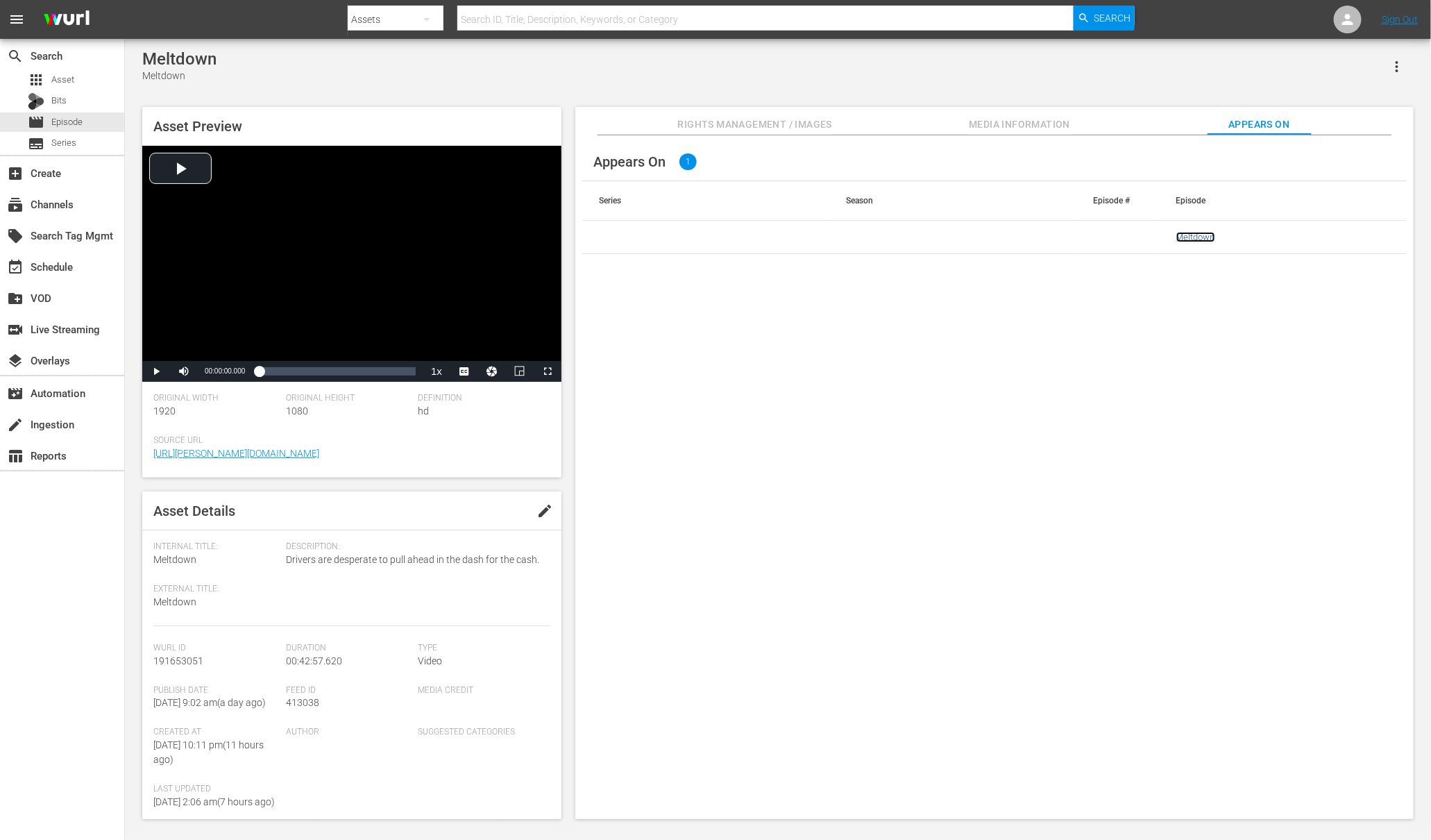
click at [1206, 234] on link "Meltdown" at bounding box center [1196, 236] width 39 height 11
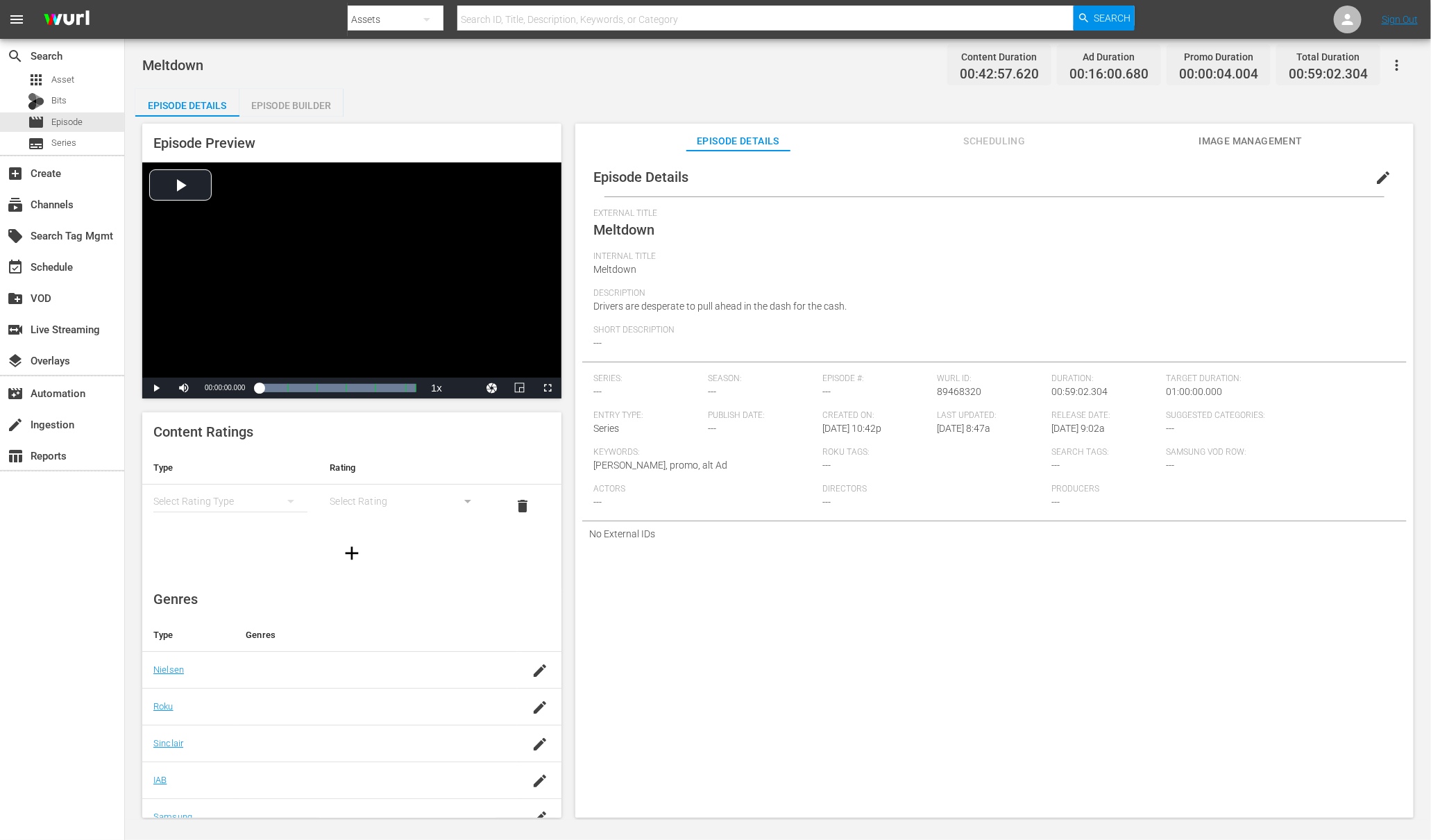
click at [286, 96] on div "Episode Builder" at bounding box center [291, 106] width 104 height 33
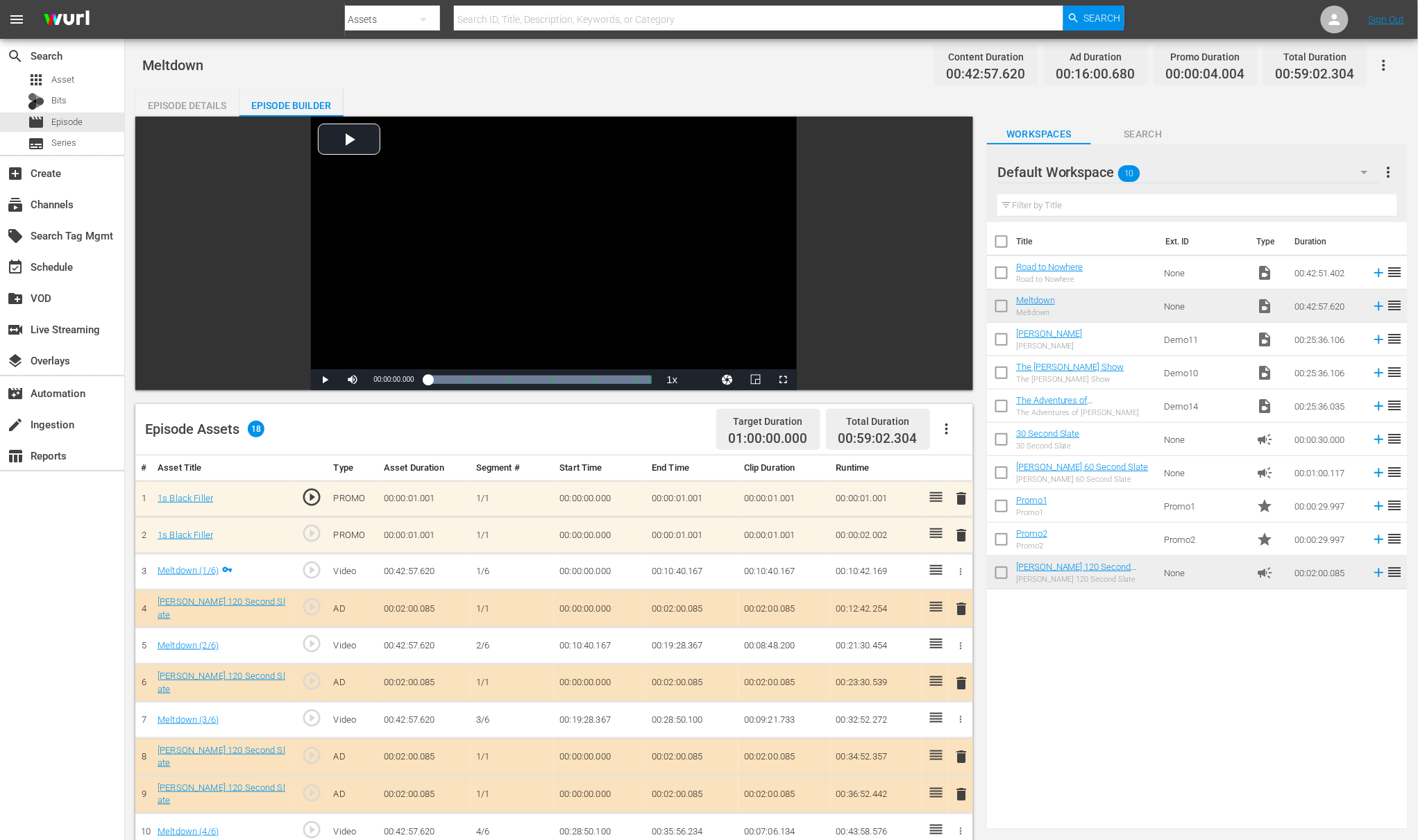
click at [947, 431] on icon "button" at bounding box center [946, 428] width 17 height 17
click at [962, 504] on div "Clear Ads" at bounding box center [988, 501] width 94 height 33
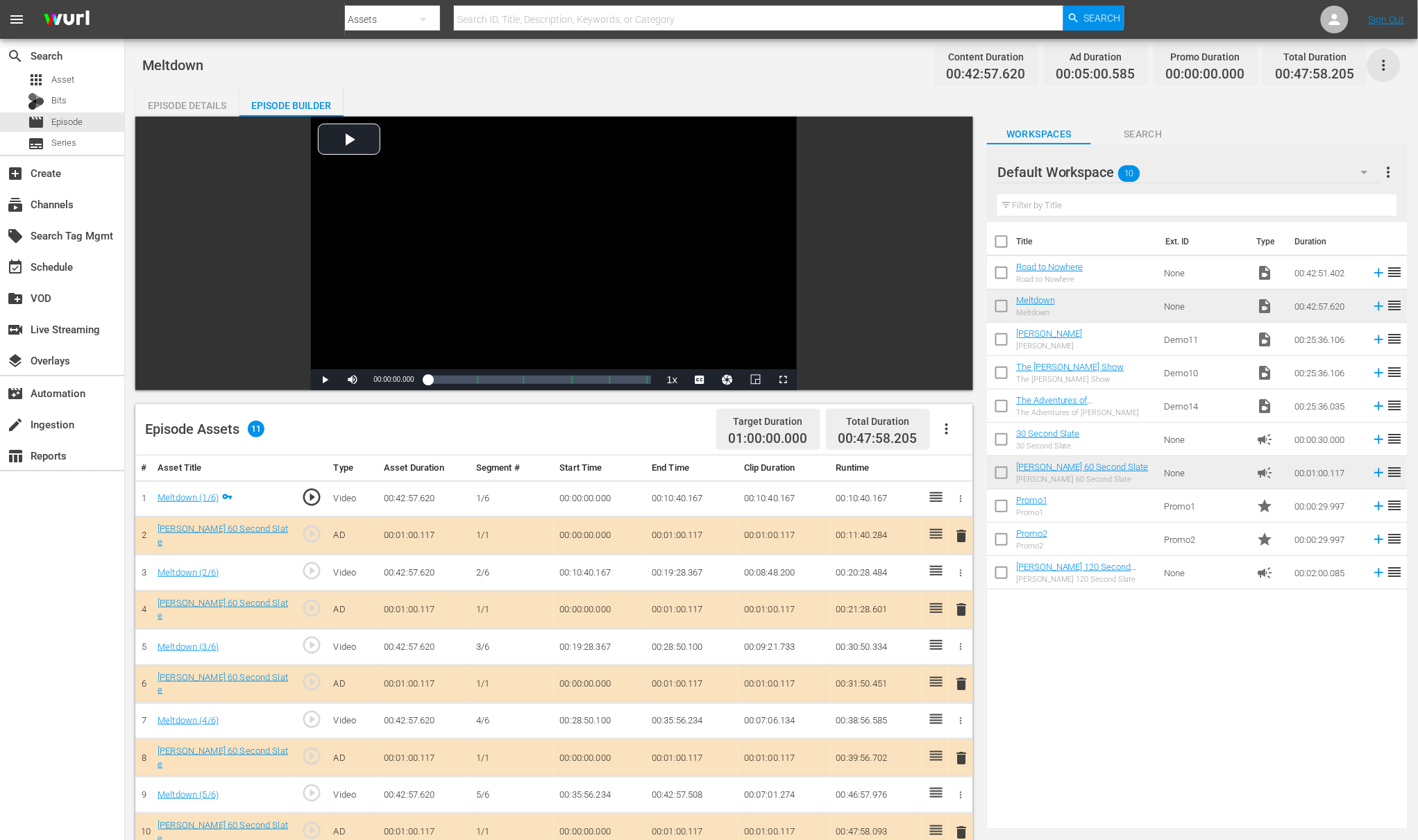
click at [1388, 63] on icon "button" at bounding box center [1384, 65] width 17 height 17
click at [1226, 73] on div "Add Episode to Workspace" at bounding box center [1286, 71] width 212 height 33
click at [1041, 267] on link "Road to Nowhere" at bounding box center [1049, 267] width 68 height 11
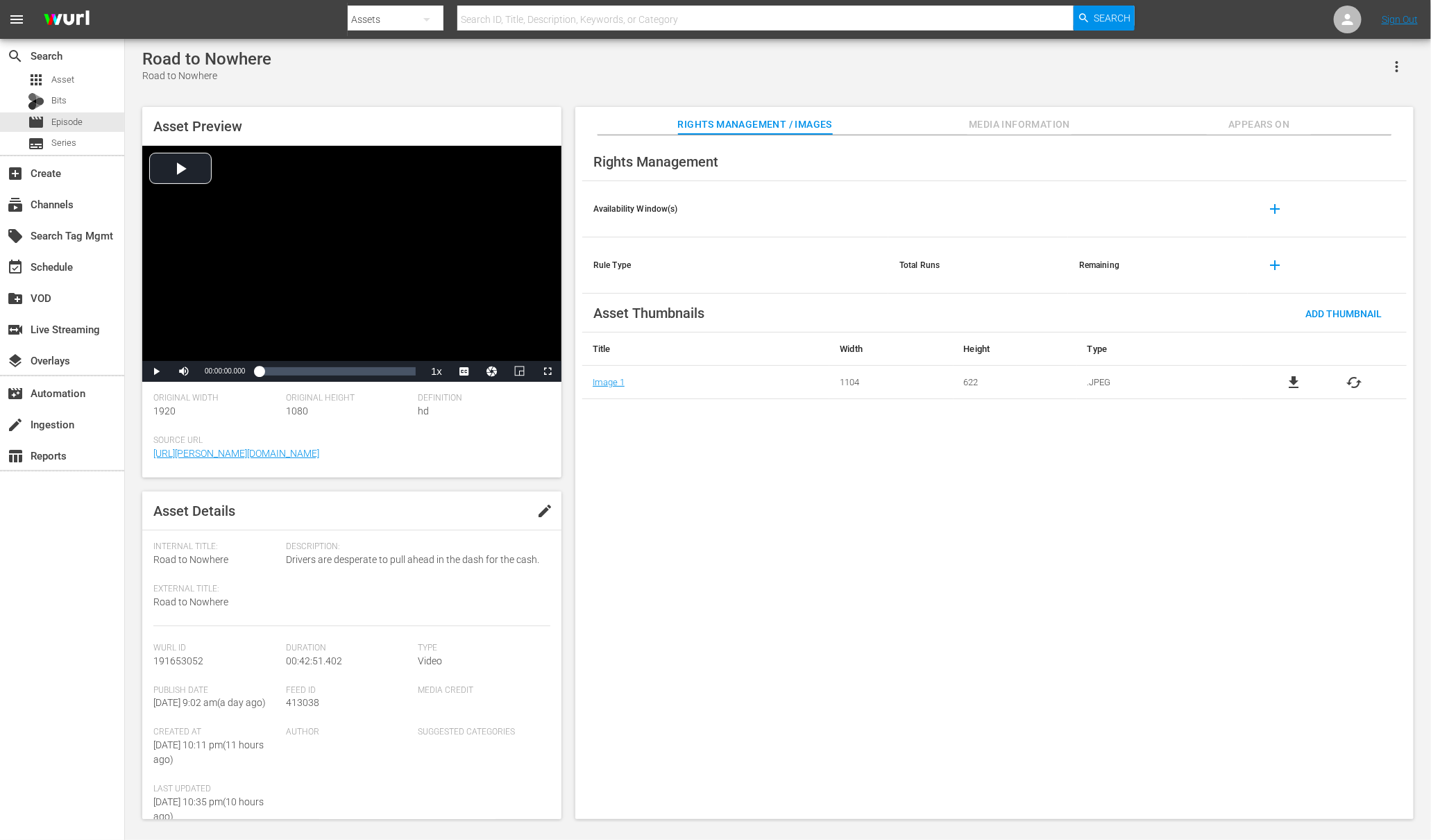
click at [1244, 124] on span "Appears On" at bounding box center [1258, 124] width 104 height 18
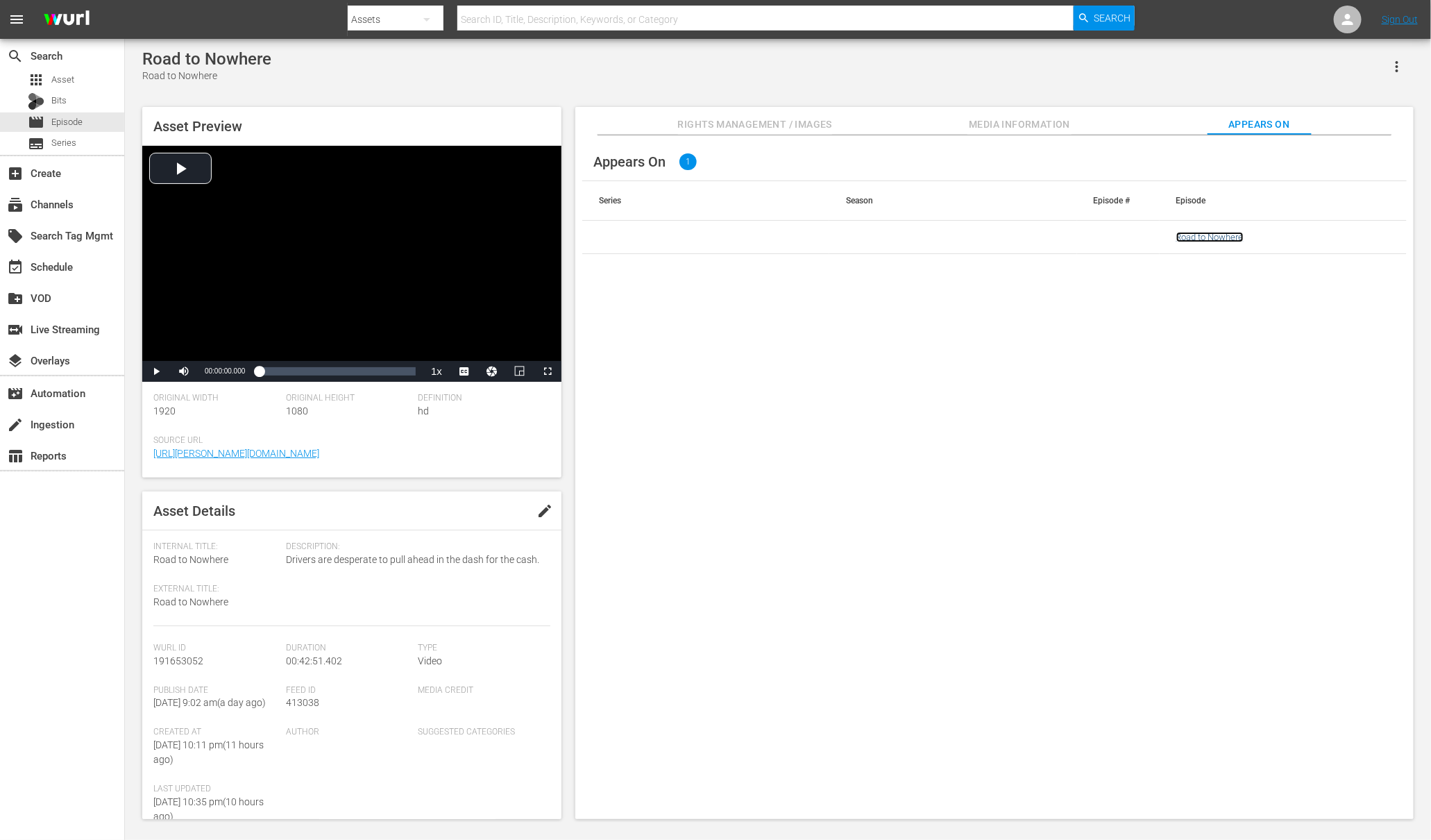
click at [1242, 241] on link "Road to Nowhere" at bounding box center [1209, 236] width 68 height 11
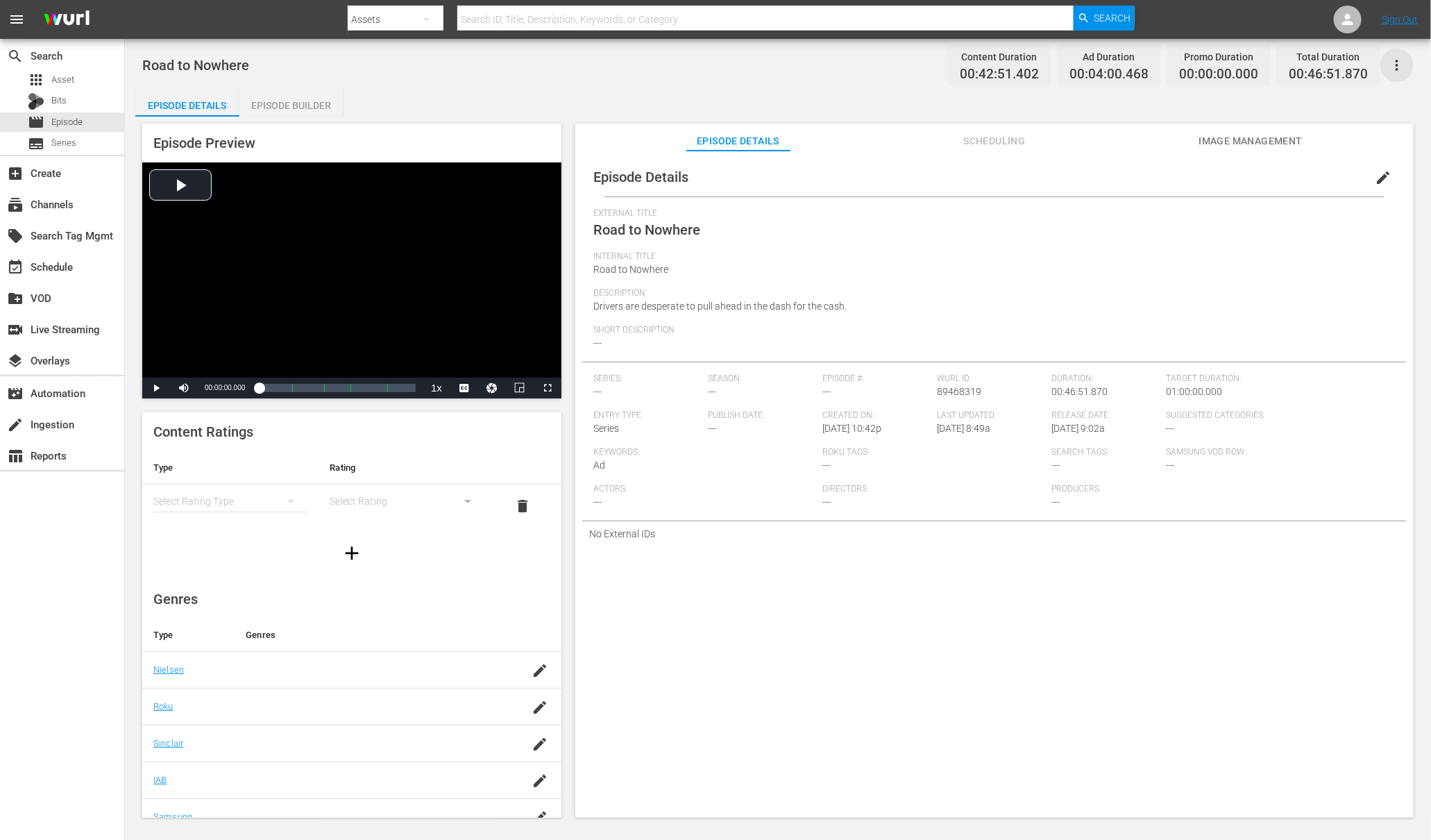
click at [1404, 66] on icon "button" at bounding box center [1397, 65] width 17 height 17
click at [1250, 73] on div "Add Episode to Workspace" at bounding box center [1298, 71] width 212 height 33
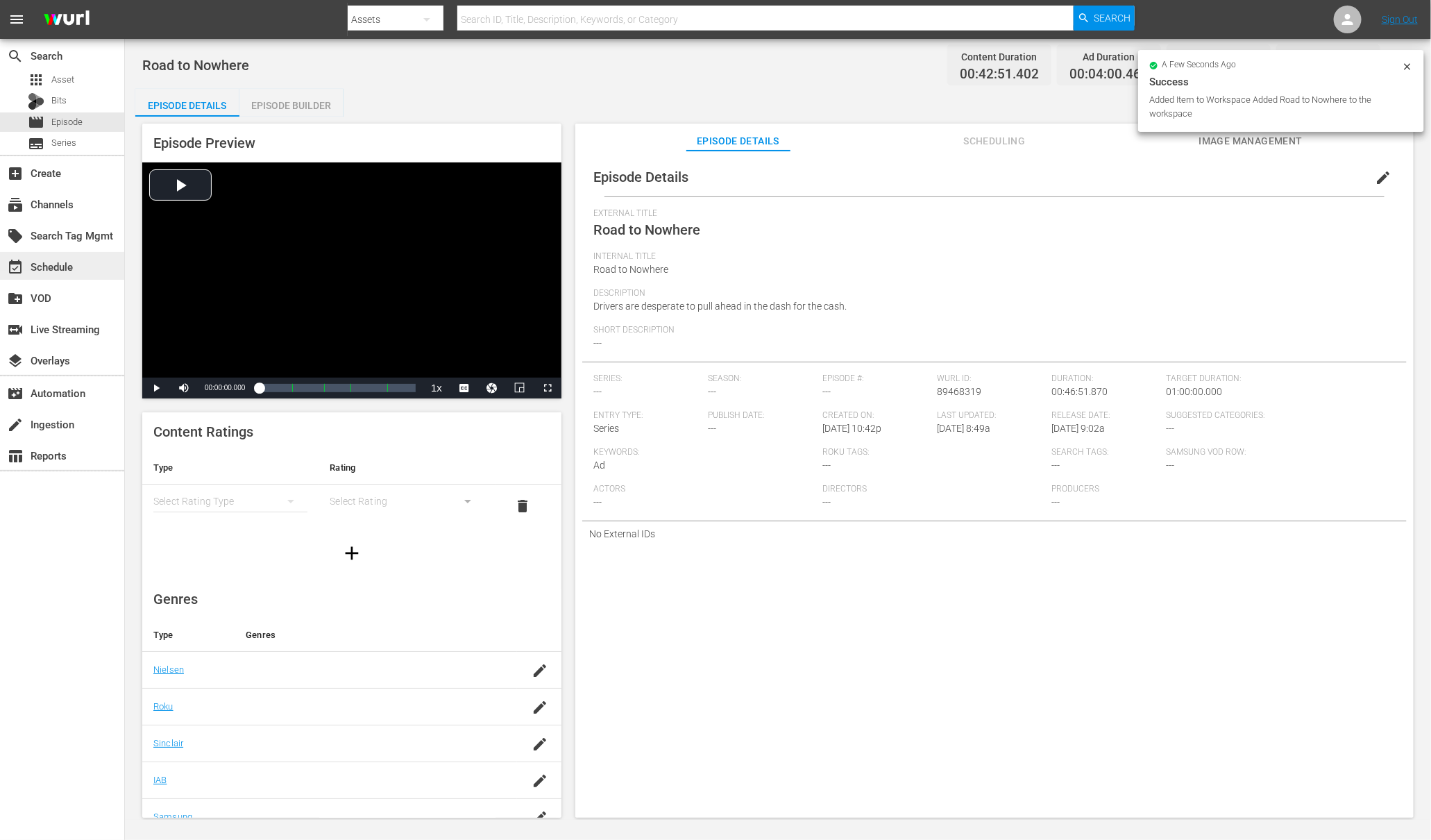
click at [71, 271] on div "event_available Schedule" at bounding box center [38, 264] width 77 height 13
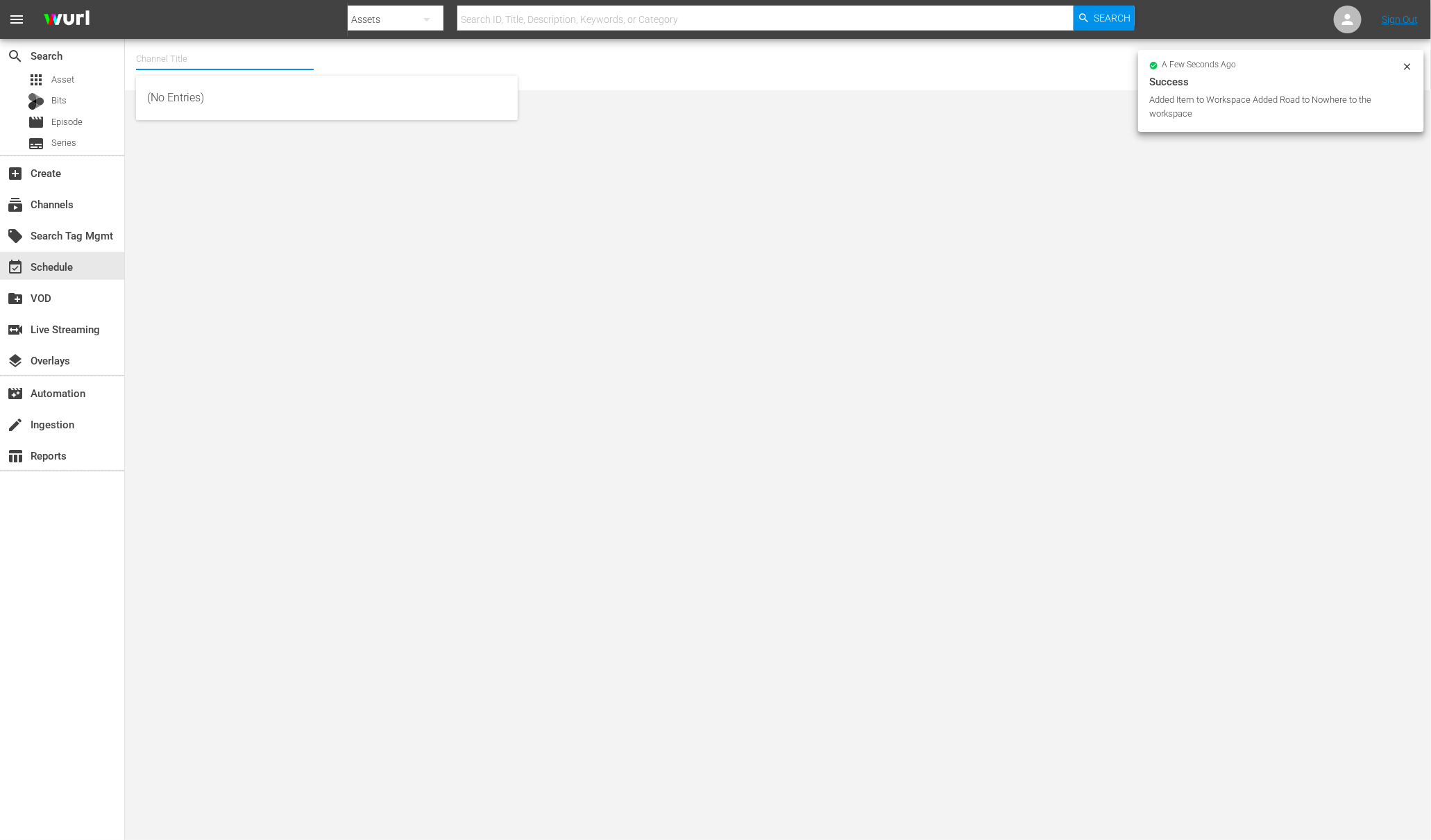
click at [188, 66] on input "text" at bounding box center [224, 59] width 177 height 33
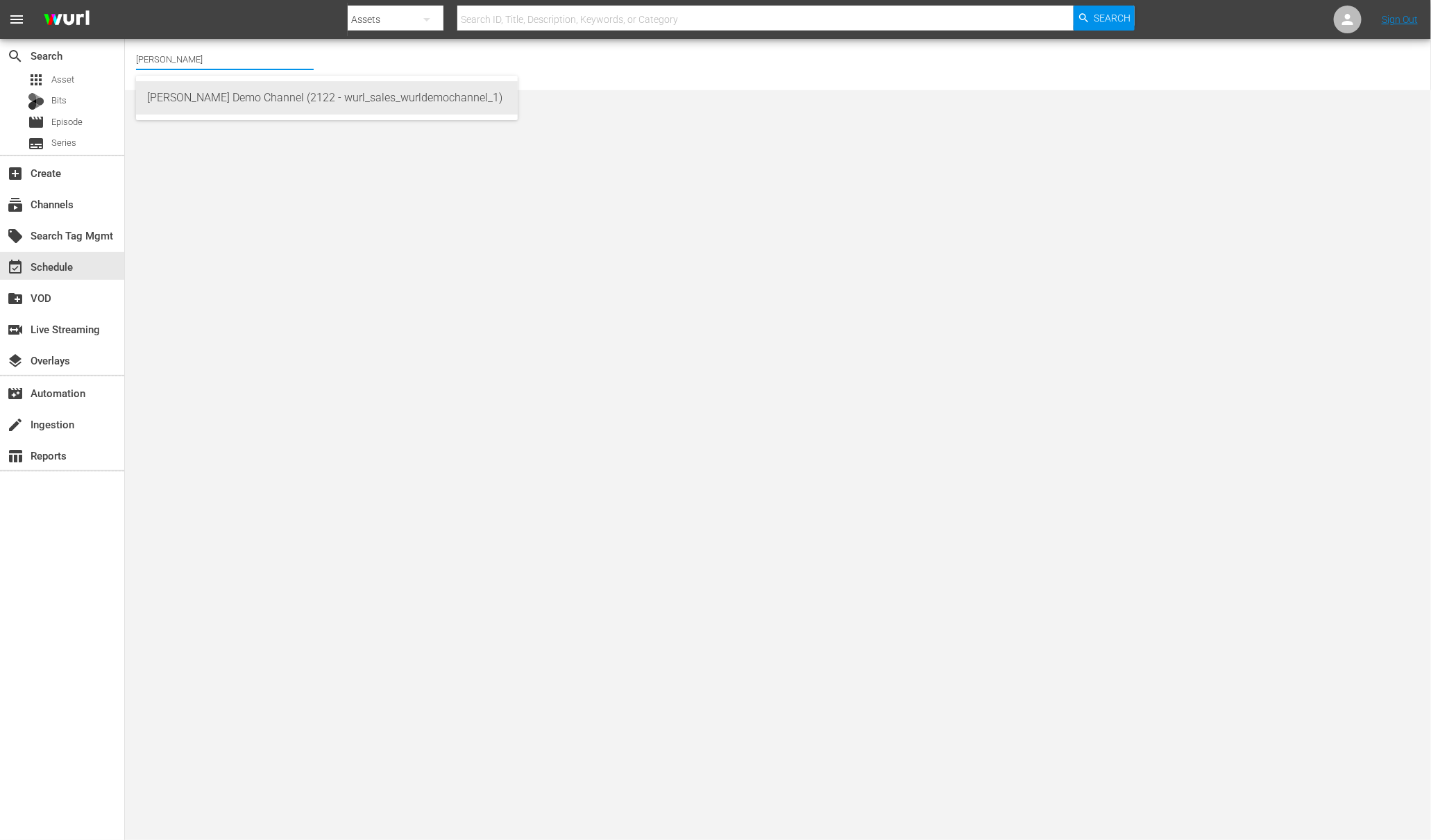
click at [192, 86] on div "[PERSON_NAME] Demo Channel (2122 - wurl_sales_wurldemochannel_1)" at bounding box center [326, 98] width 360 height 33
type input "[PERSON_NAME] Demo Channel (2122 - wurl_sales_wurldemochannel_1)"
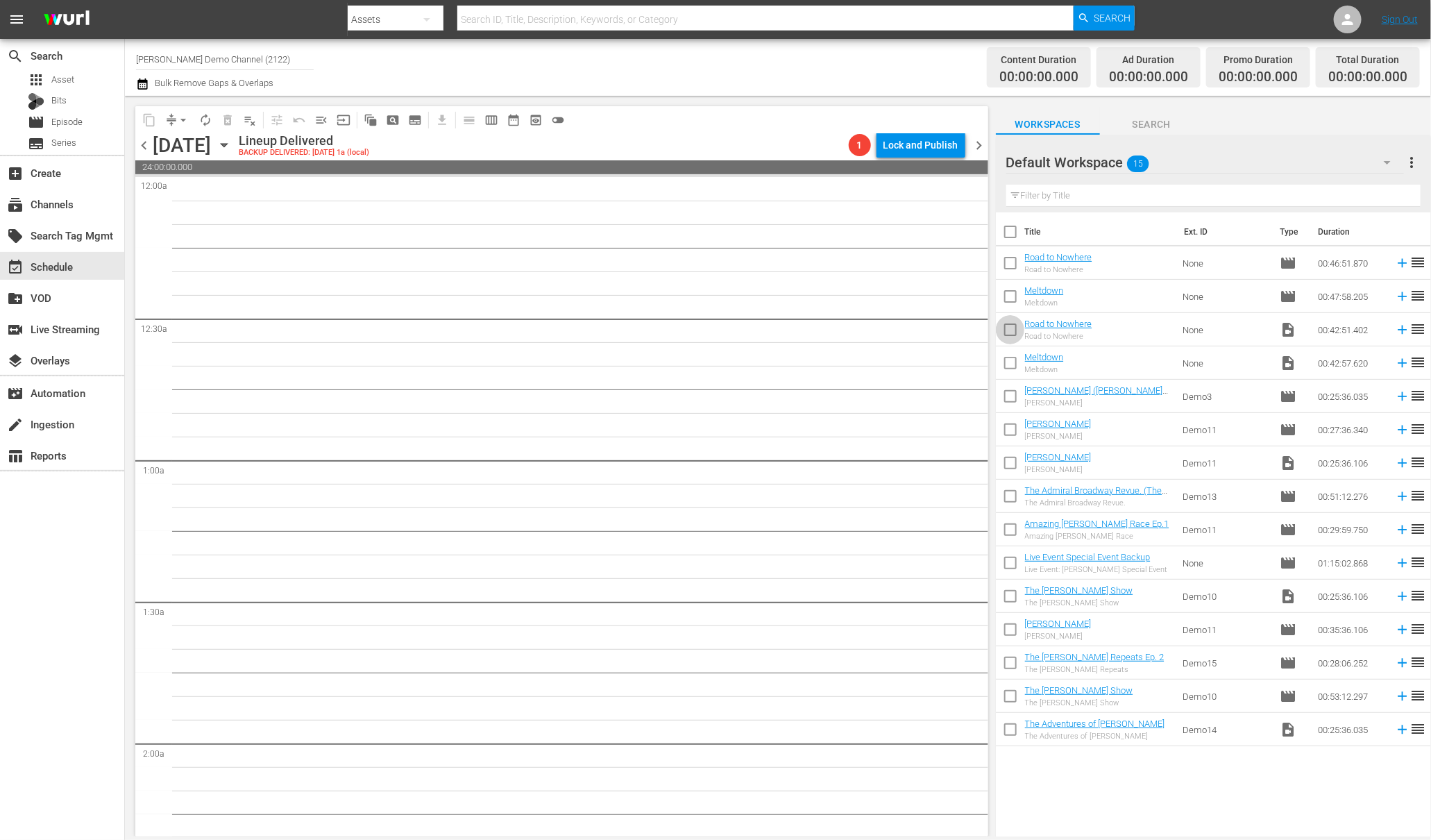
click at [1009, 321] on input "checkbox" at bounding box center [1011, 332] width 29 height 29
checkbox input "true"
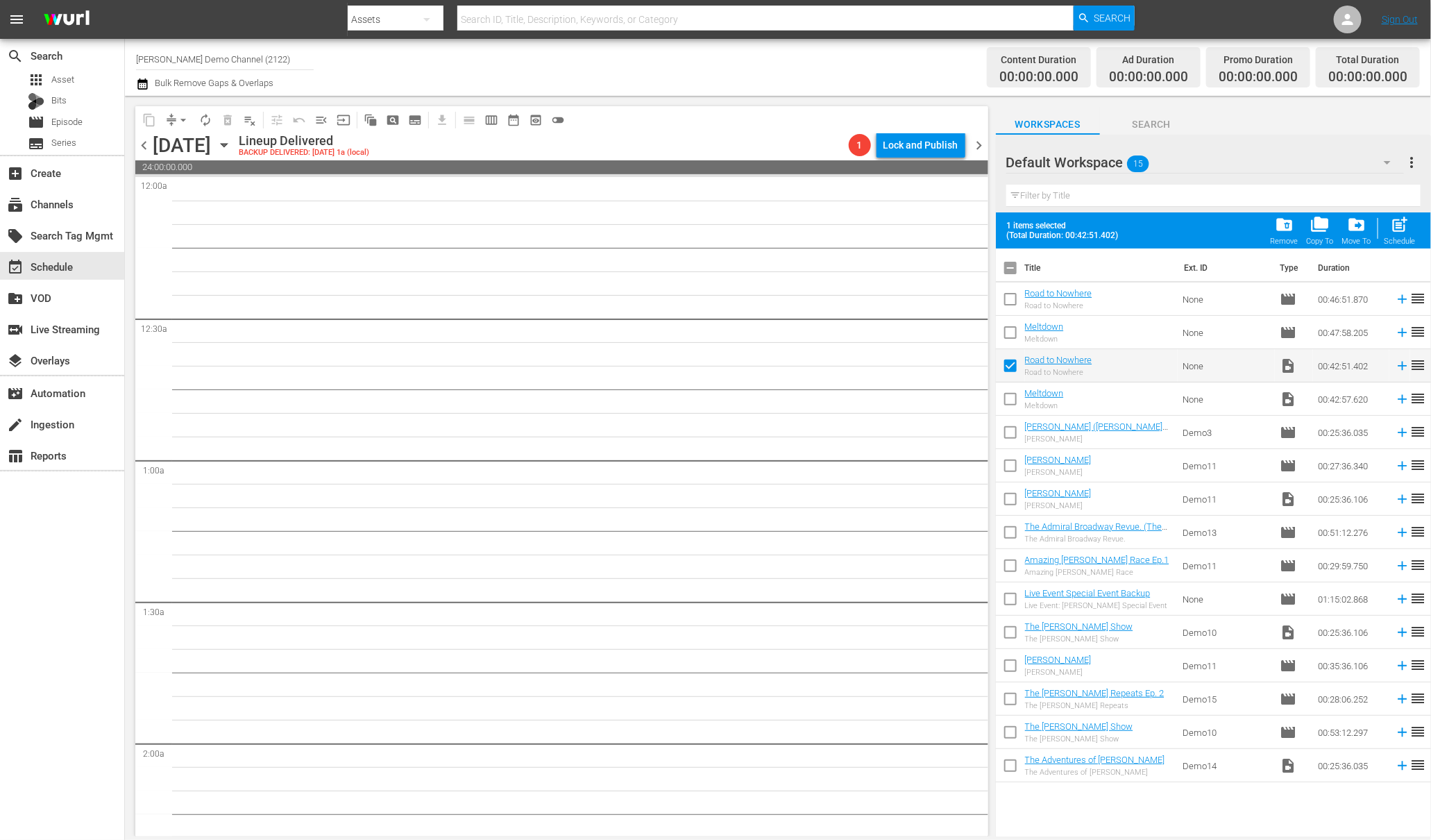
click at [1009, 398] on input "checkbox" at bounding box center [1011, 402] width 29 height 29
checkbox input "true"
click at [1282, 233] on span "folder_delete" at bounding box center [1284, 223] width 19 height 19
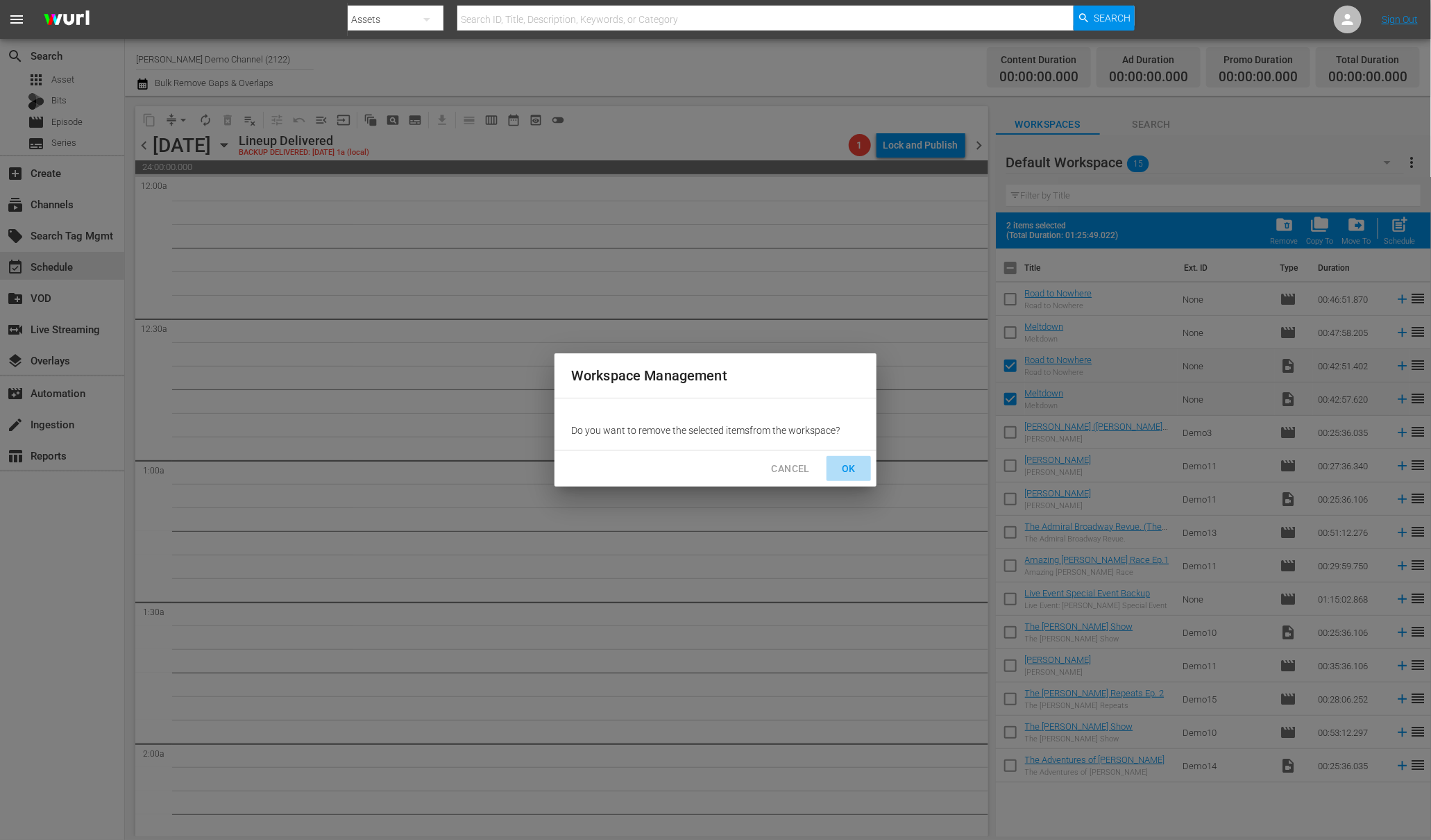
click at [843, 461] on span "OK" at bounding box center [849, 469] width 23 height 18
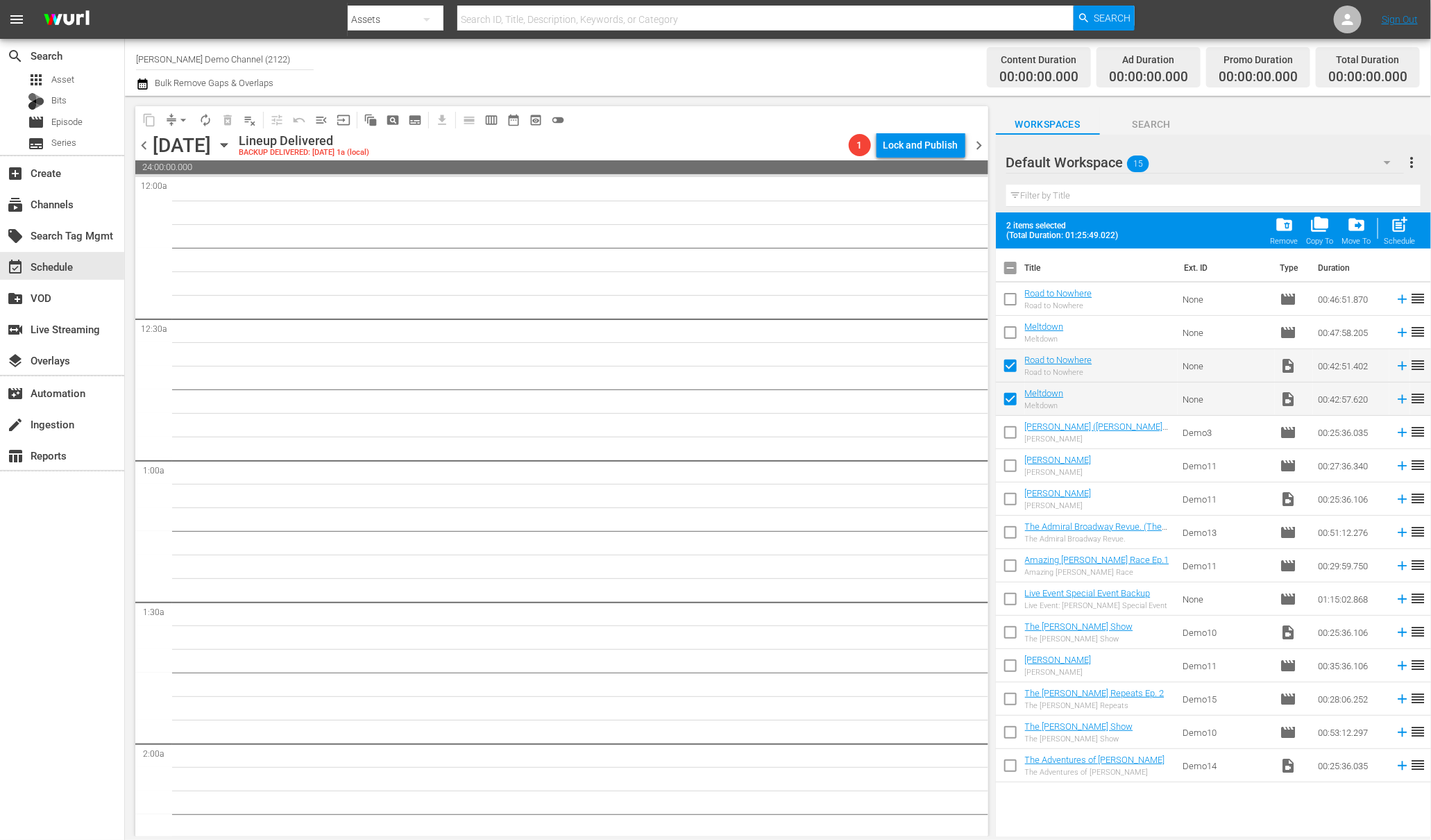
checkbox input "false"
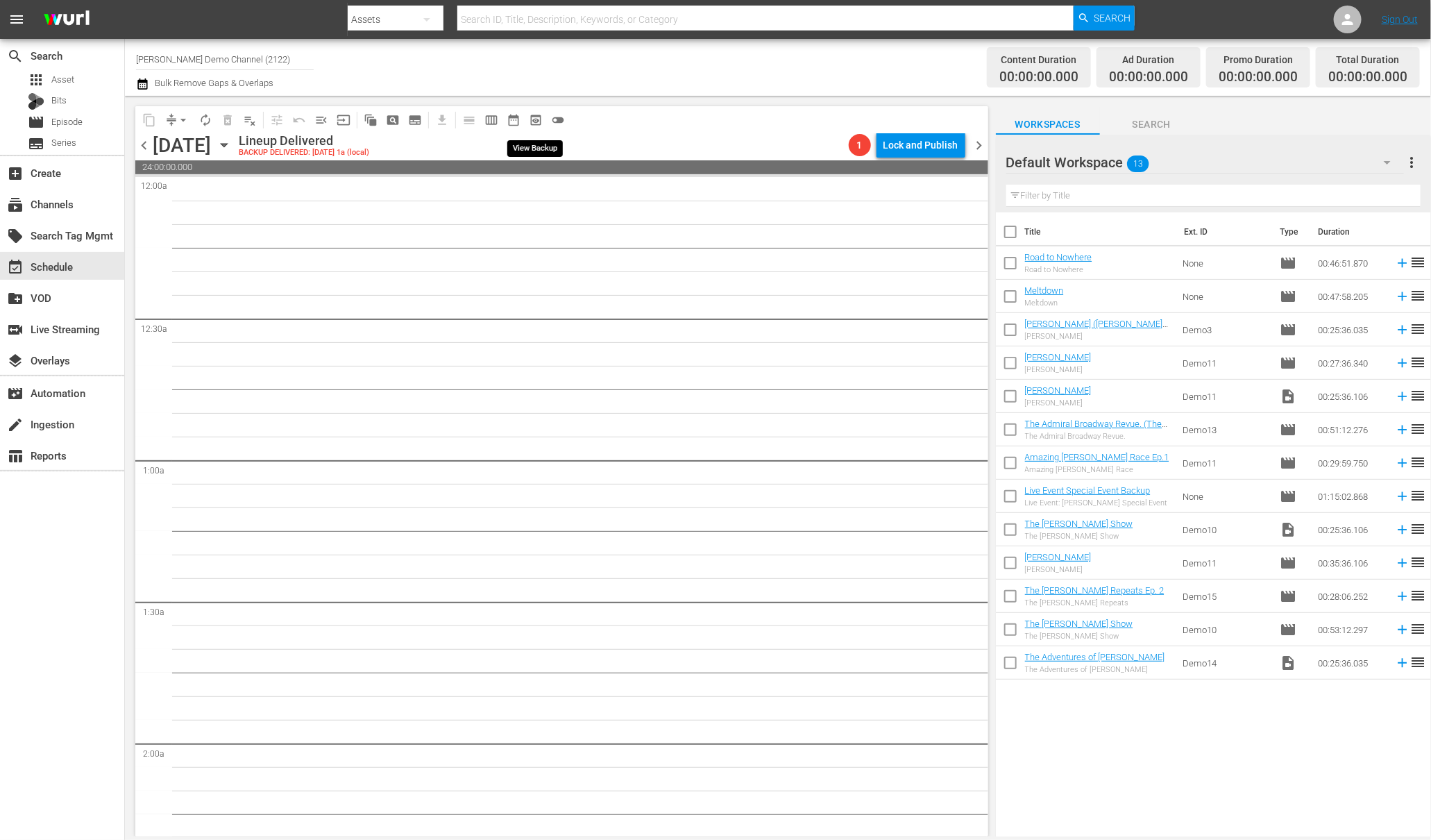
click at [537, 119] on span "preview_outlined" at bounding box center [535, 120] width 14 height 14
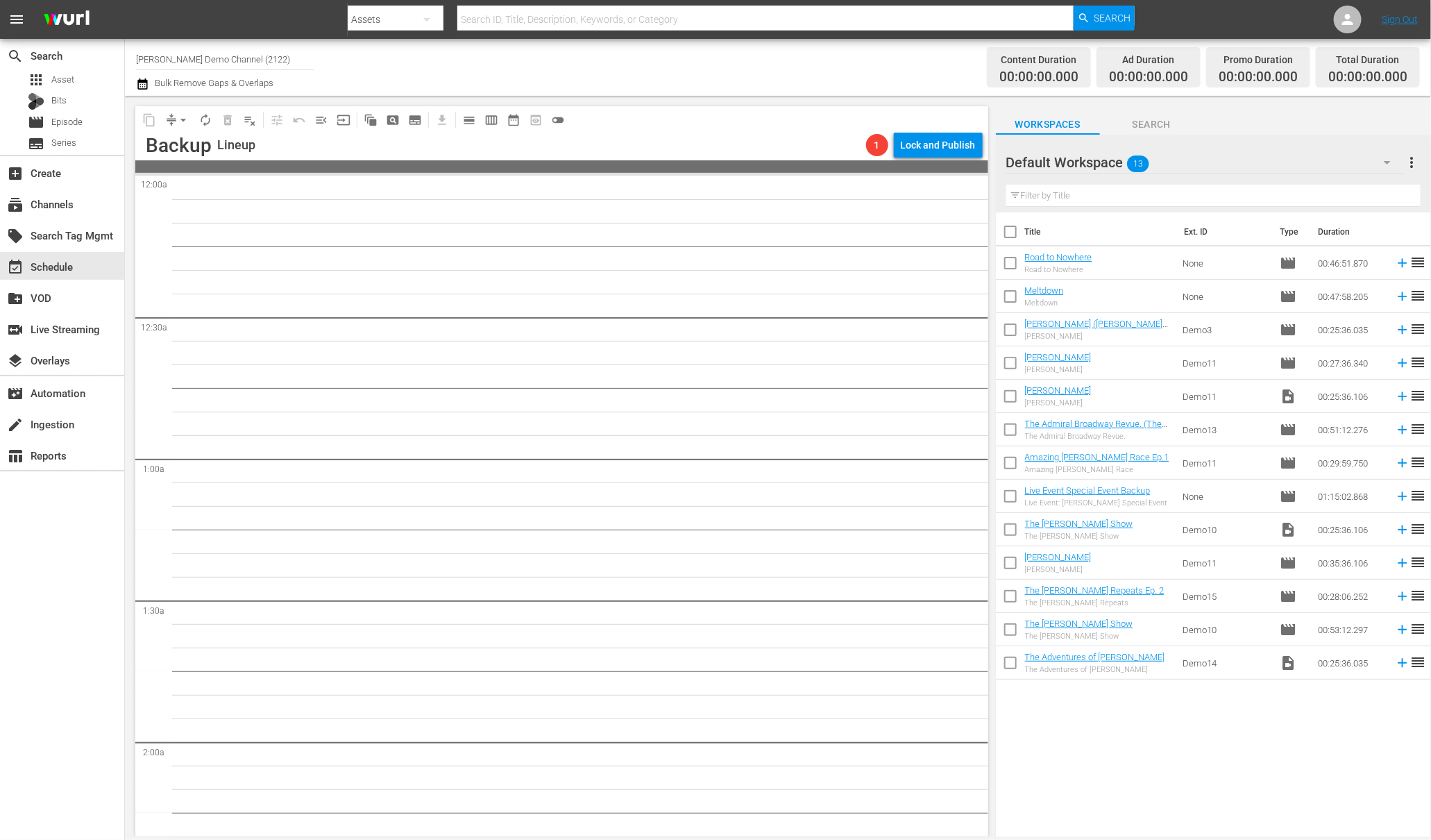
click at [1012, 259] on input "checkbox" at bounding box center [1011, 266] width 29 height 29
checkbox input "true"
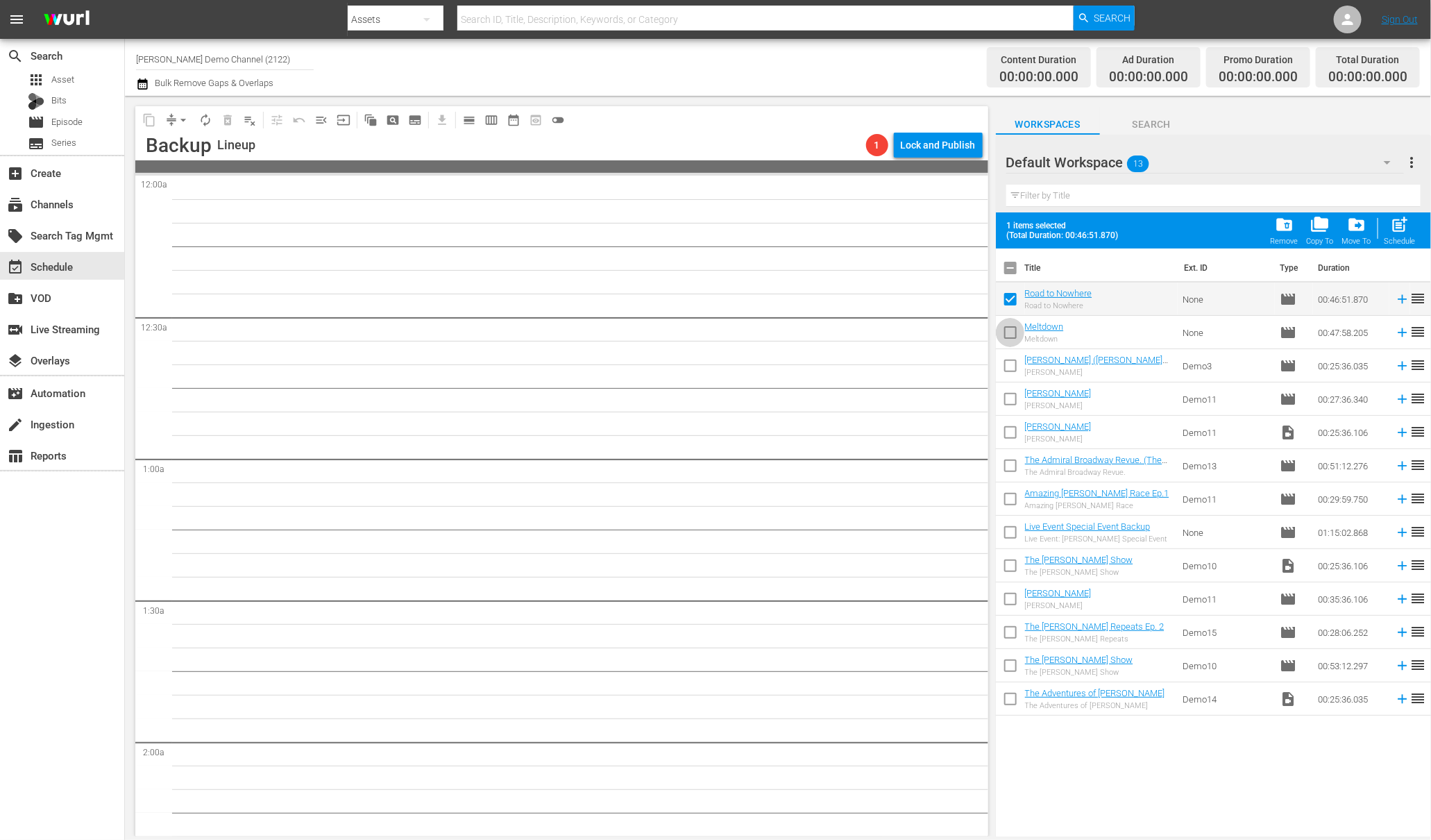
click at [1010, 329] on input "checkbox" at bounding box center [1011, 335] width 29 height 29
checkbox input "true"
click at [1406, 225] on span "post_add" at bounding box center [1400, 223] width 19 height 19
checkbox input "false"
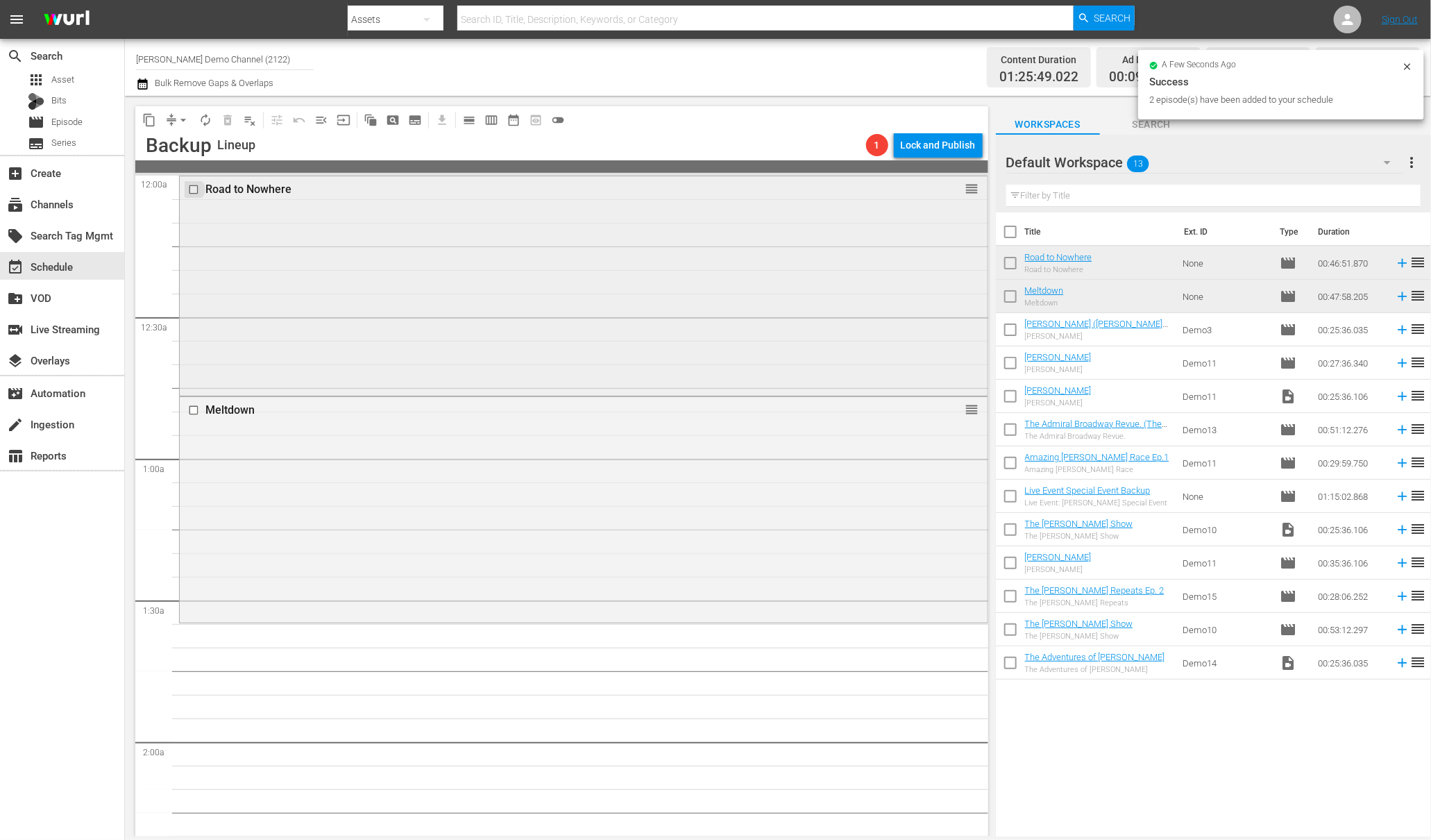
click at [196, 186] on input "checkbox" at bounding box center [195, 190] width 15 height 12
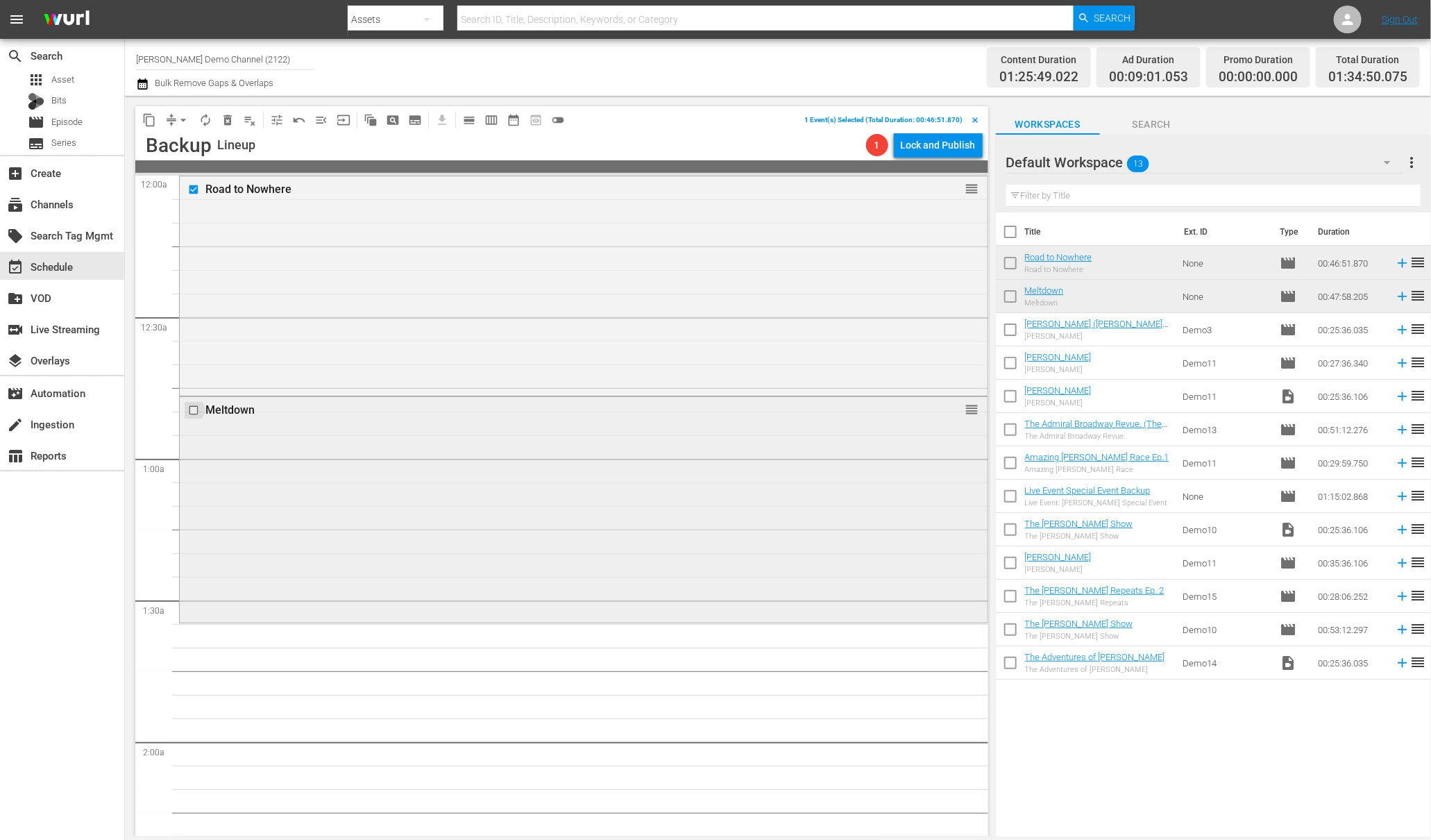
click at [198, 408] on input "checkbox" at bounding box center [195, 411] width 15 height 12
click at [200, 119] on span "autorenew_outlined" at bounding box center [205, 120] width 14 height 14
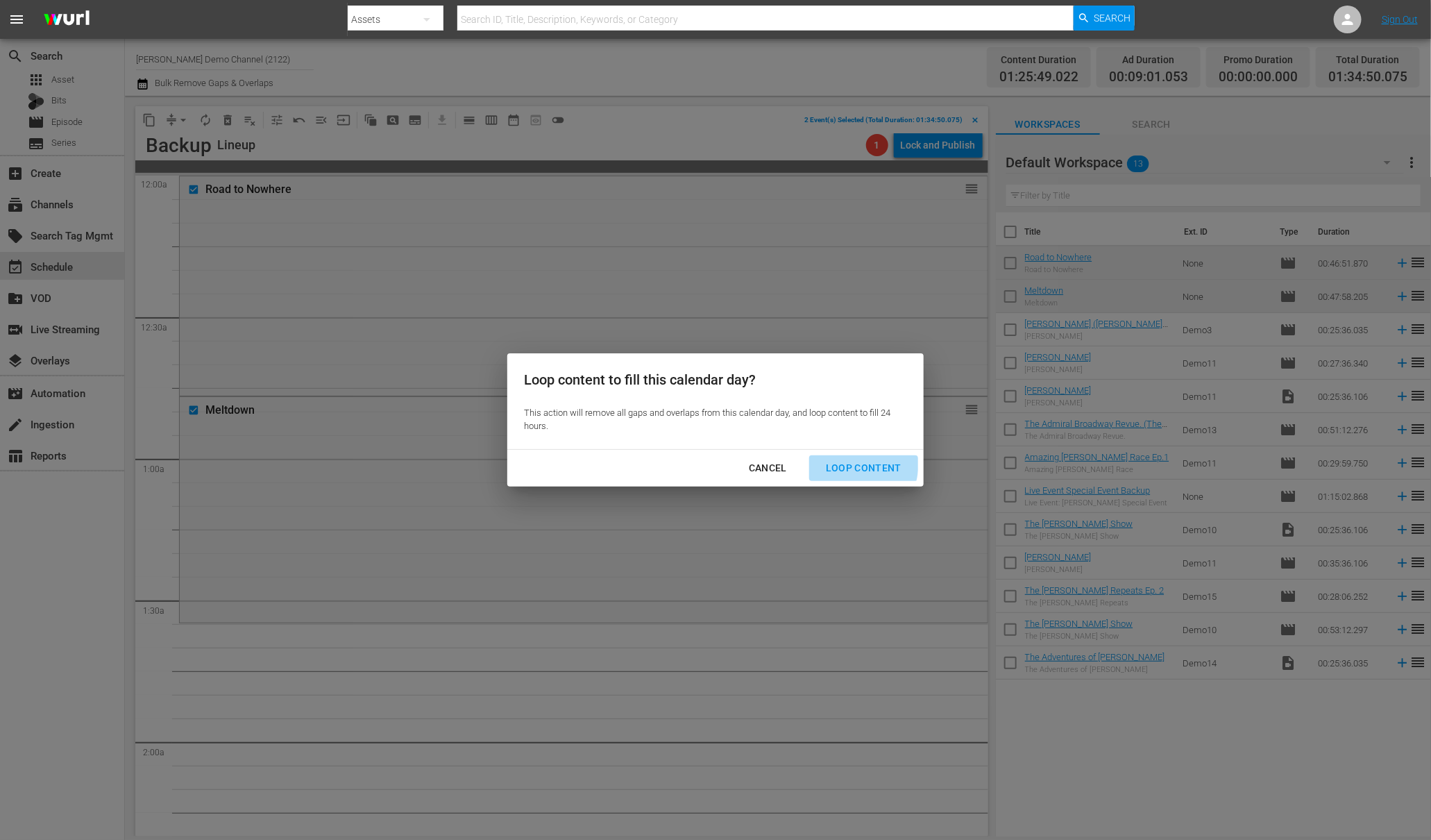
click at [834, 461] on div "Loop Content" at bounding box center [864, 469] width 98 height 18
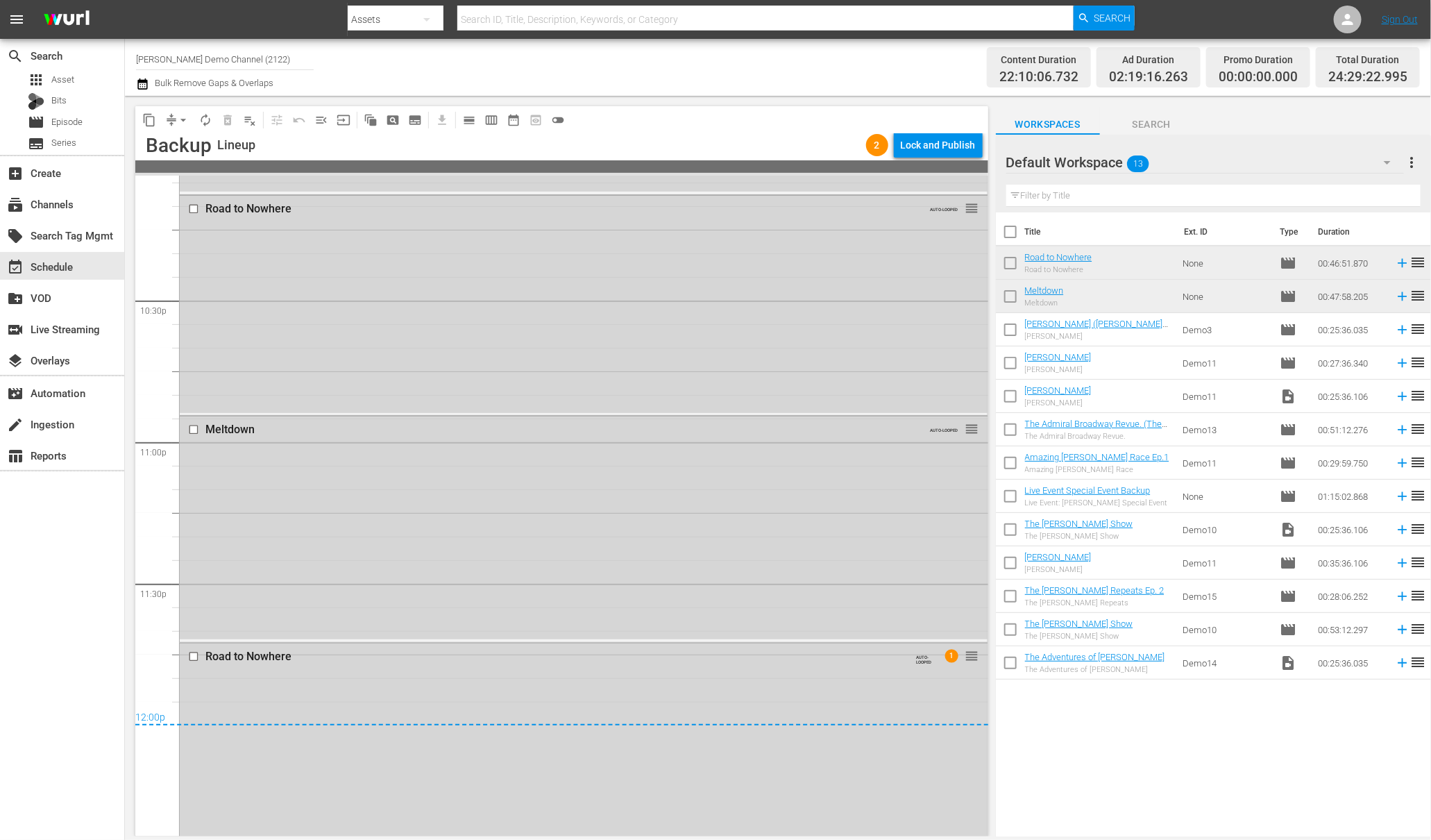
scroll to position [6272, 0]
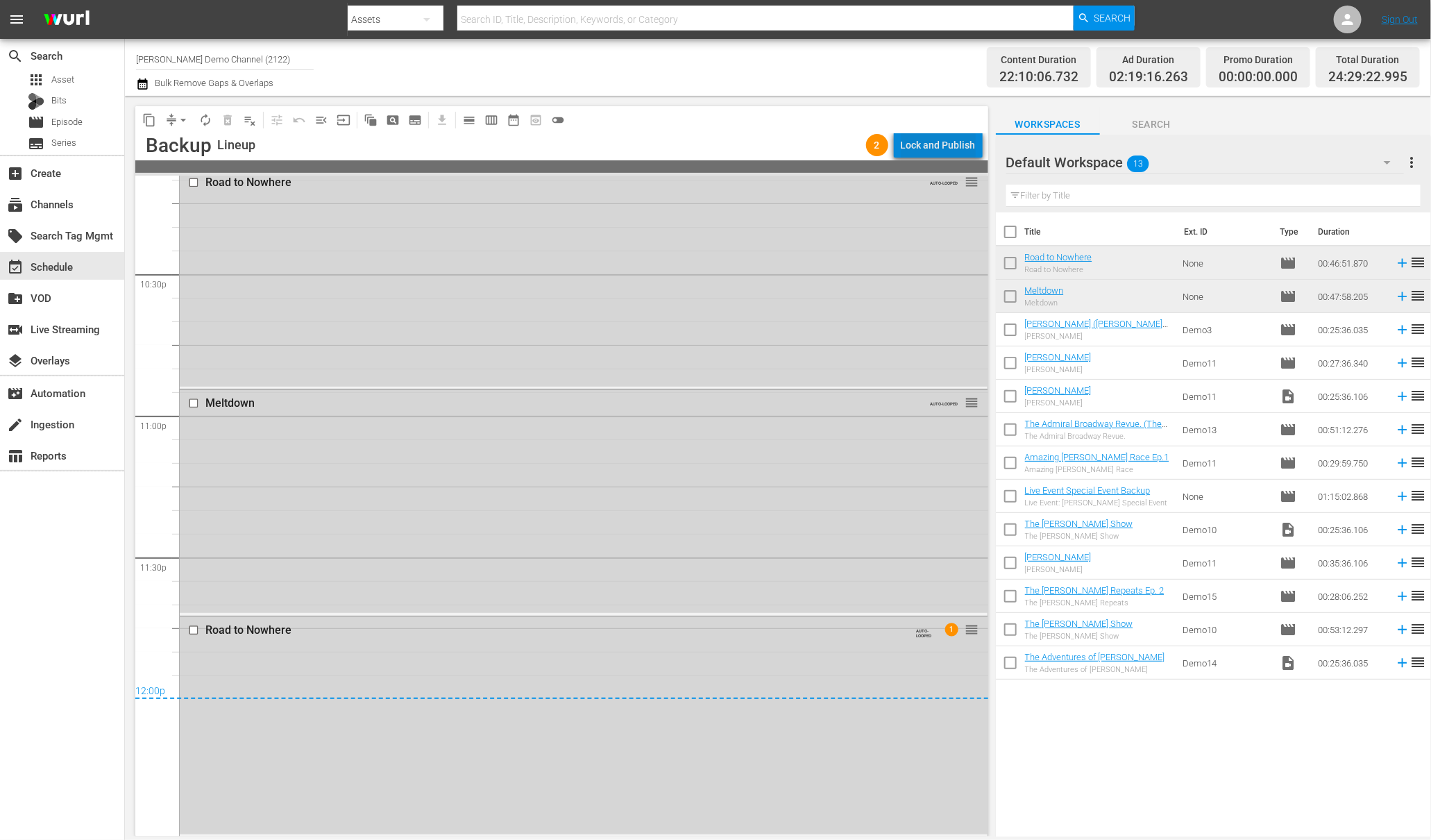
click at [948, 149] on div "Lock and Publish" at bounding box center [938, 144] width 74 height 25
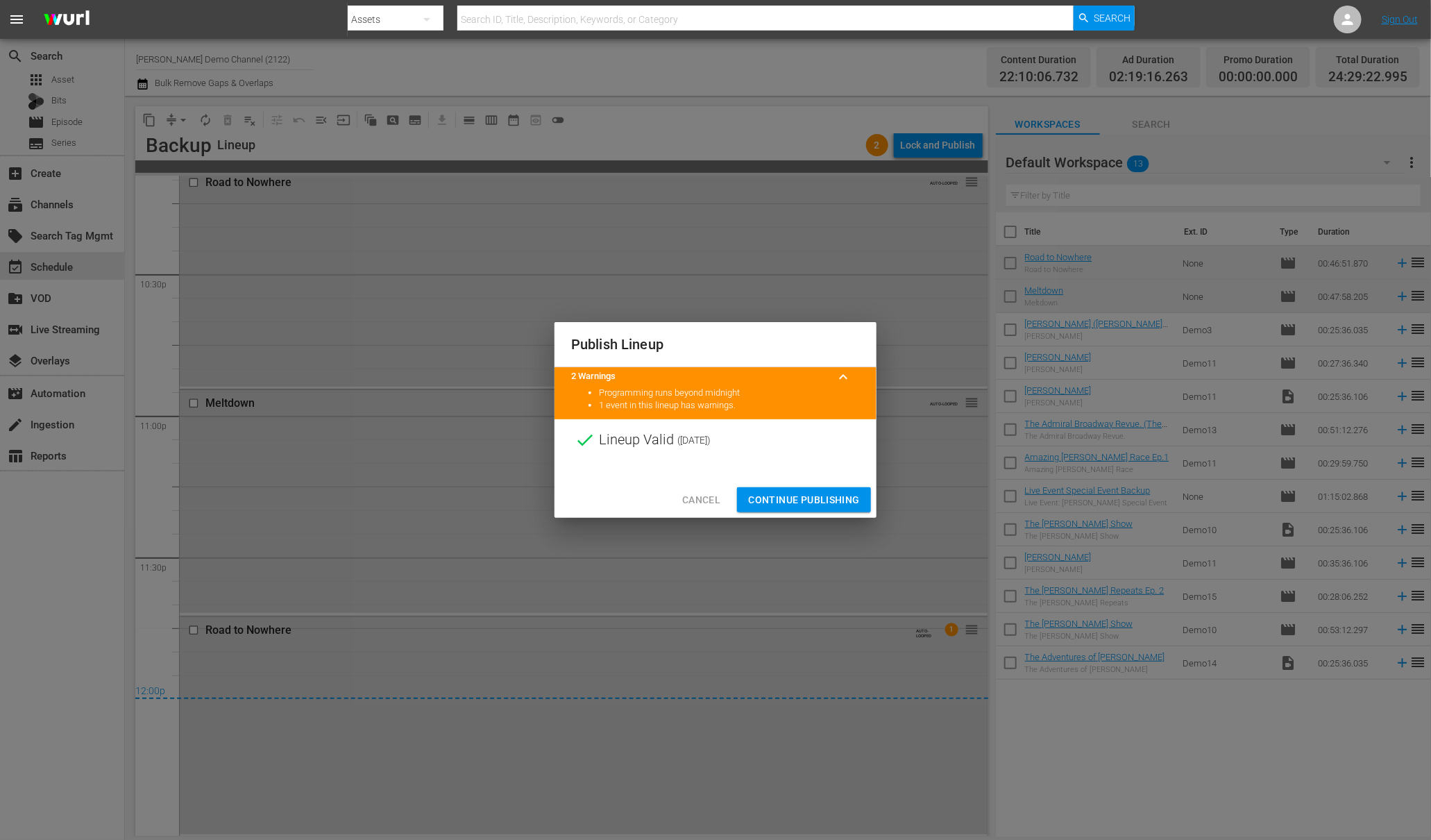
click at [802, 495] on span "Continue Publishing" at bounding box center [804, 500] width 112 height 18
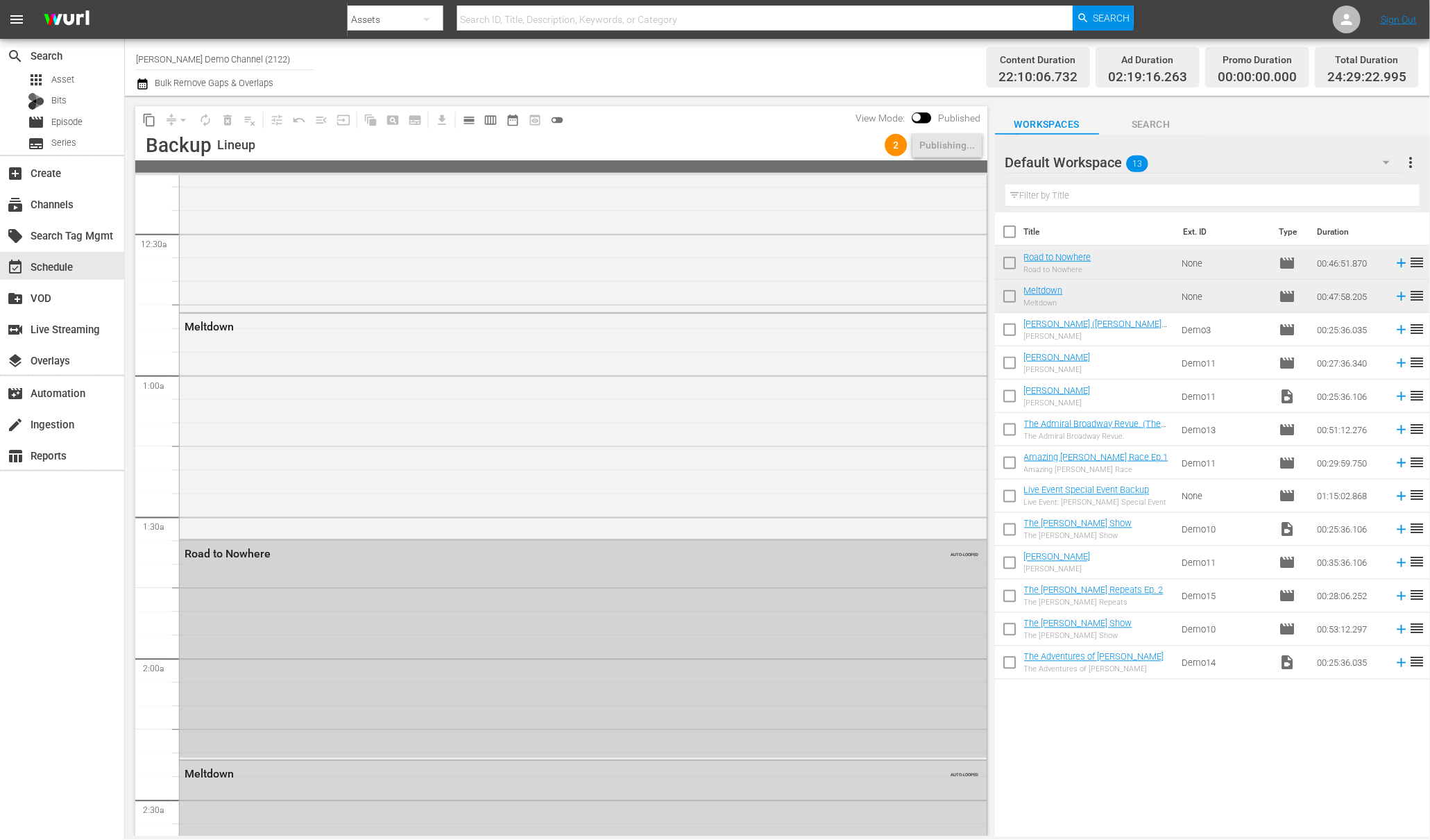
scroll to position [0, 0]
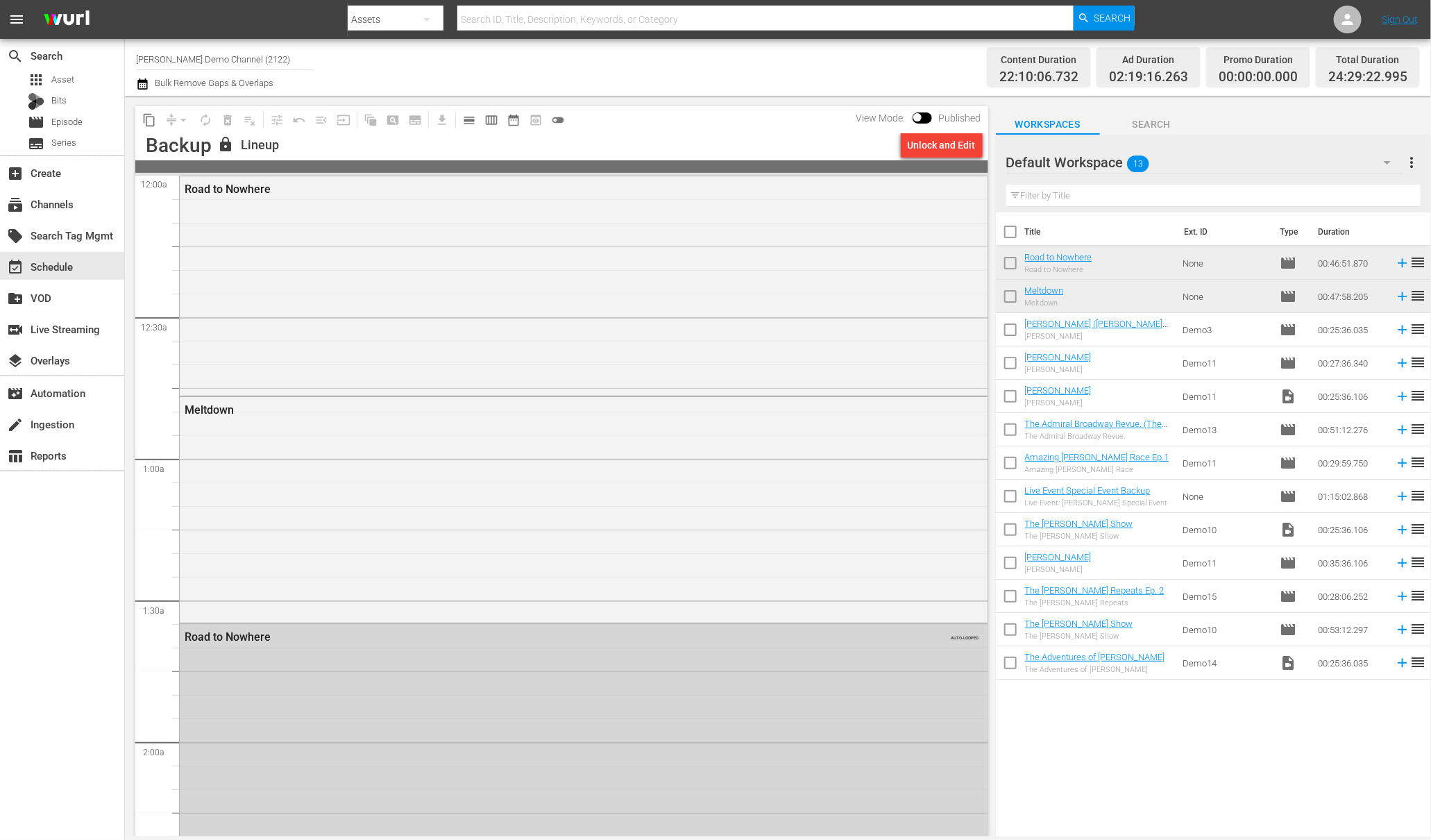
click at [1230, 156] on div "Default Workspace 13" at bounding box center [1206, 163] width 398 height 39
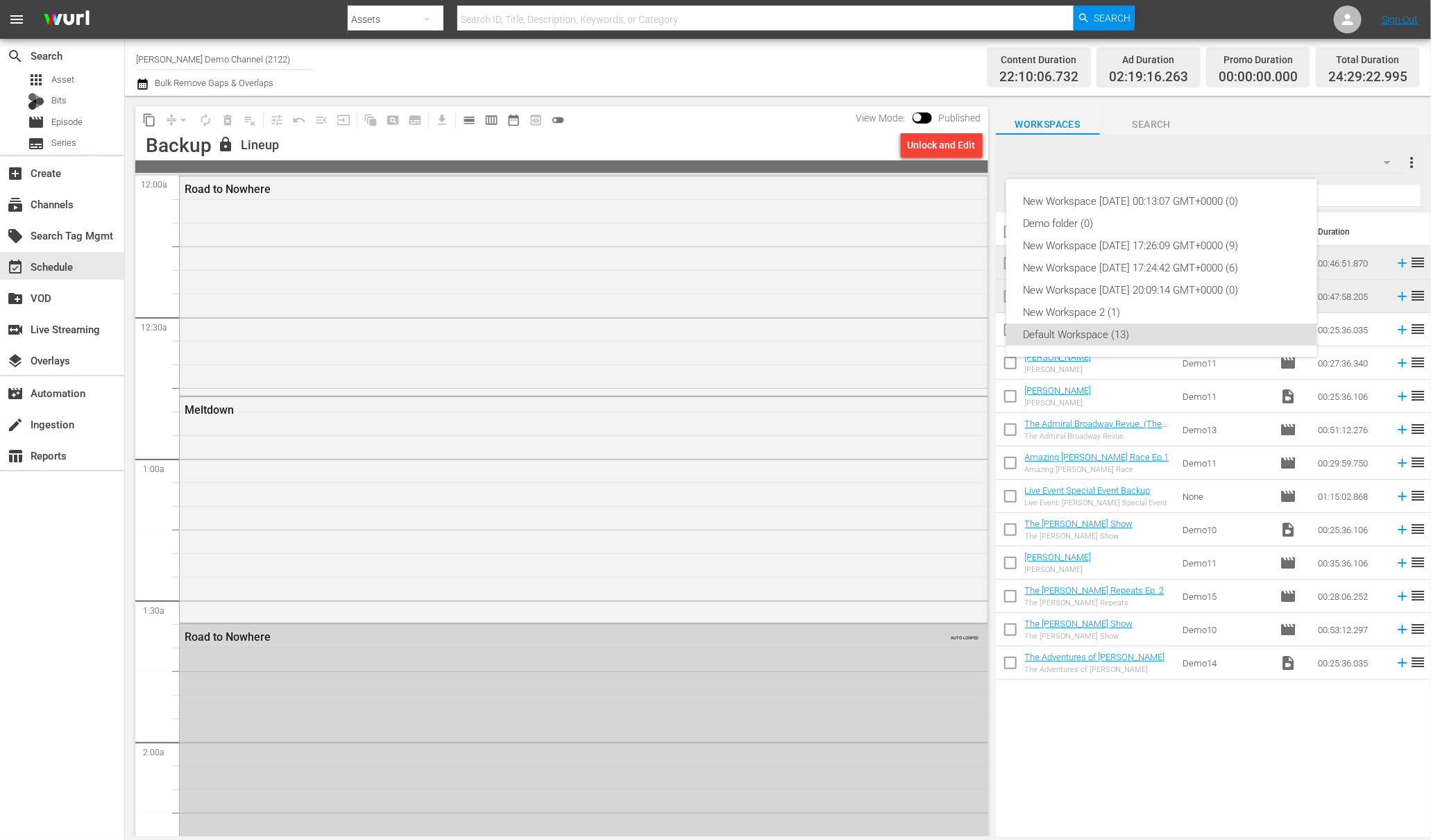
click at [44, 201] on div "New Workspace [DATE] 00:13:07 GMT+0000 (0) Demo folder (0) New Workspace [DATE]…" at bounding box center [716, 420] width 1431 height 840
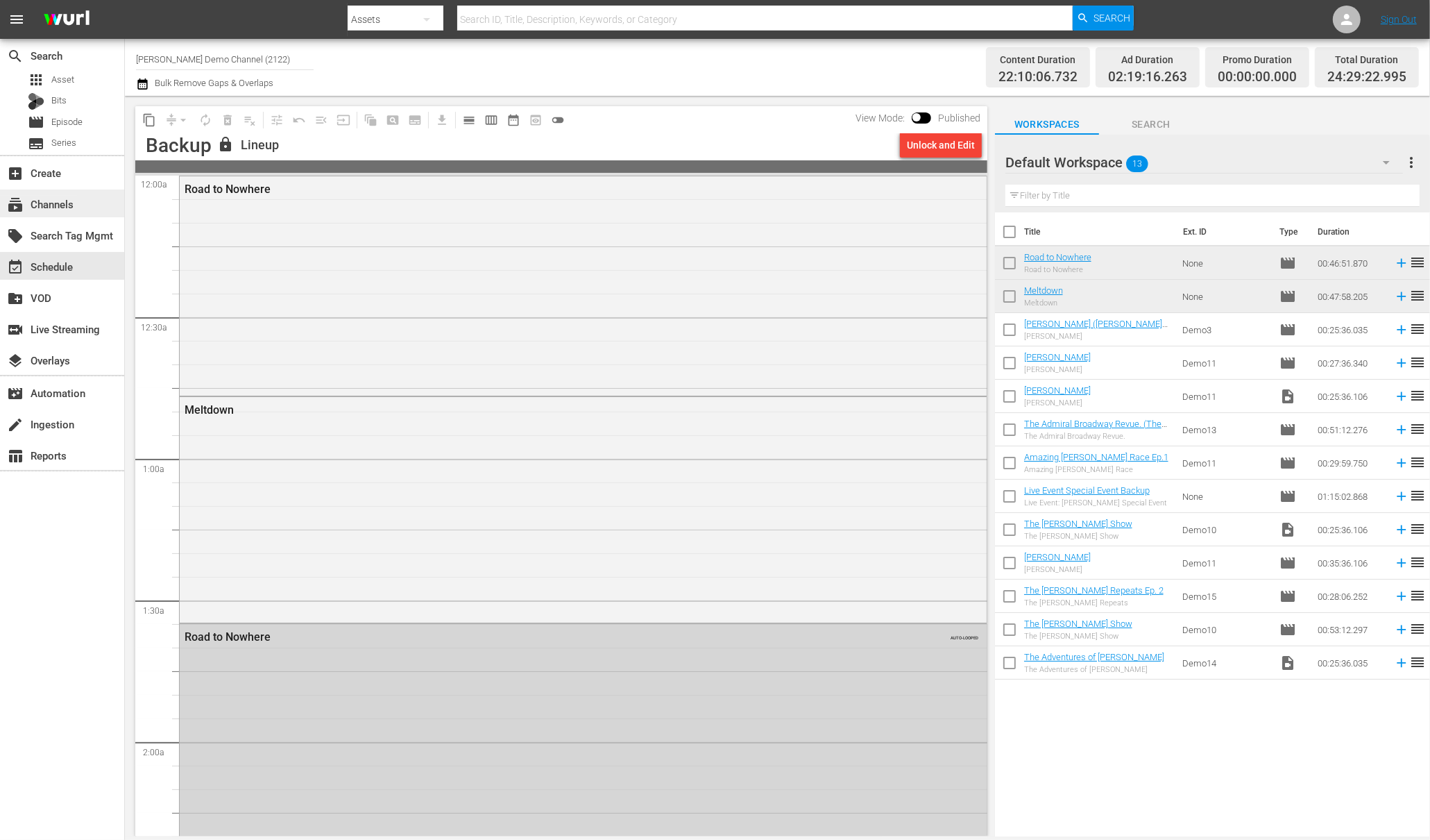
click at [68, 201] on div "subscriptions Channels" at bounding box center [38, 202] width 77 height 13
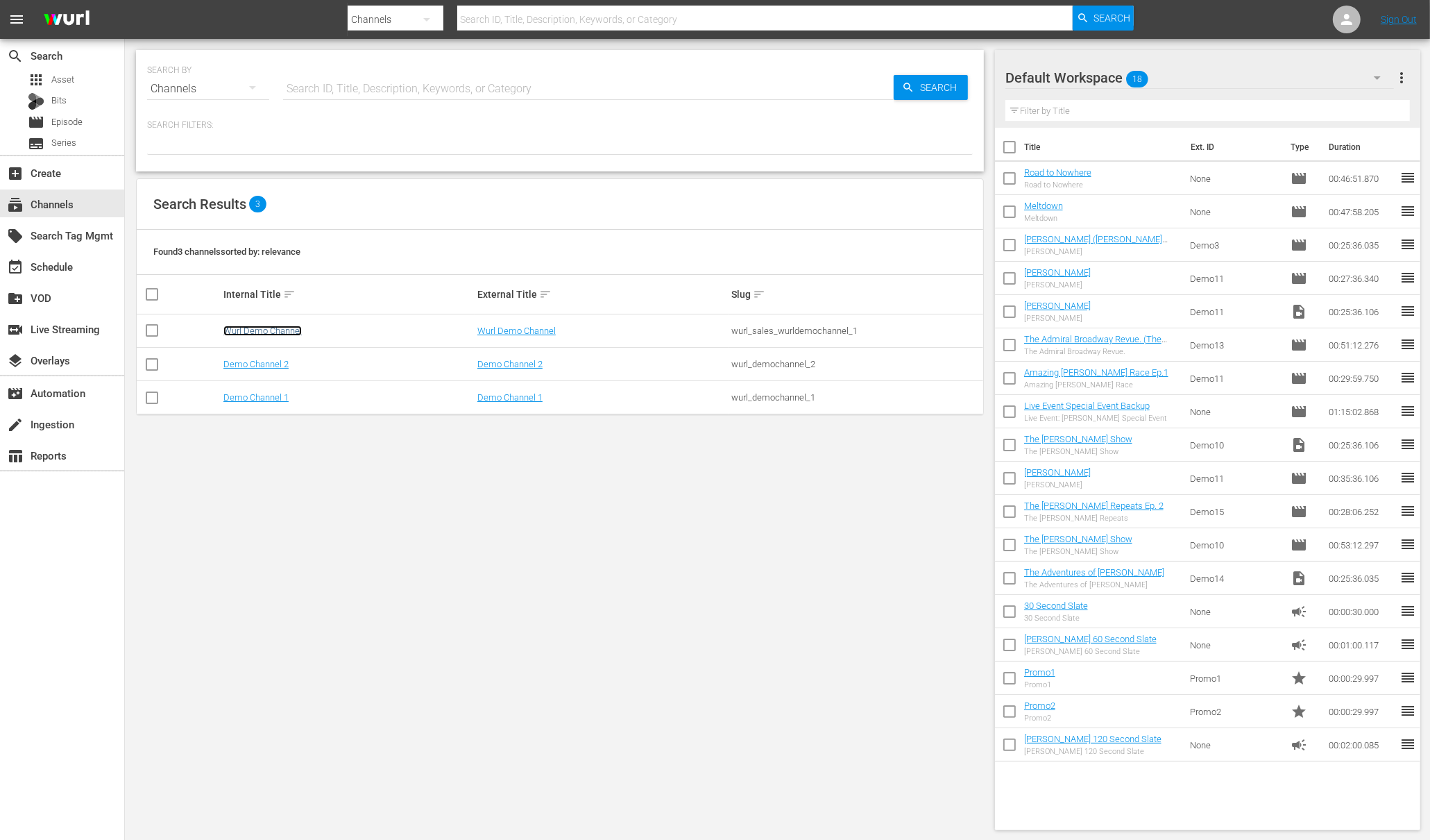
click at [288, 326] on link "Wurl Demo Channel" at bounding box center [263, 330] width 78 height 11
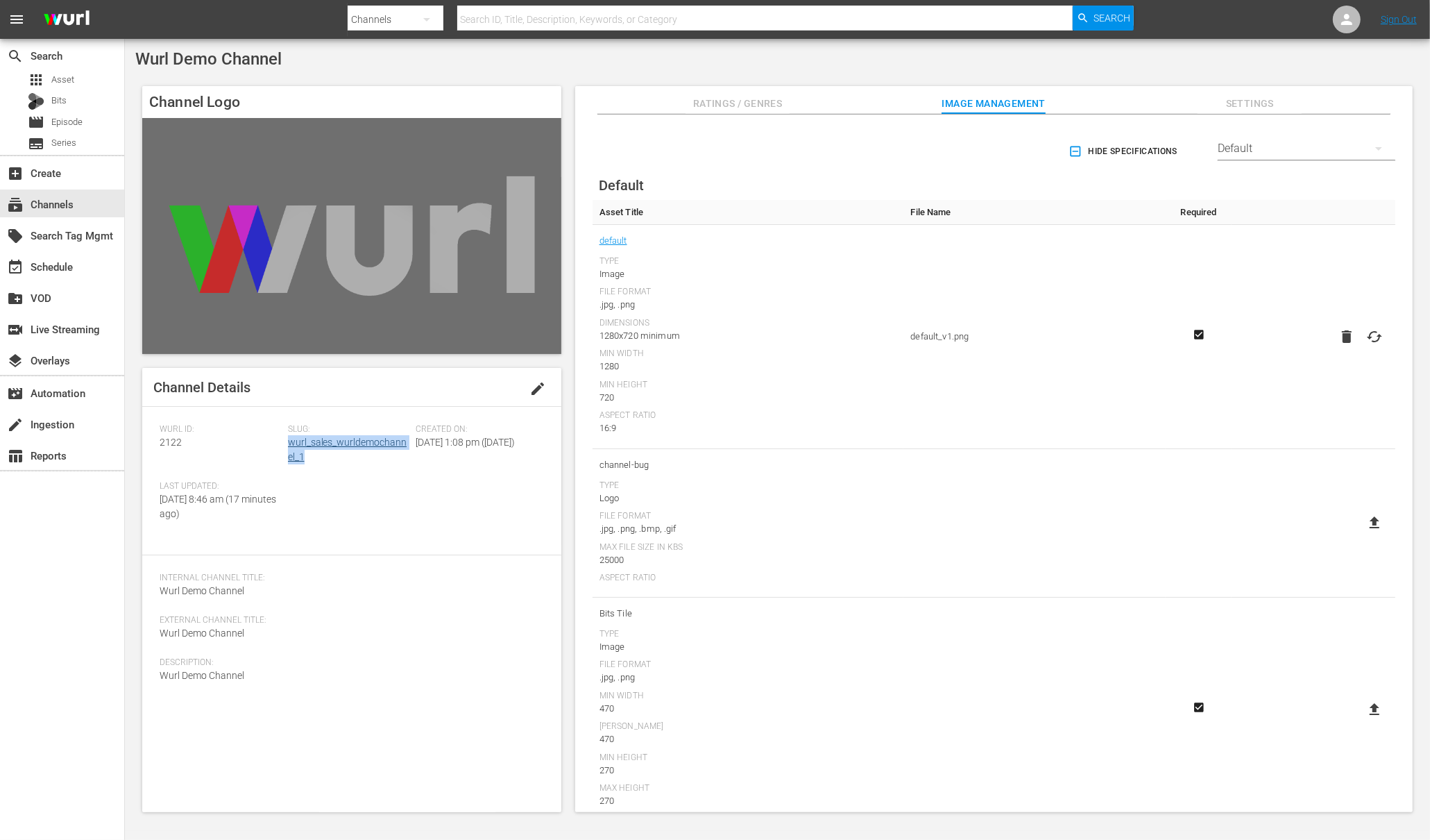
drag, startPoint x: 311, startPoint y: 454, endPoint x: 289, endPoint y: 446, distance: 23.4
click at [289, 446] on div "Slug: wurl_sales_wurldemochannel_1" at bounding box center [352, 453] width 128 height 57
copy link "wurl_sales_wurldemochannel_1"
click at [69, 268] on div "event_available Schedule" at bounding box center [38, 264] width 77 height 13
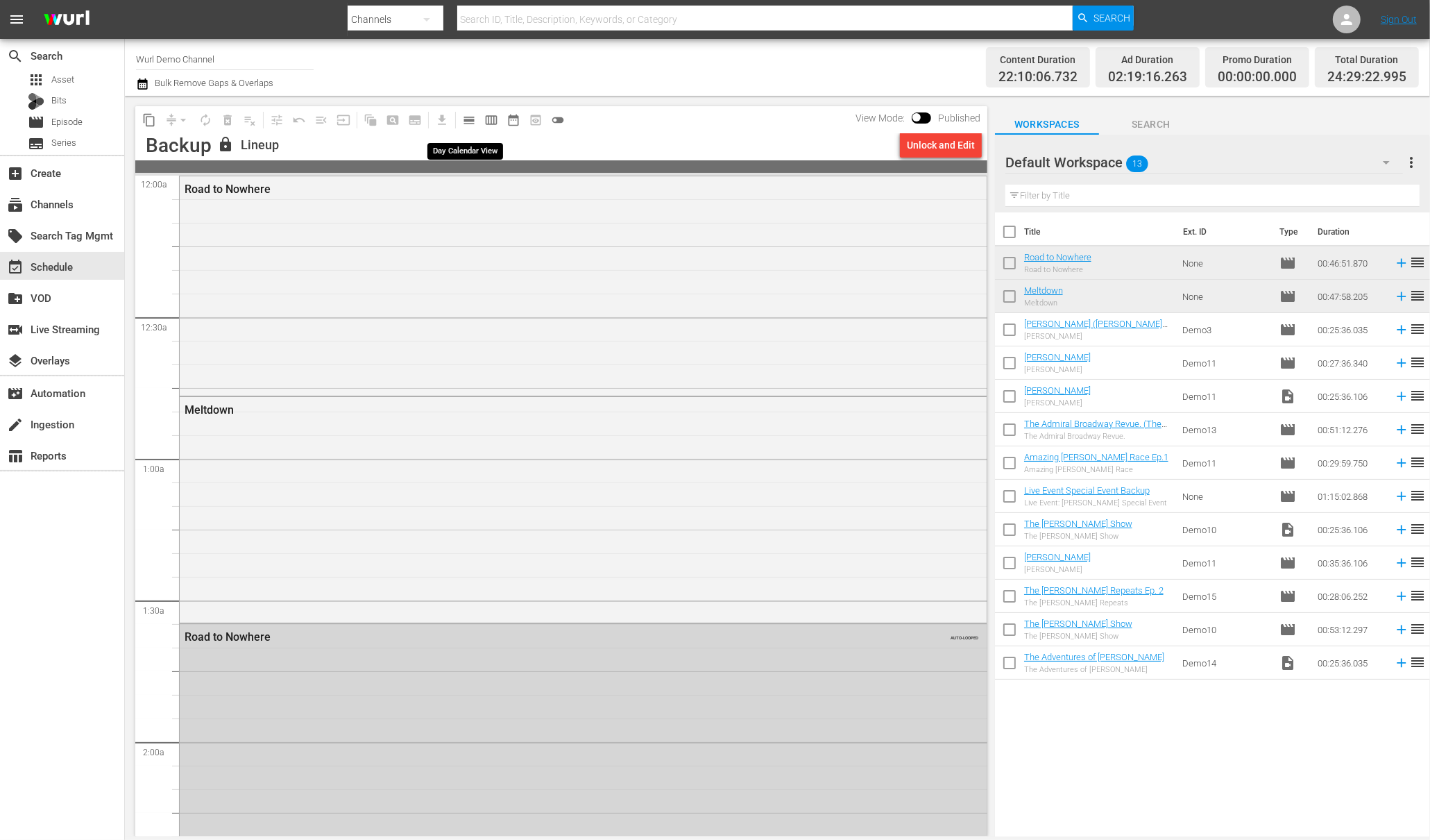
click at [464, 120] on span "calendar_view_day_outlined" at bounding box center [469, 120] width 14 height 14
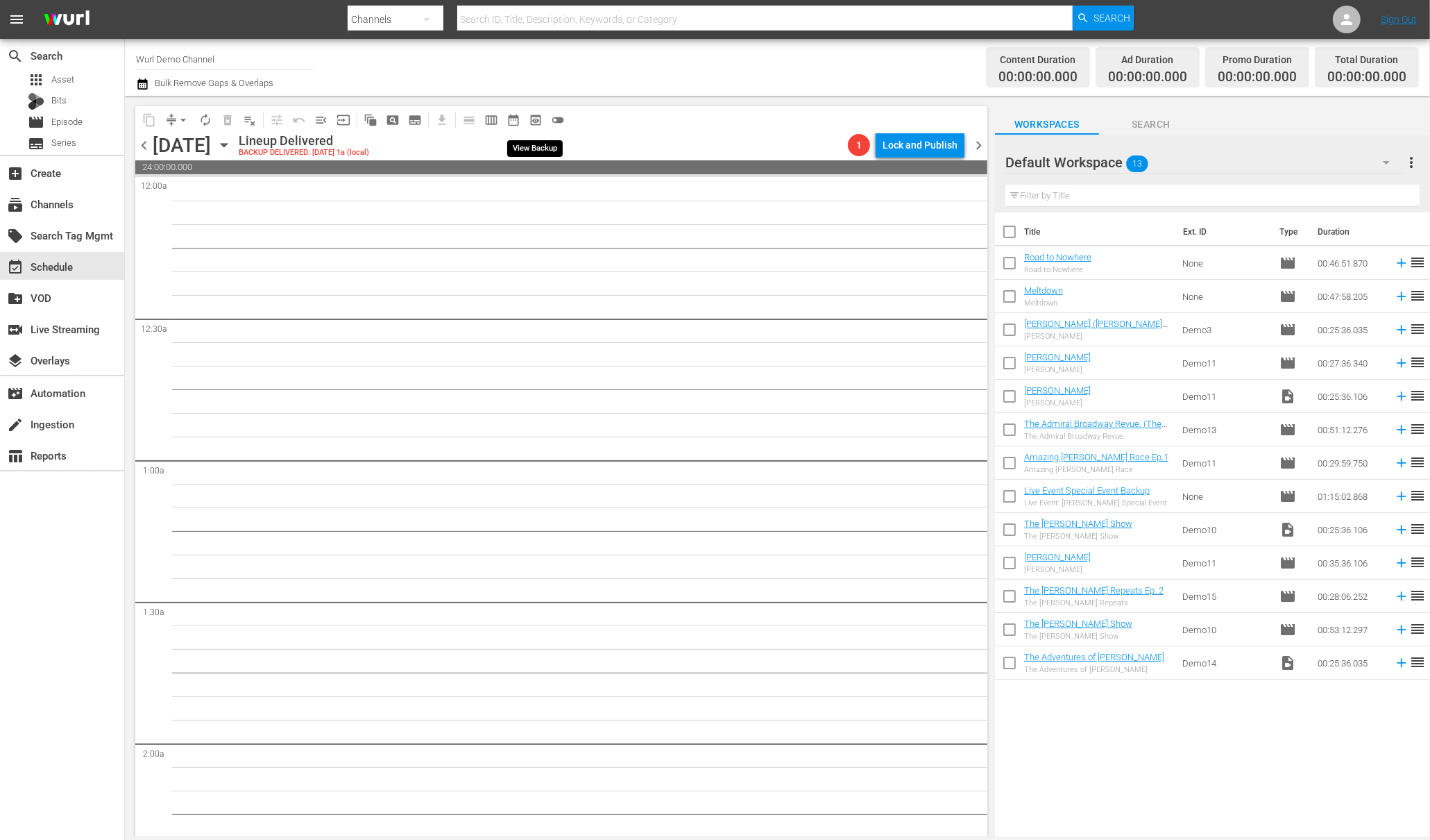
click at [533, 123] on span "preview_outlined" at bounding box center [535, 120] width 14 height 14
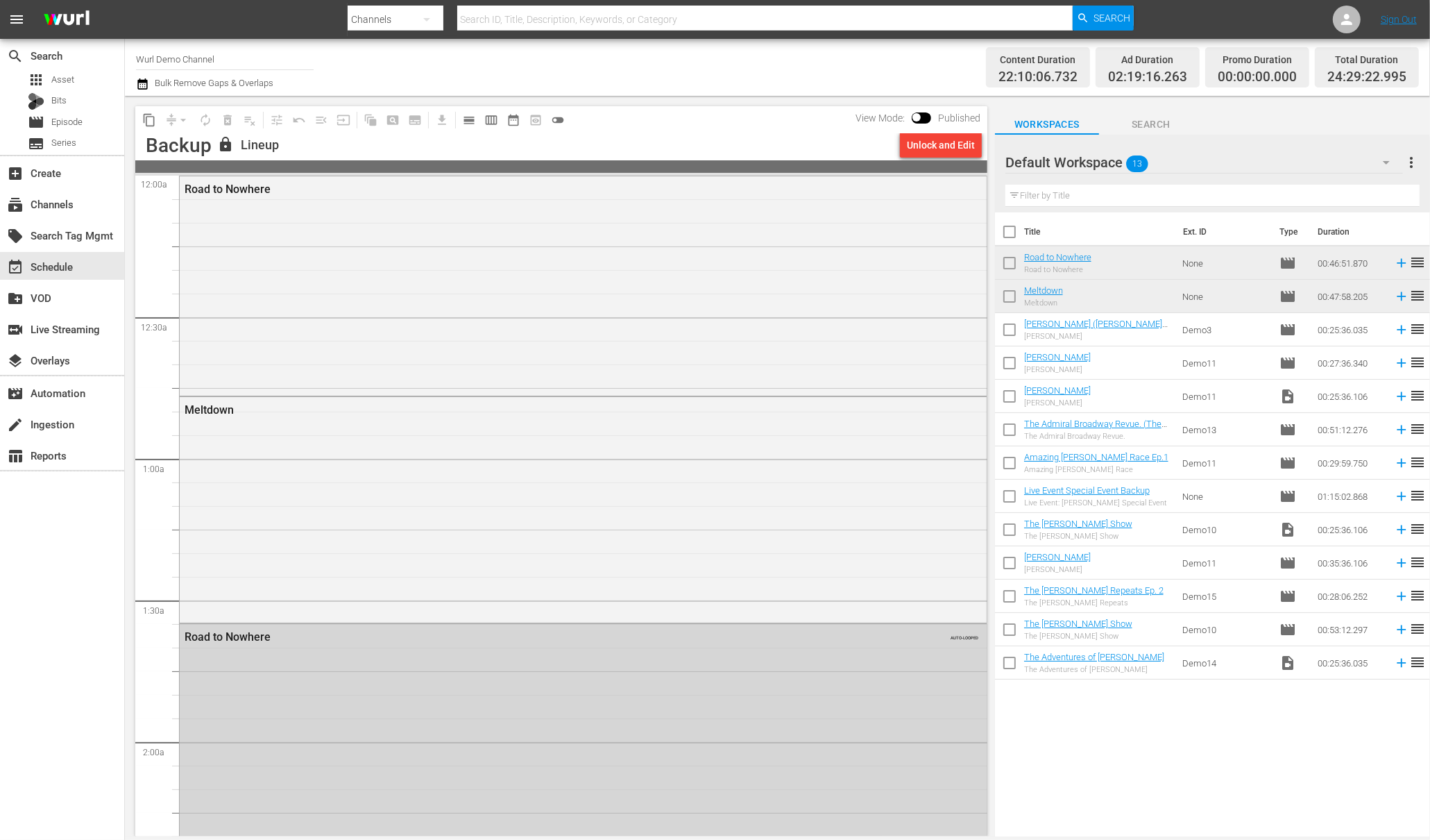
click at [498, 289] on div "Road to Nowhere" at bounding box center [582, 285] width 807 height 218
